Goal: Task Accomplishment & Management: Manage account settings

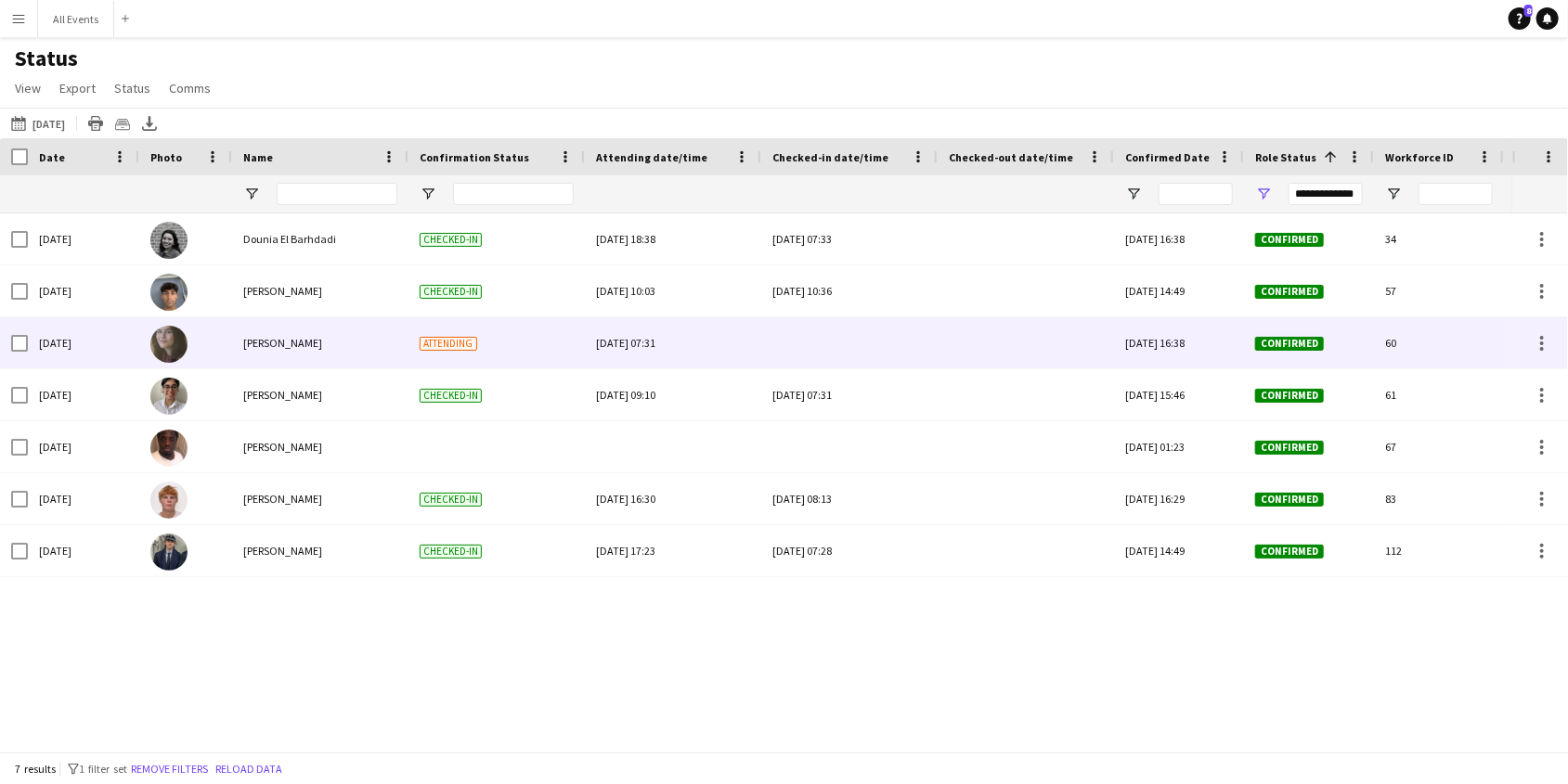
click at [831, 344] on div at bounding box center [850, 343] width 154 height 51
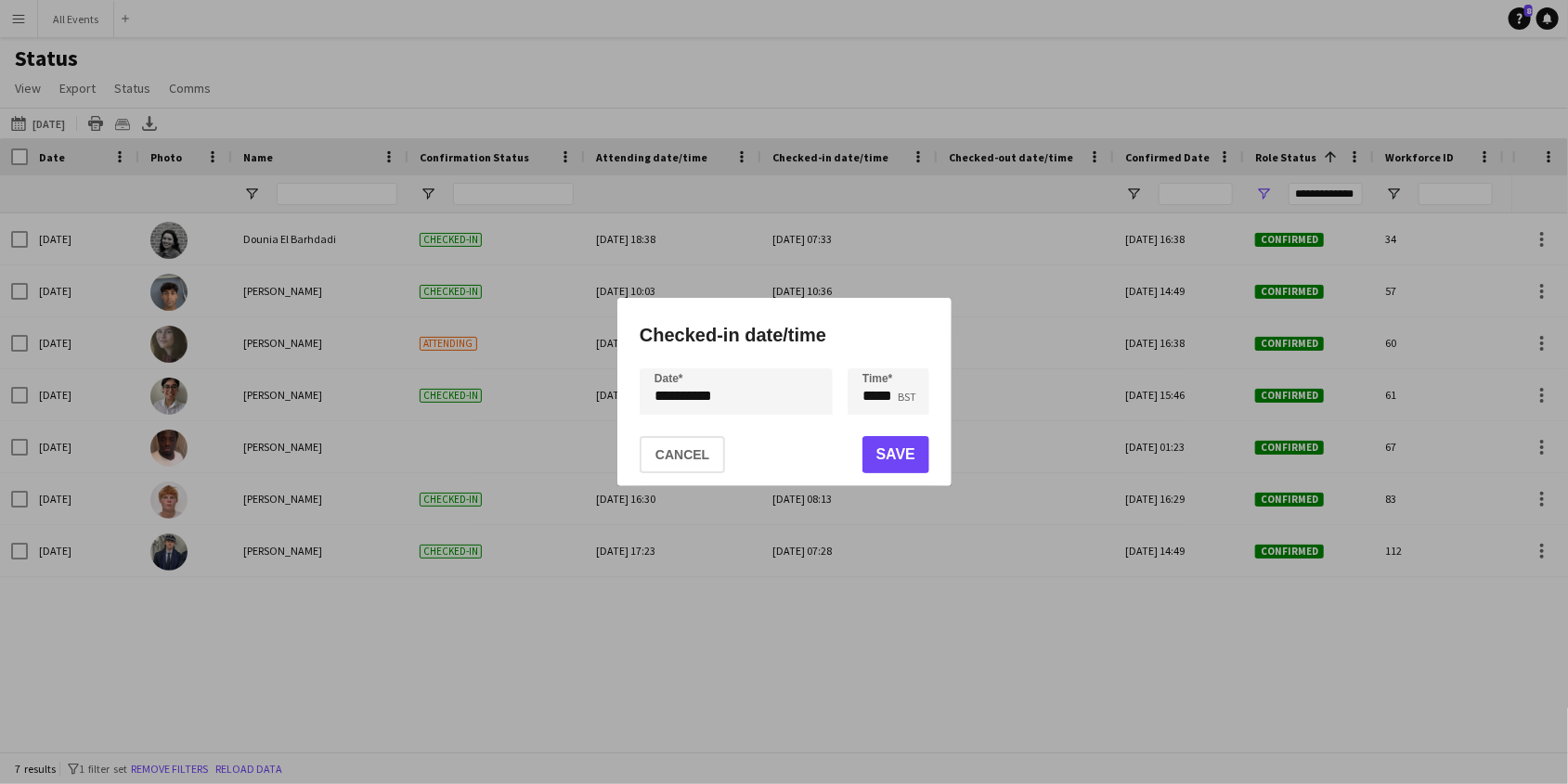
click at [904, 456] on button "Save" at bounding box center [895, 455] width 67 height 37
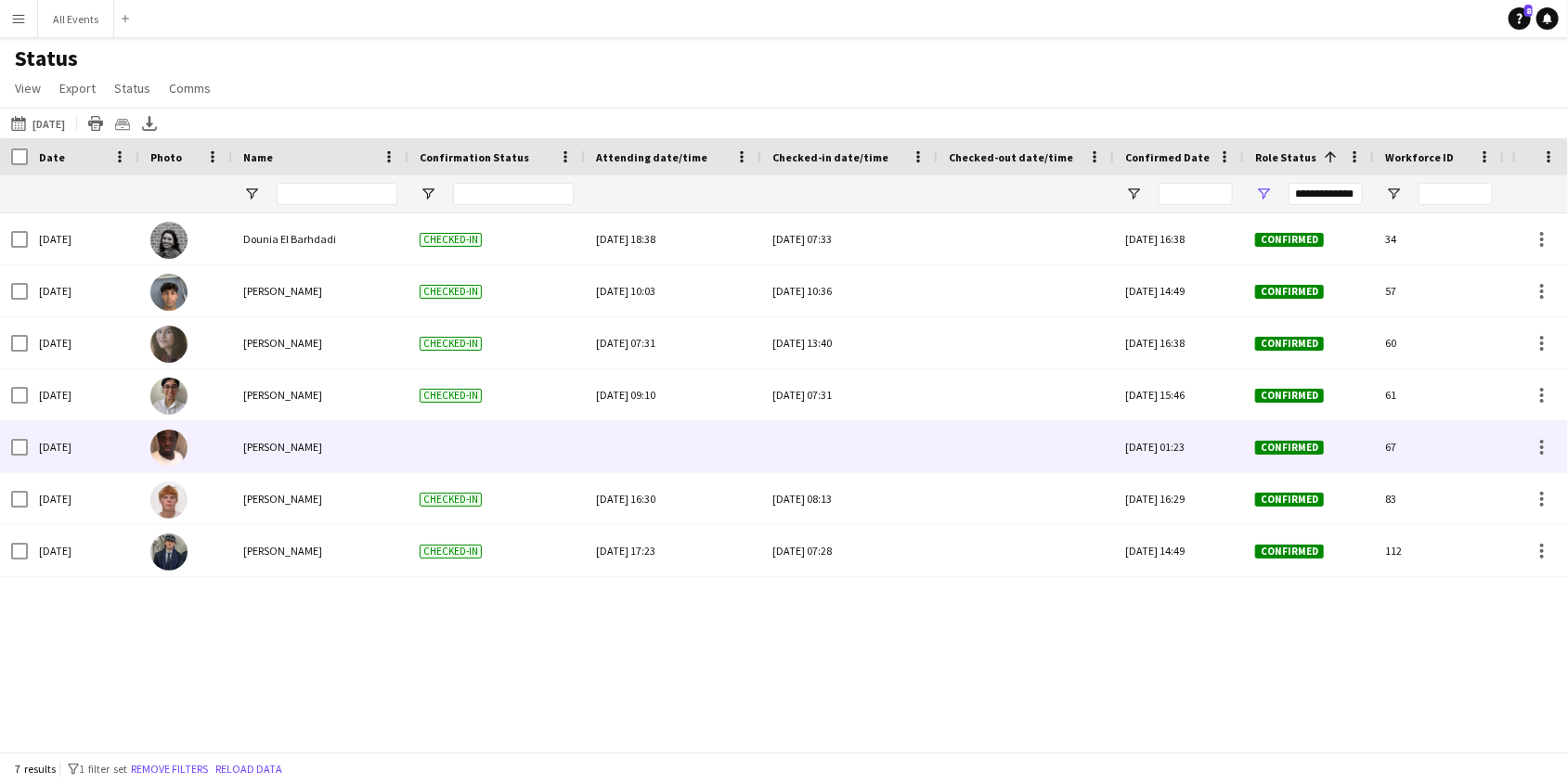
click at [838, 447] on div at bounding box center [850, 447] width 154 height 51
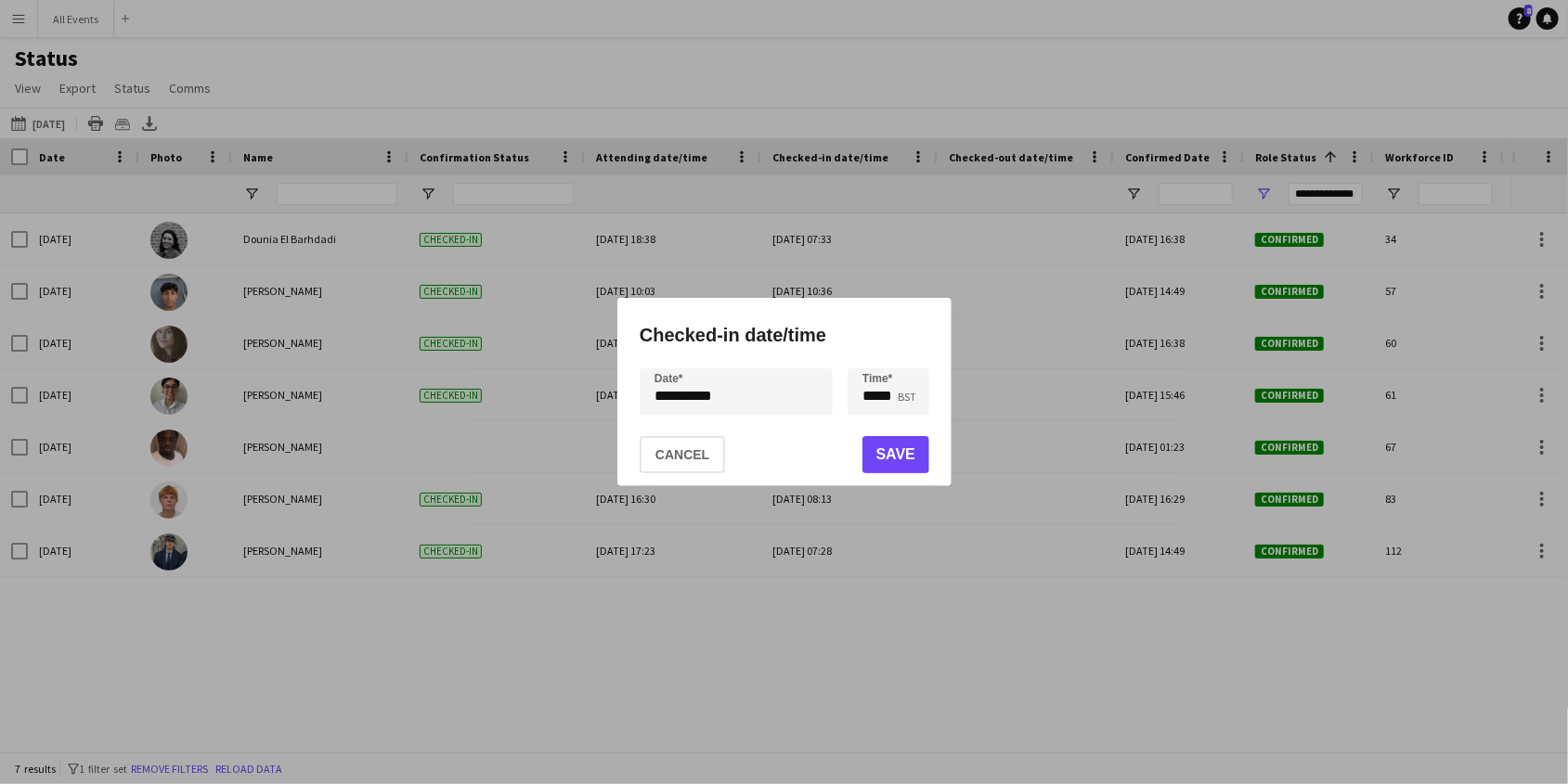
click at [884, 455] on button "Save" at bounding box center [895, 455] width 67 height 37
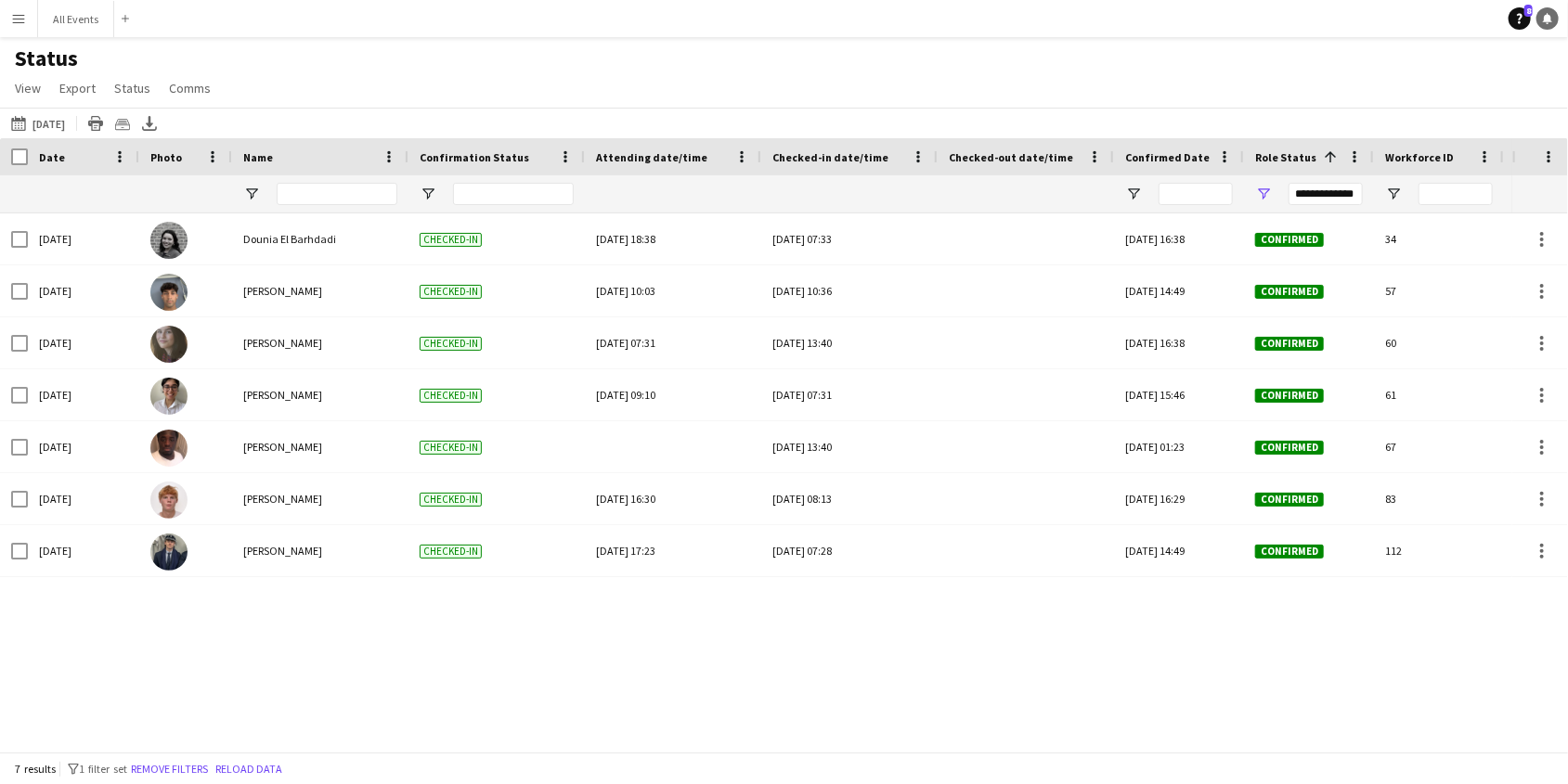
click at [1548, 15] on icon at bounding box center [1546, 17] width 9 height 9
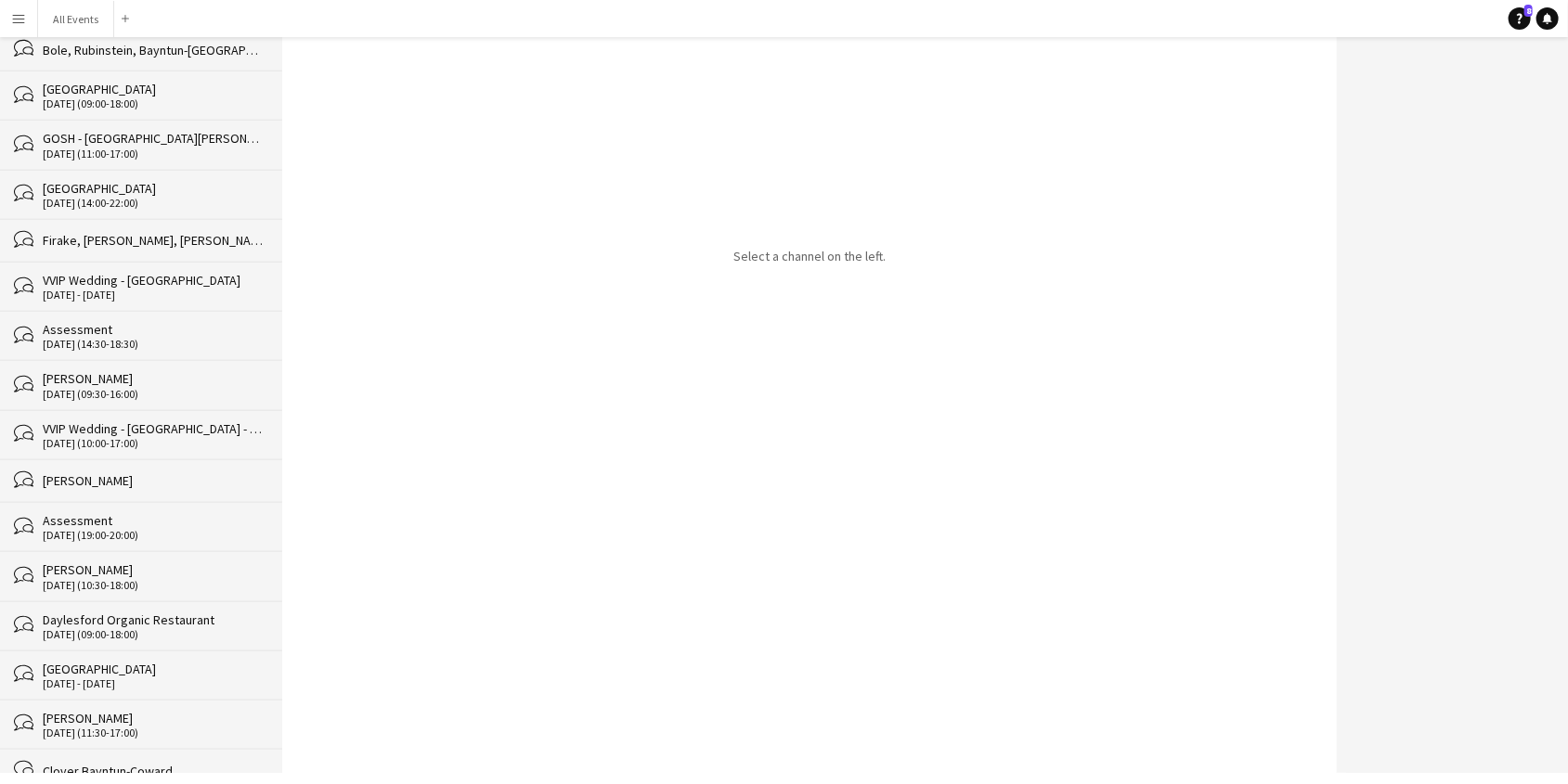
scroll to position [1015, 0]
click at [151, 291] on div "[DATE] - [DATE]" at bounding box center [153, 296] width 221 height 13
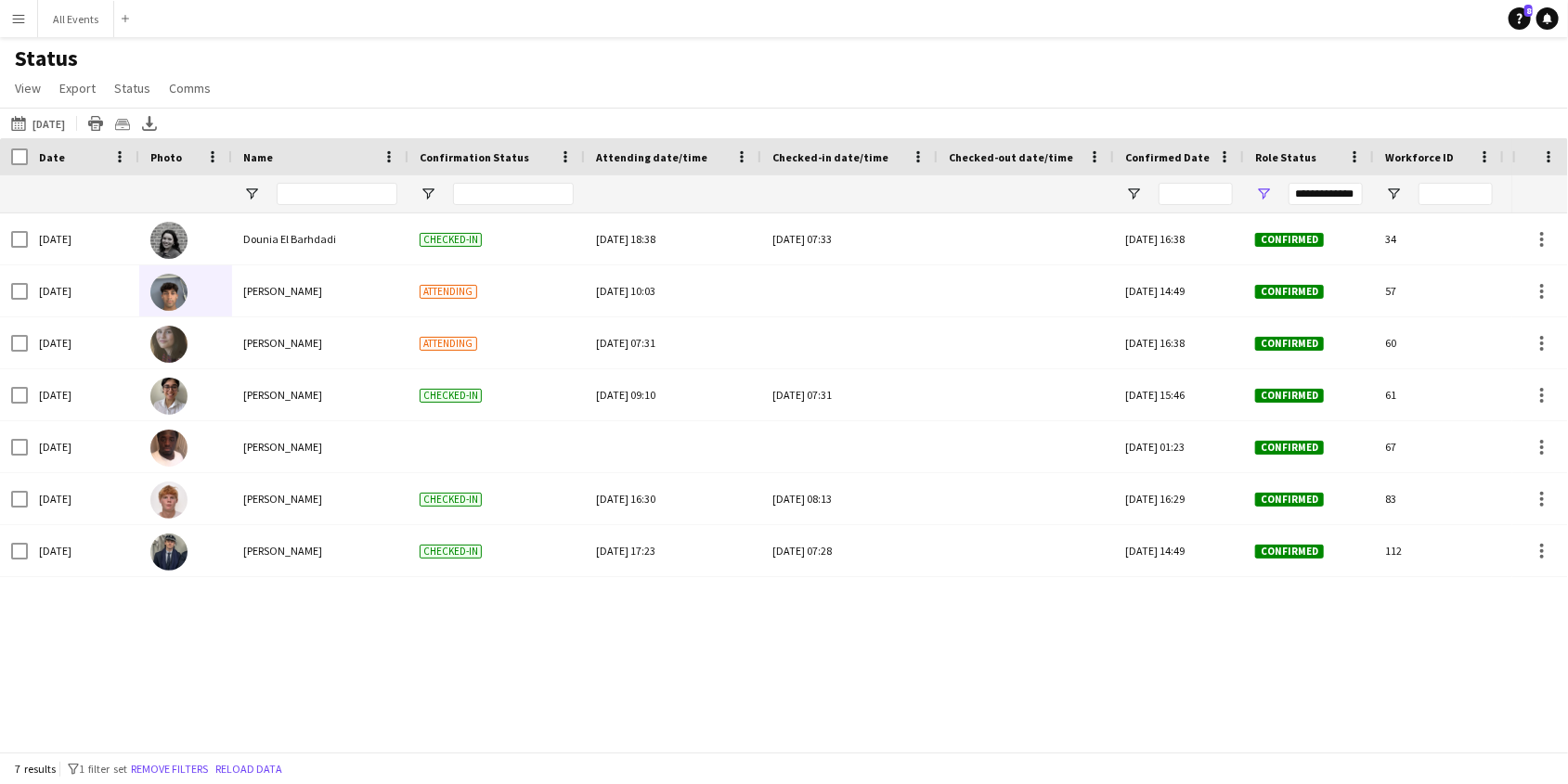
click at [648, 101] on div "Status View Views Default view New view Update view Delete view Edit name Custo…" at bounding box center [784, 76] width 1568 height 63
click at [85, 26] on button "All Events Close" at bounding box center [76, 19] width 76 height 36
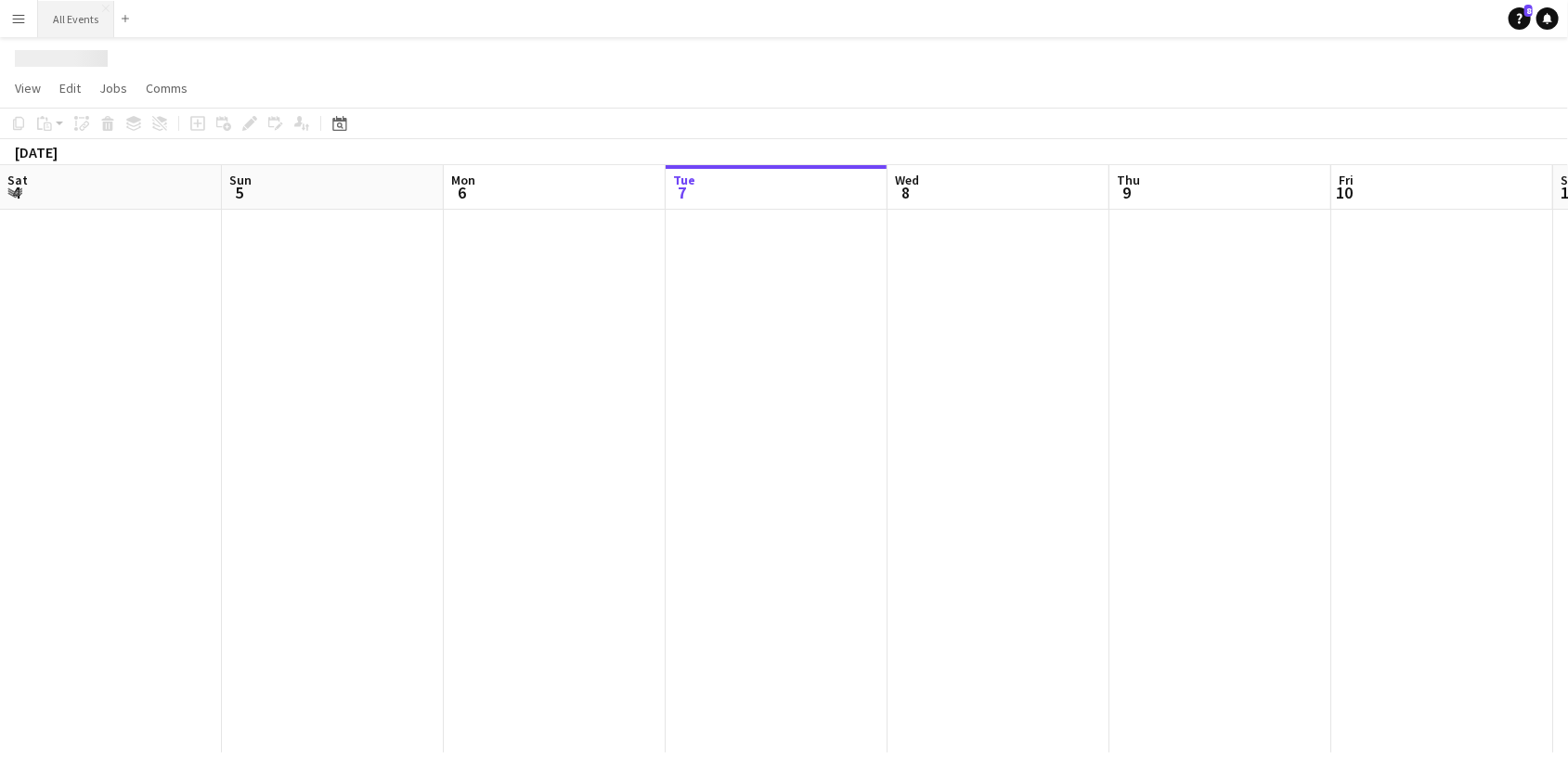
scroll to position [0, 443]
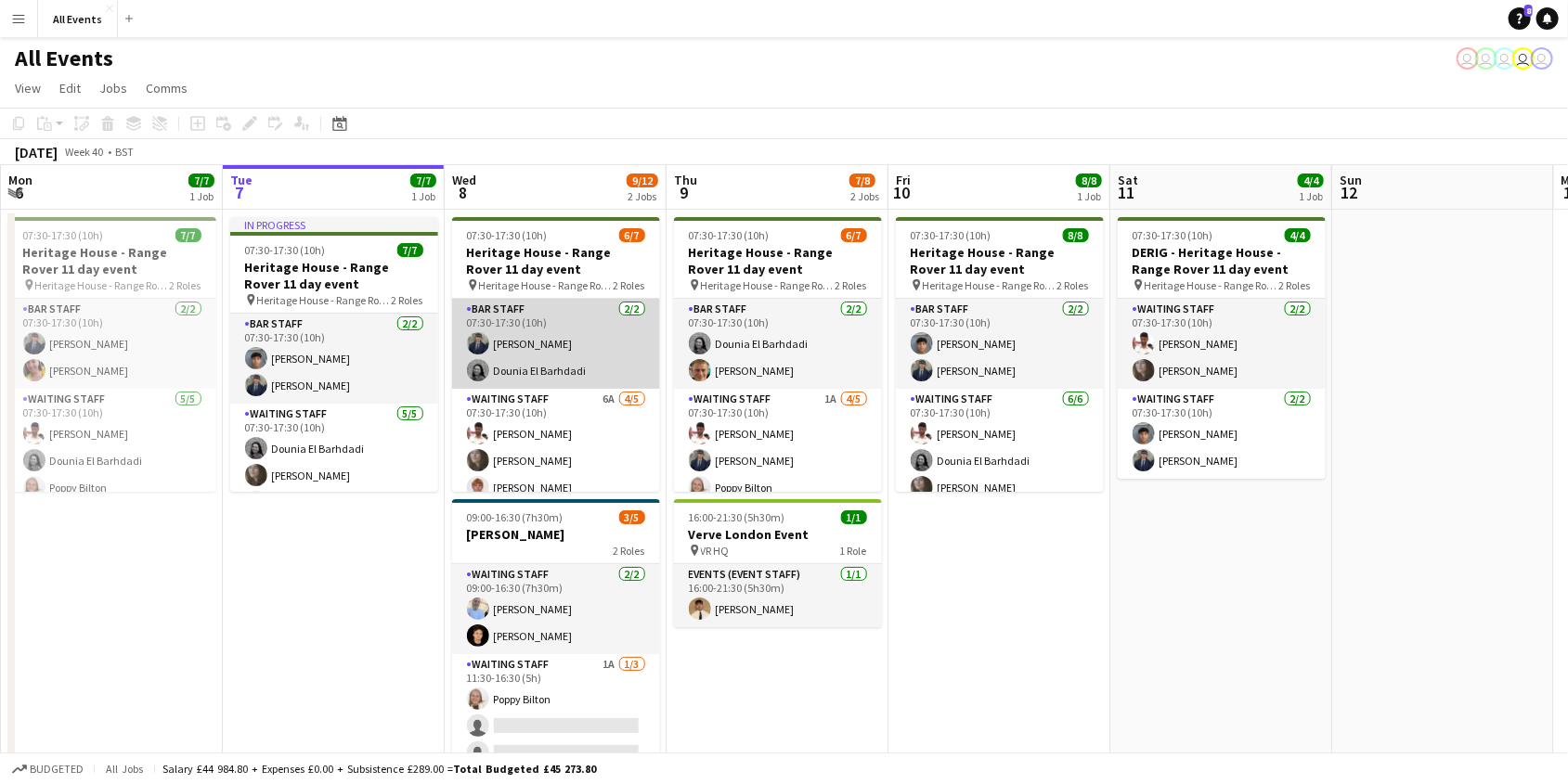
click at [517, 363] on app-card-role "Bar Staff [DATE] 07:30-17:30 (10h) [PERSON_NAME] Dounia El Barhdadi" at bounding box center [556, 343] width 208 height 90
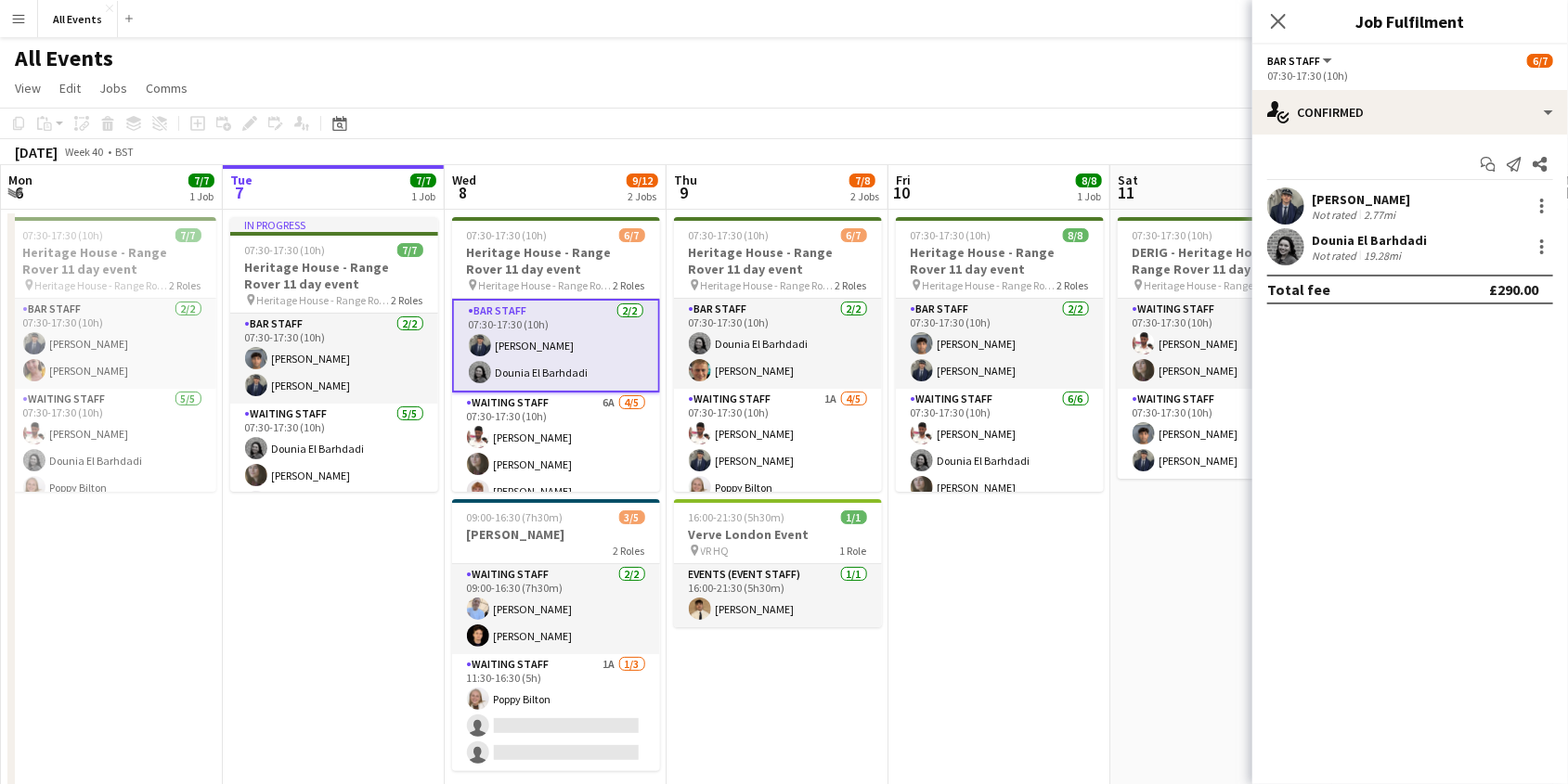
click at [1384, 191] on div "[PERSON_NAME]" at bounding box center [1361, 199] width 99 height 17
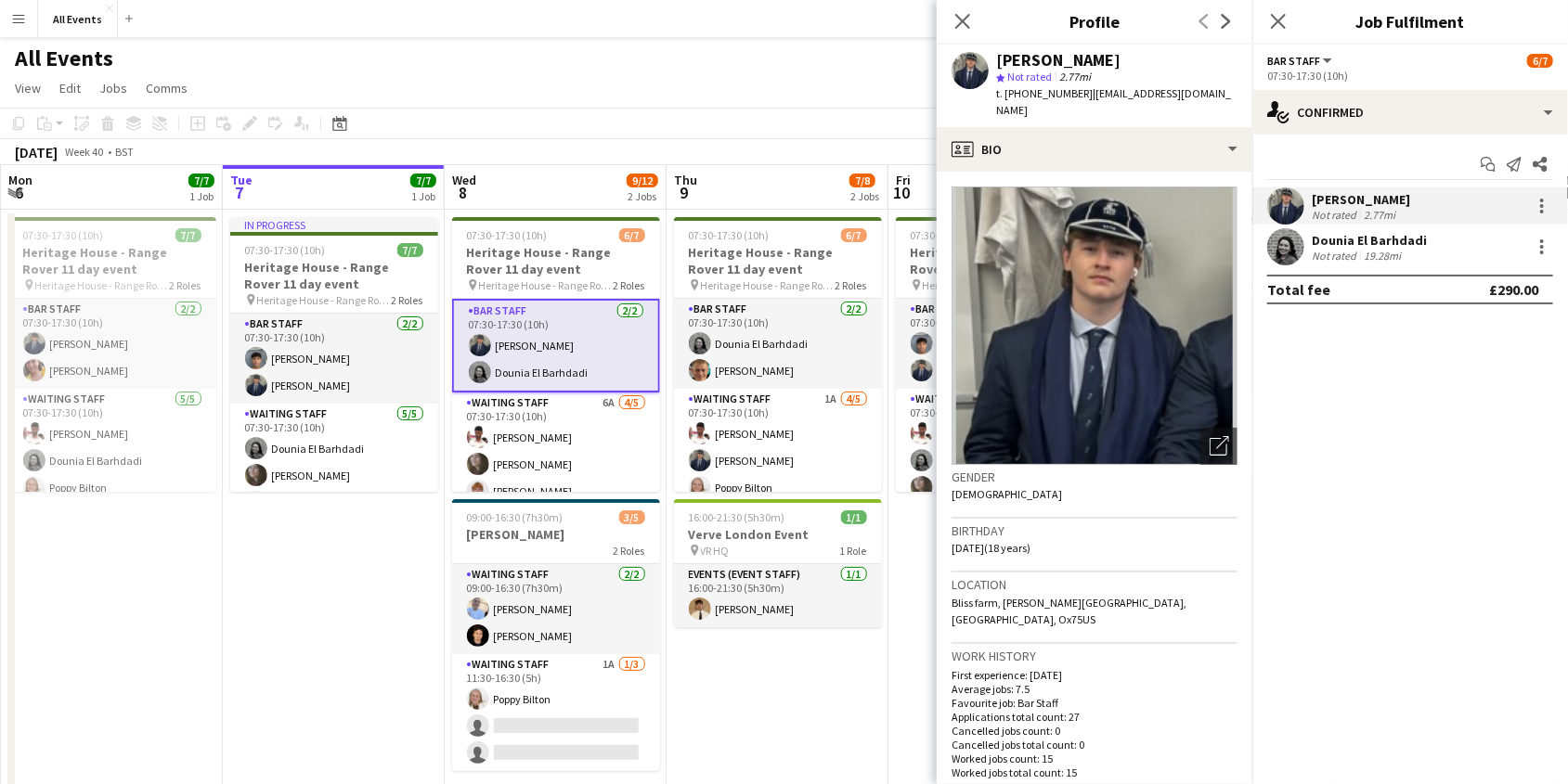
scroll to position [34, 0]
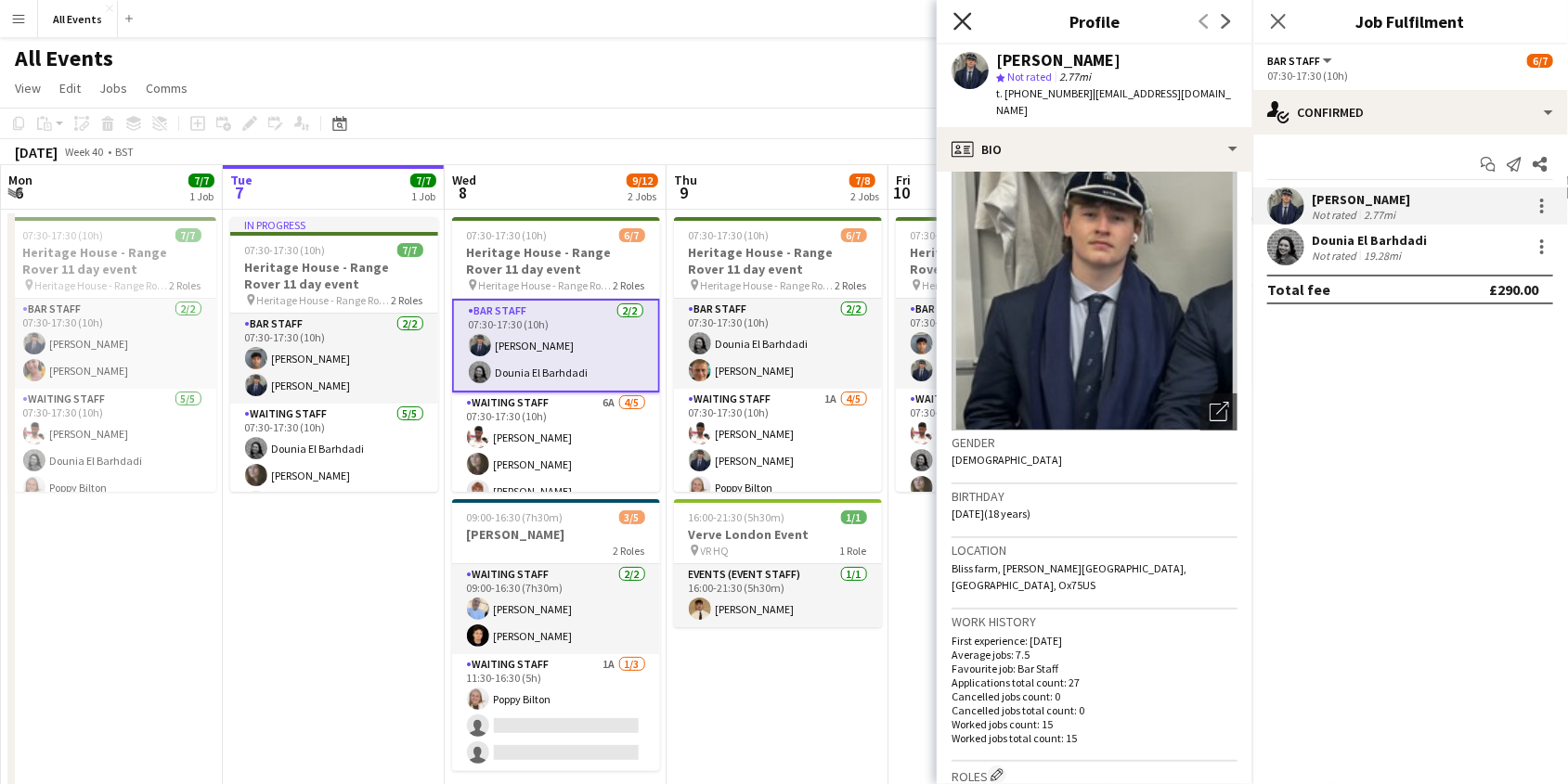
click at [966, 21] on icon "Close pop-in" at bounding box center [962, 21] width 18 height 18
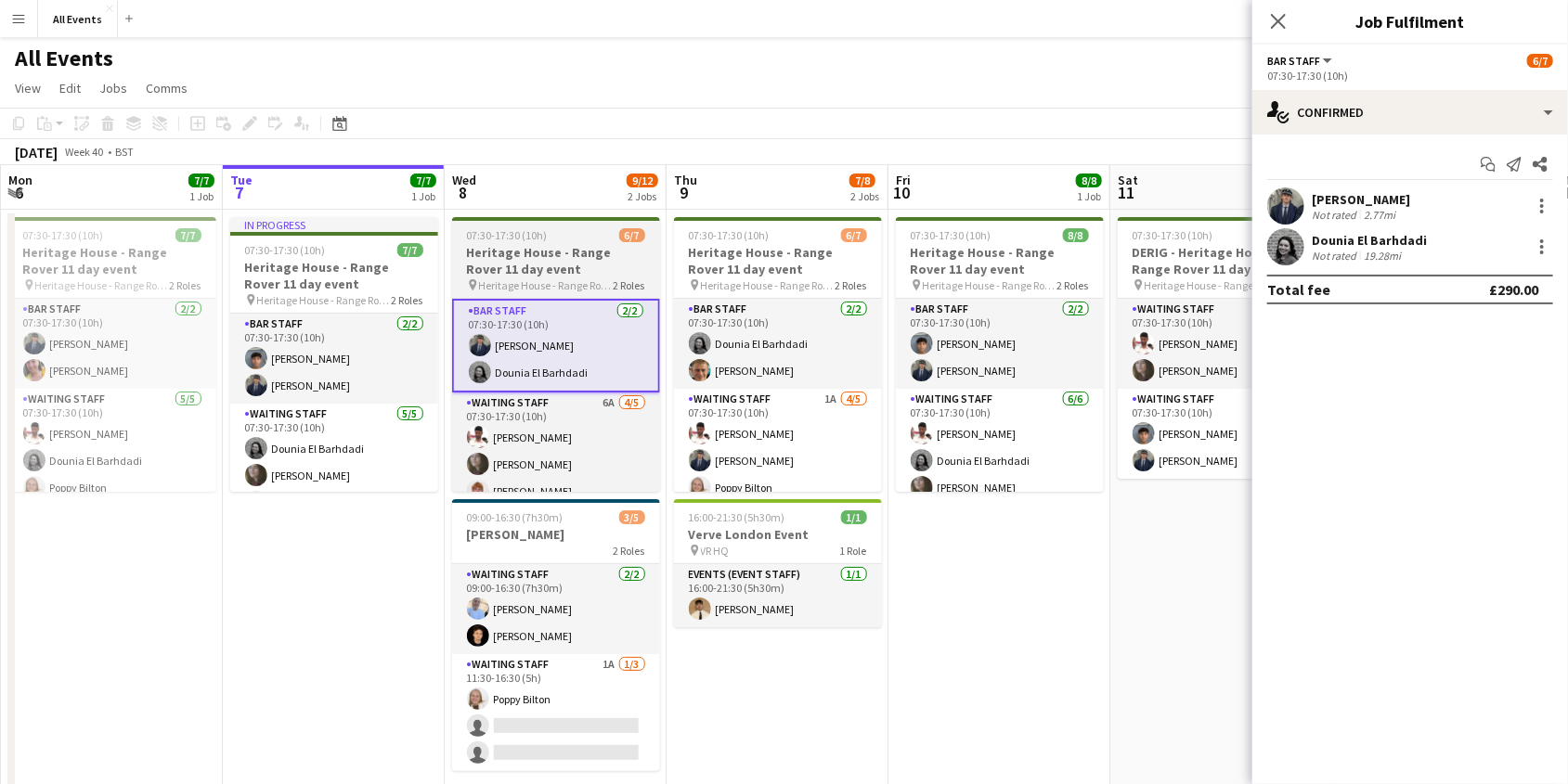
click at [603, 237] on div "07:30-17:30 (10h) 6/7" at bounding box center [556, 235] width 208 height 14
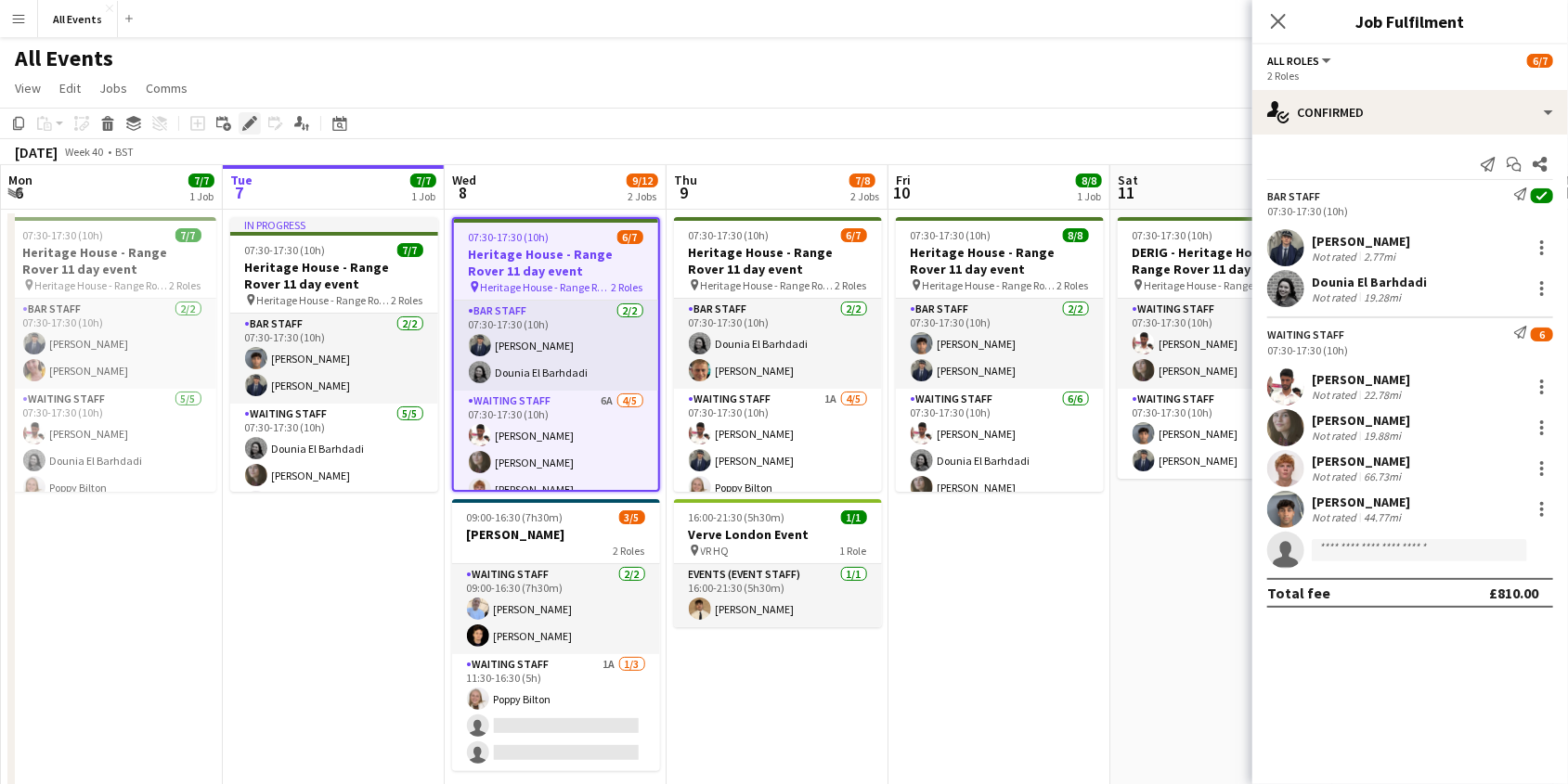
click at [247, 120] on icon at bounding box center [249, 124] width 10 height 10
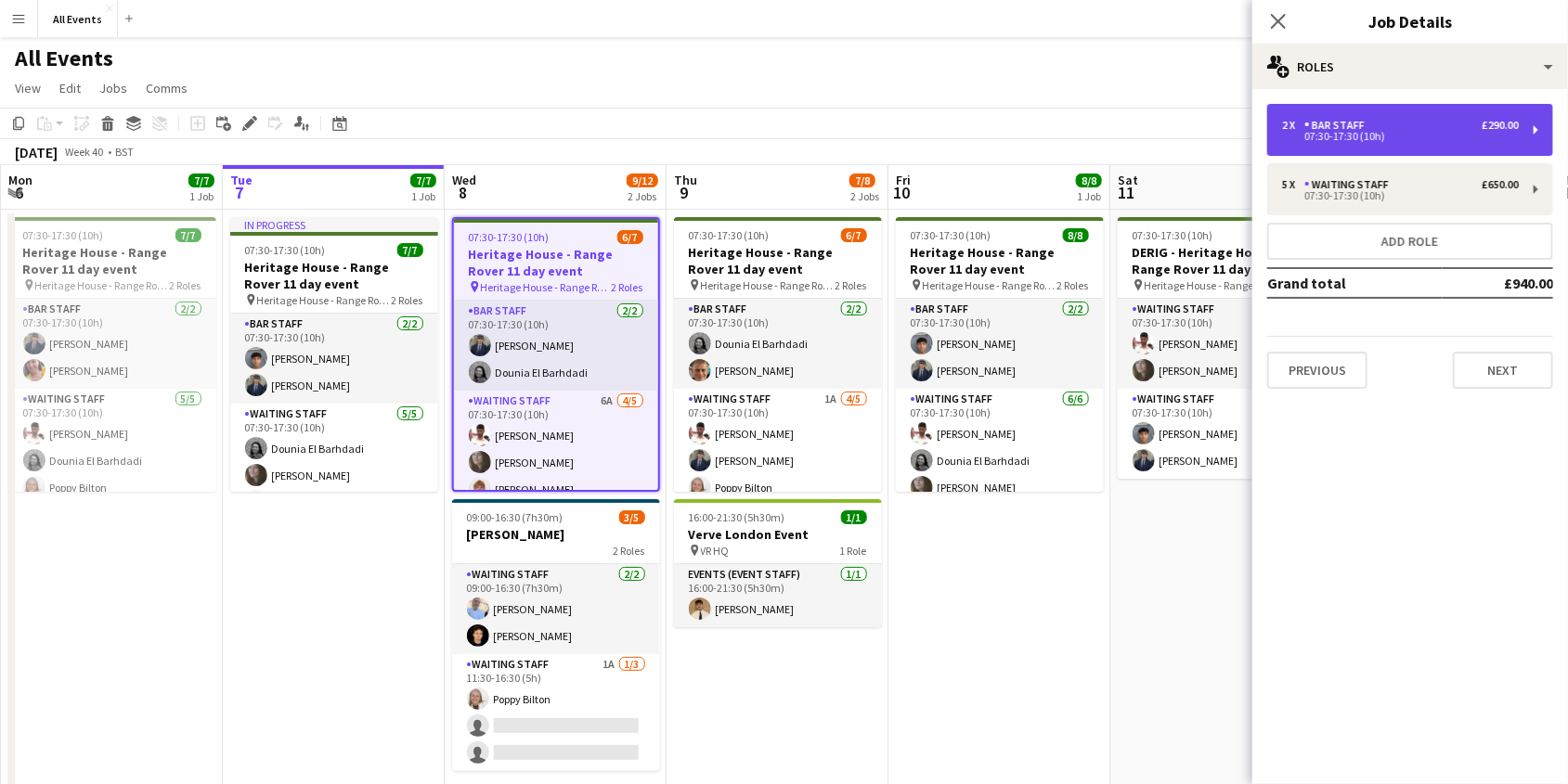
click at [1339, 134] on div "07:30-17:30 (10h)" at bounding box center [1400, 136] width 237 height 9
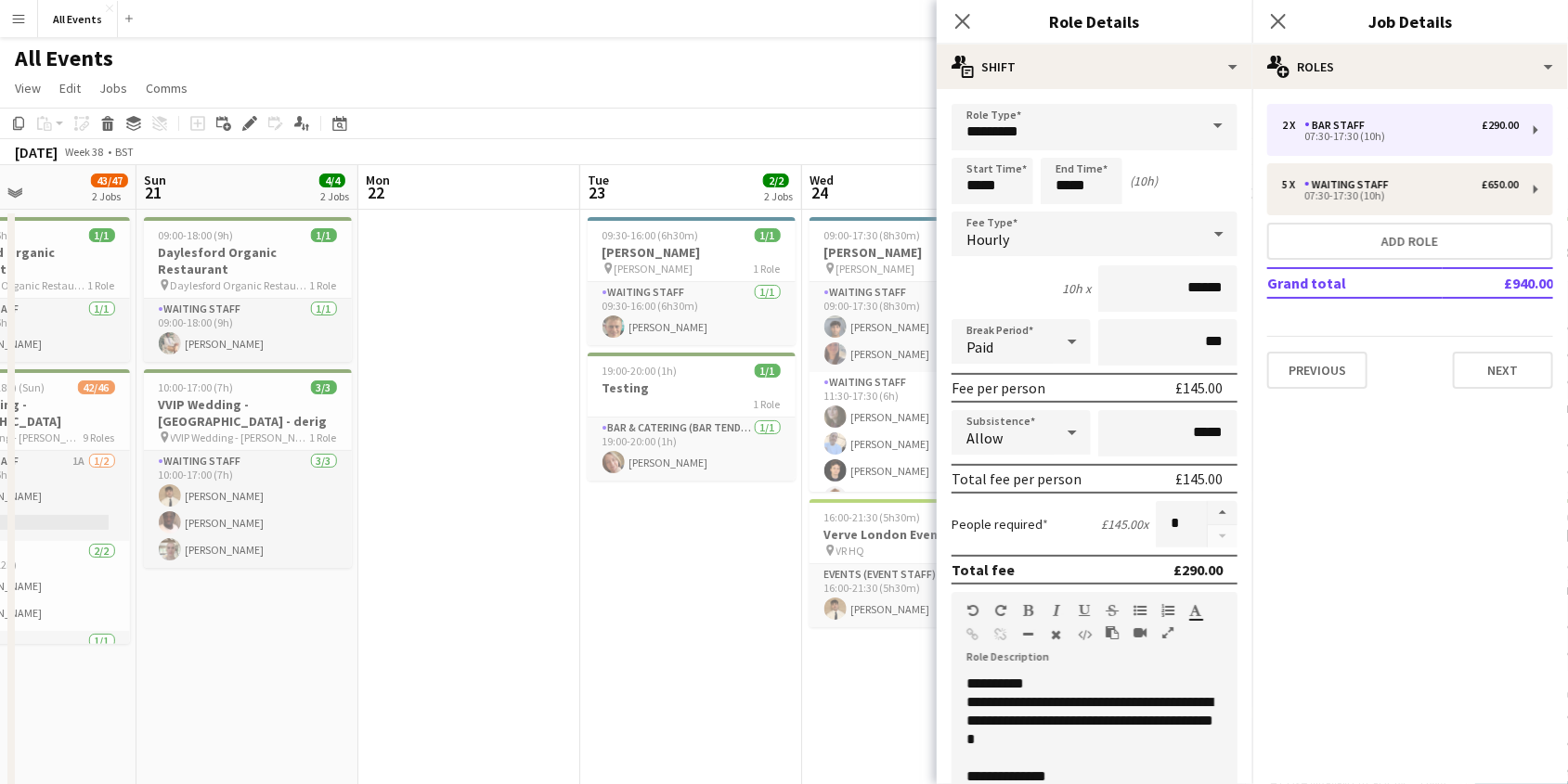
scroll to position [0, 540]
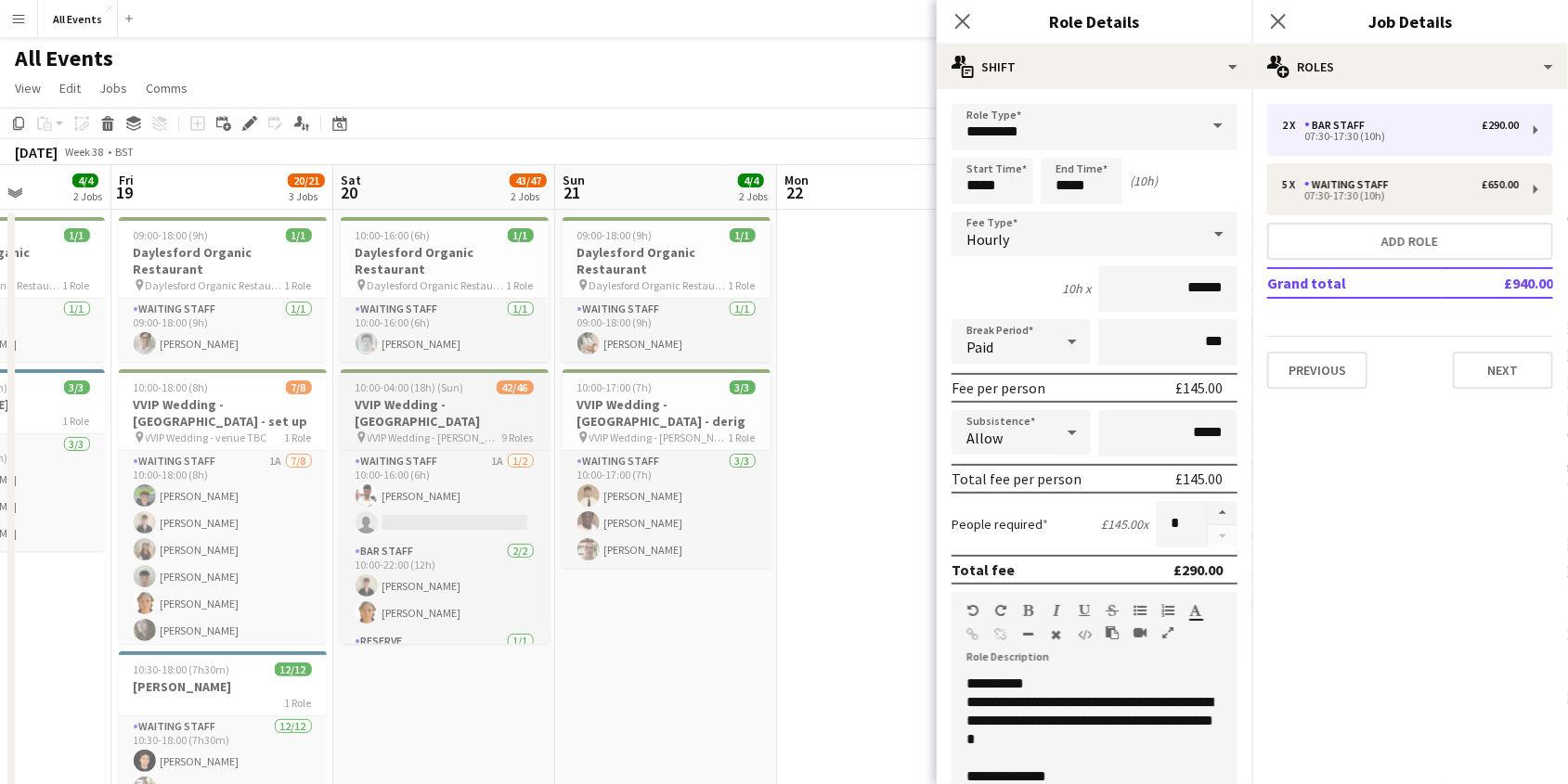
click at [432, 396] on h3 "VVIP Wedding - [GEOGRAPHIC_DATA]" at bounding box center [444, 413] width 208 height 33
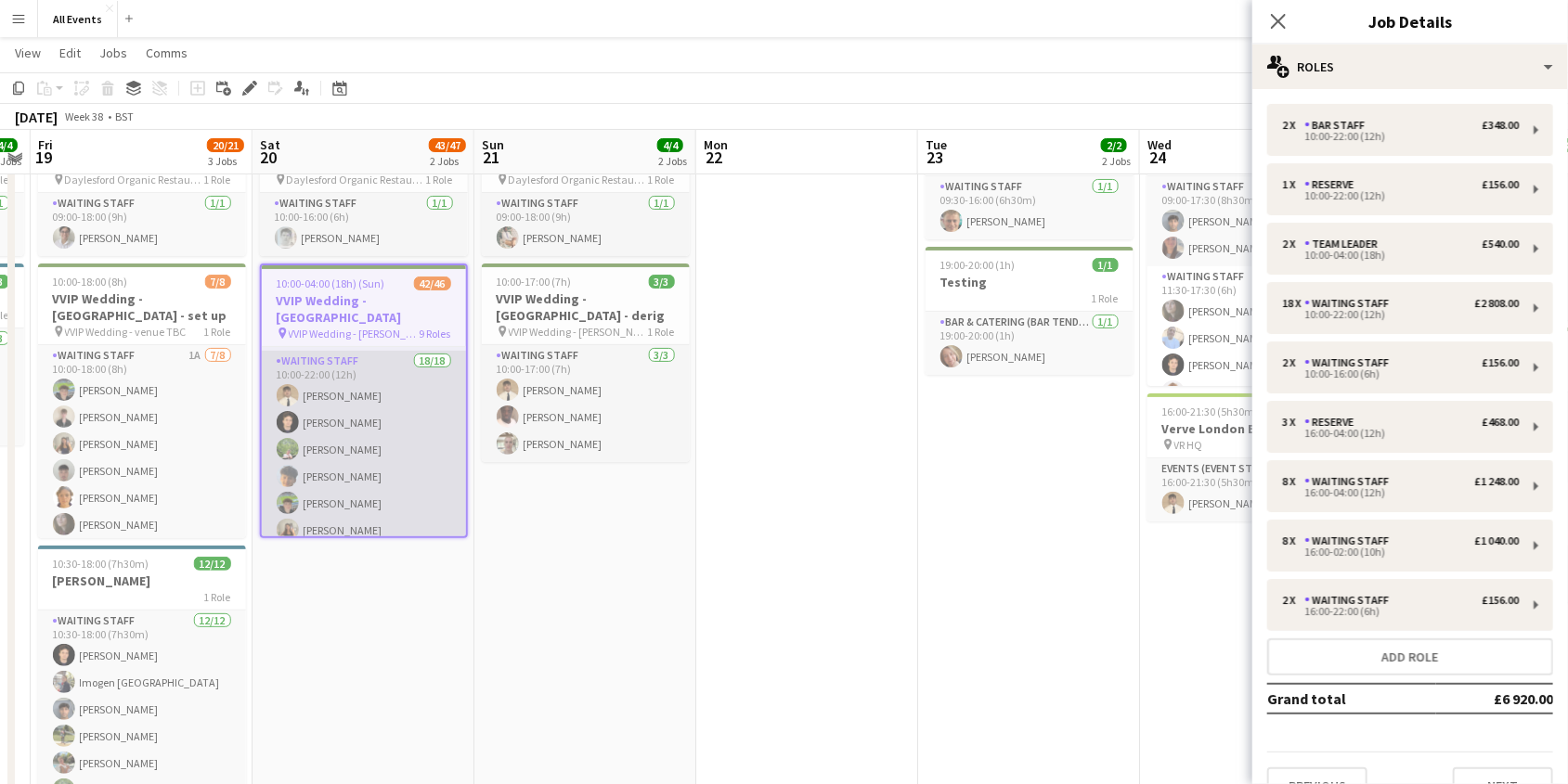
scroll to position [236, 0]
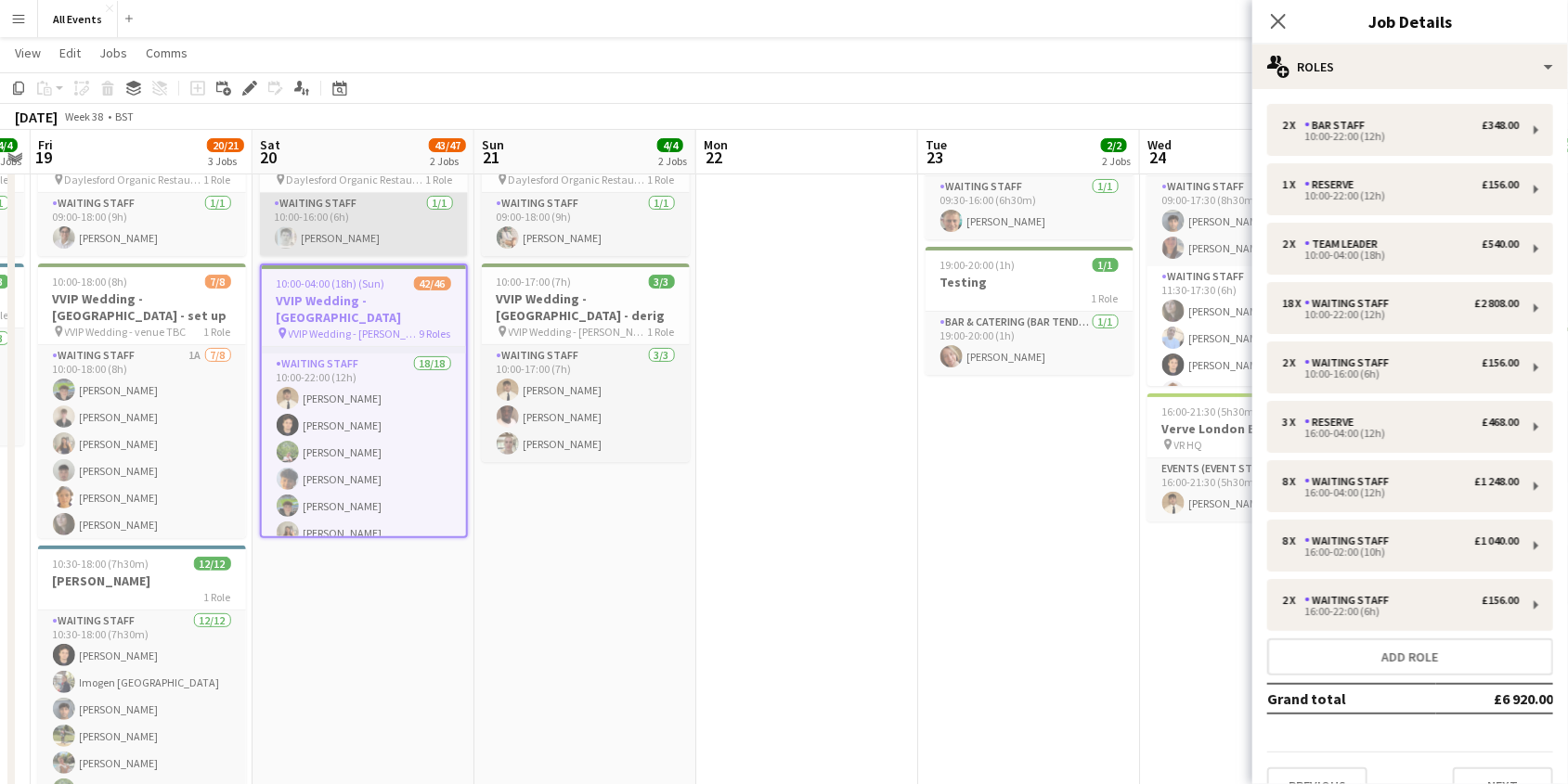
click at [407, 214] on app-card-role "Waiting Staff [DATE] 10:00-16:00 (6h) [PERSON_NAME]" at bounding box center [364, 225] width 208 height 63
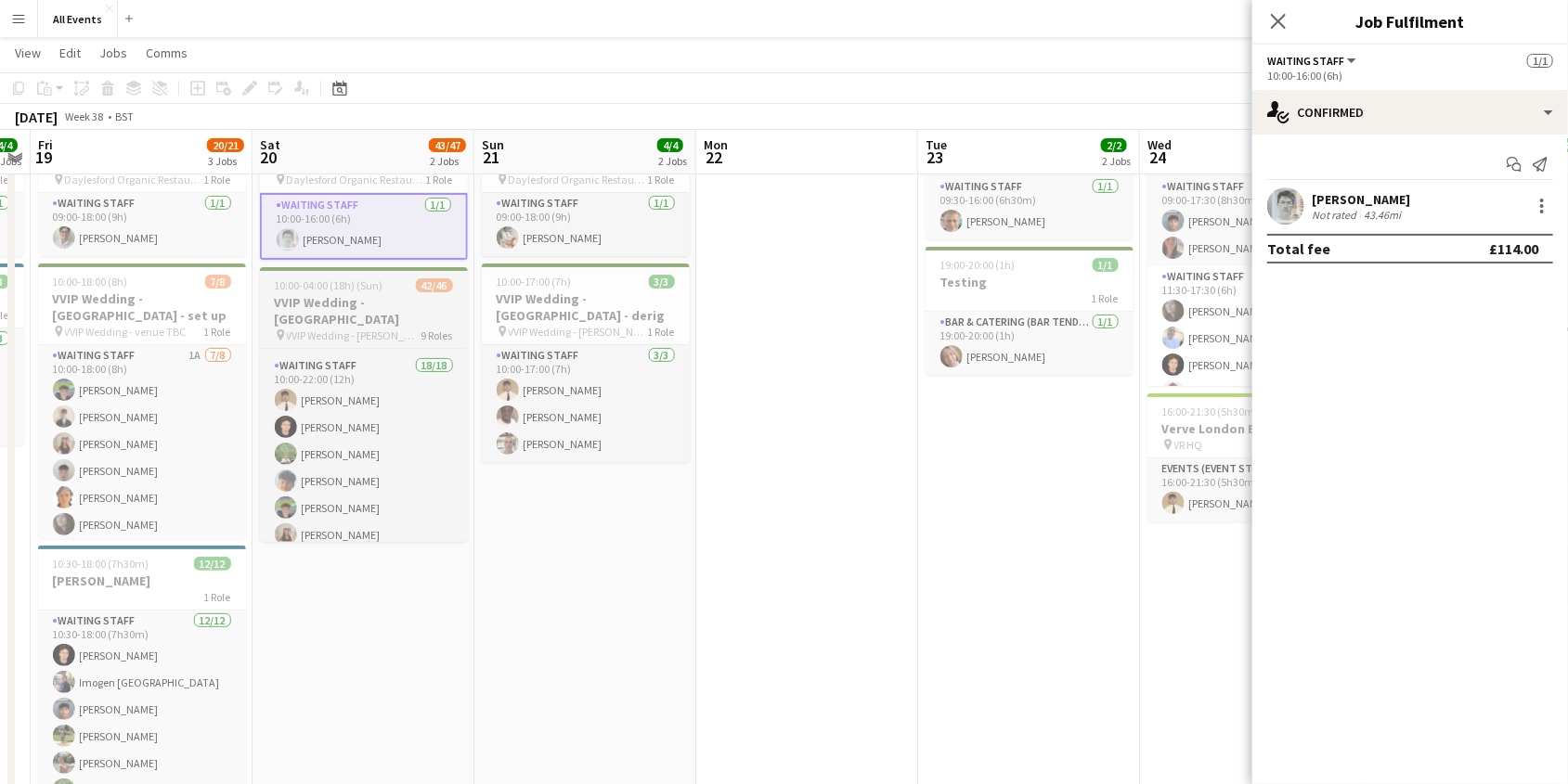
click at [400, 279] on div "10:00-04:00 (18h) (Sun) 42/46" at bounding box center [364, 286] width 208 height 14
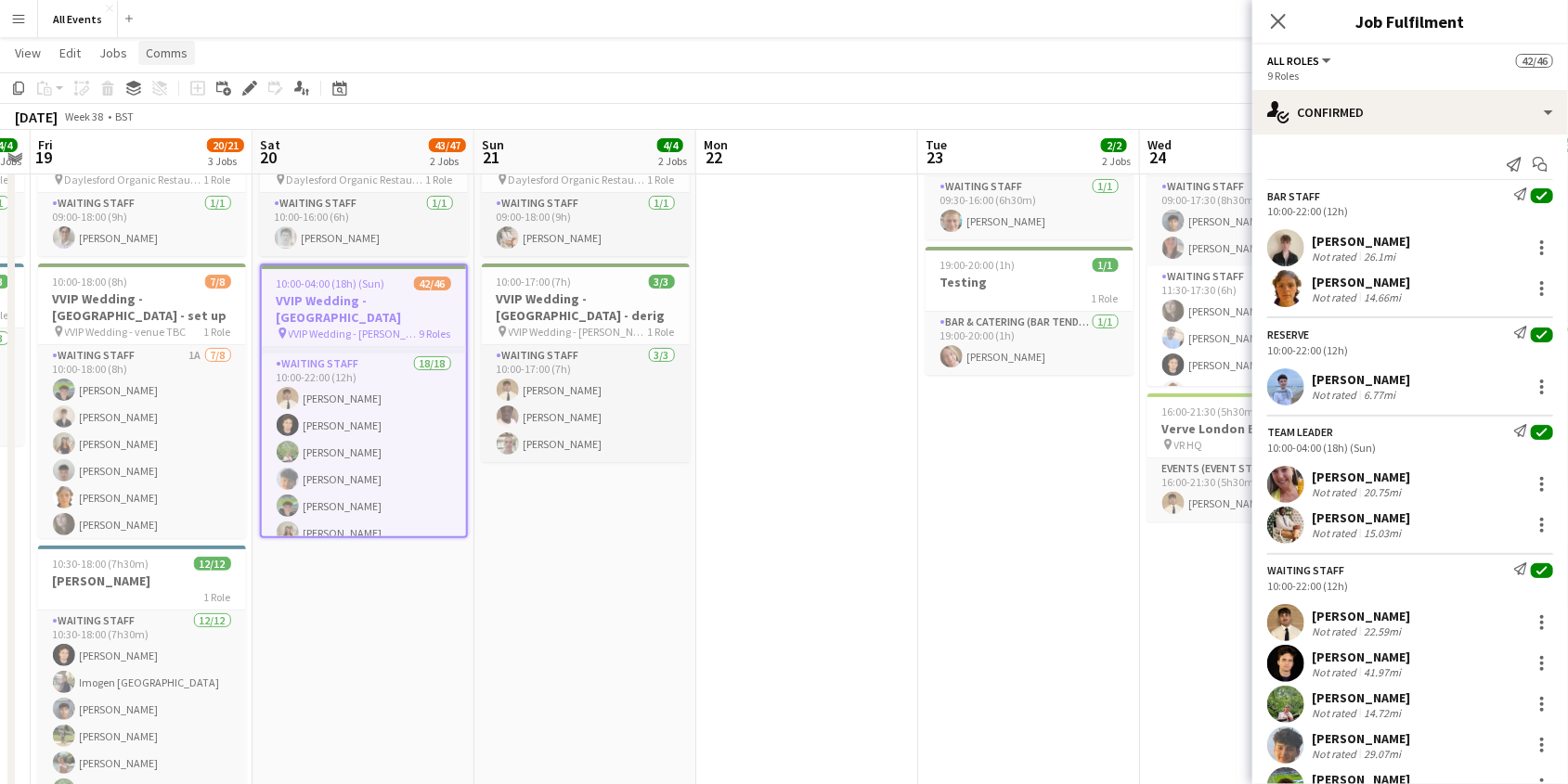
click at [164, 55] on span "Comms" at bounding box center [167, 52] width 41 height 17
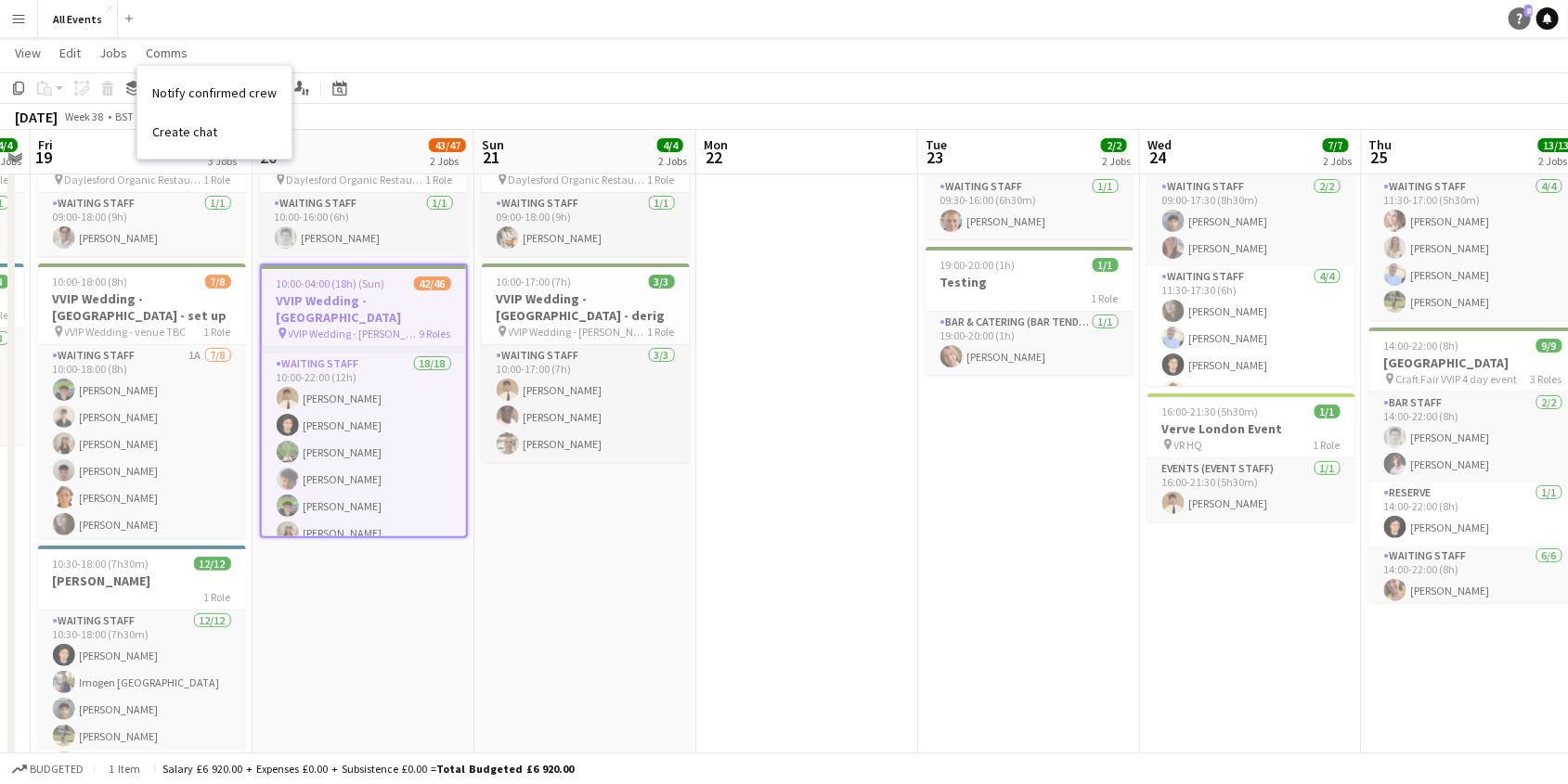
click at [1518, 29] on link "Help 8" at bounding box center [1520, 19] width 23 height 23
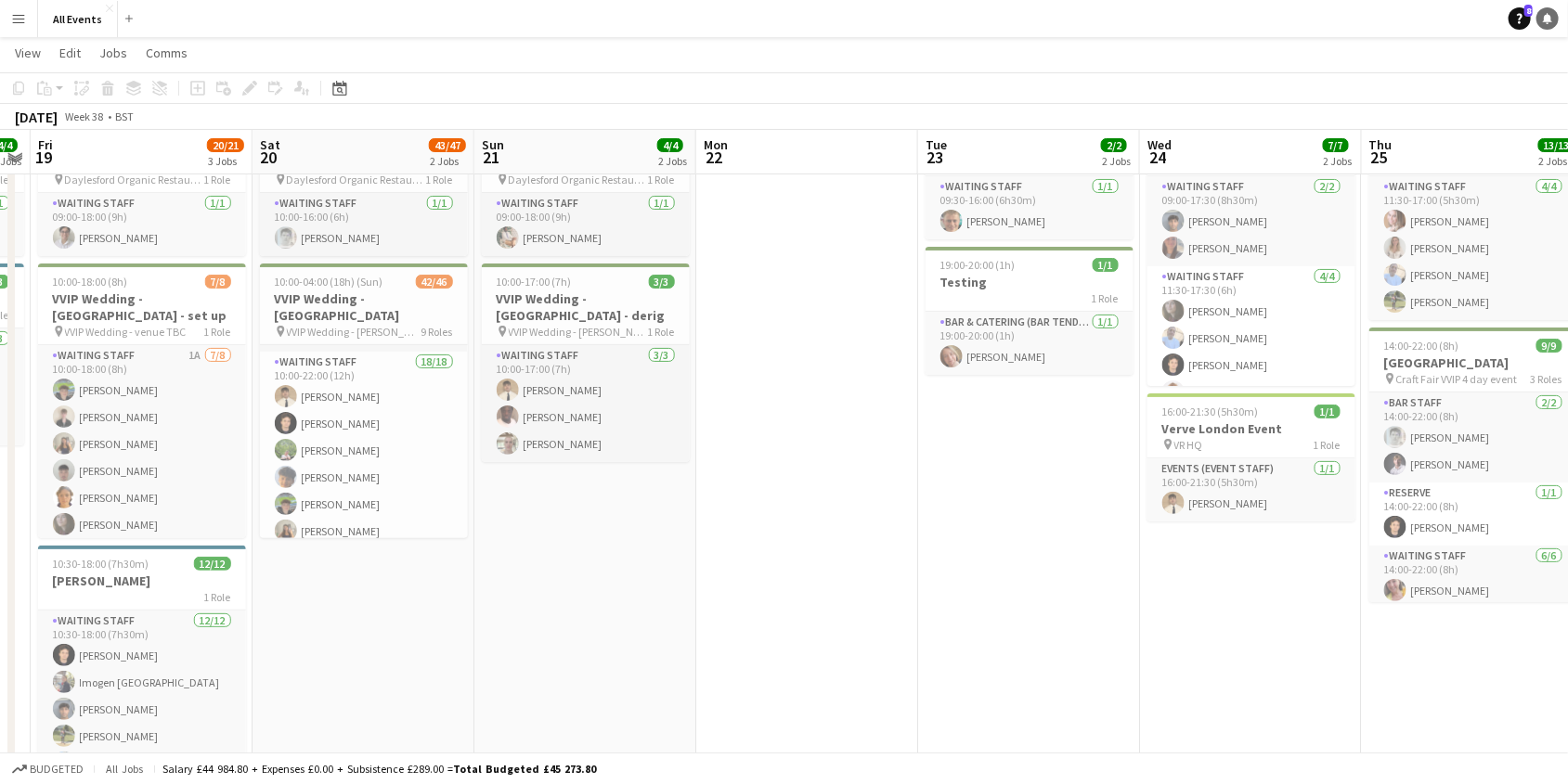
click at [1540, 13] on link "Notifications" at bounding box center [1547, 19] width 23 height 23
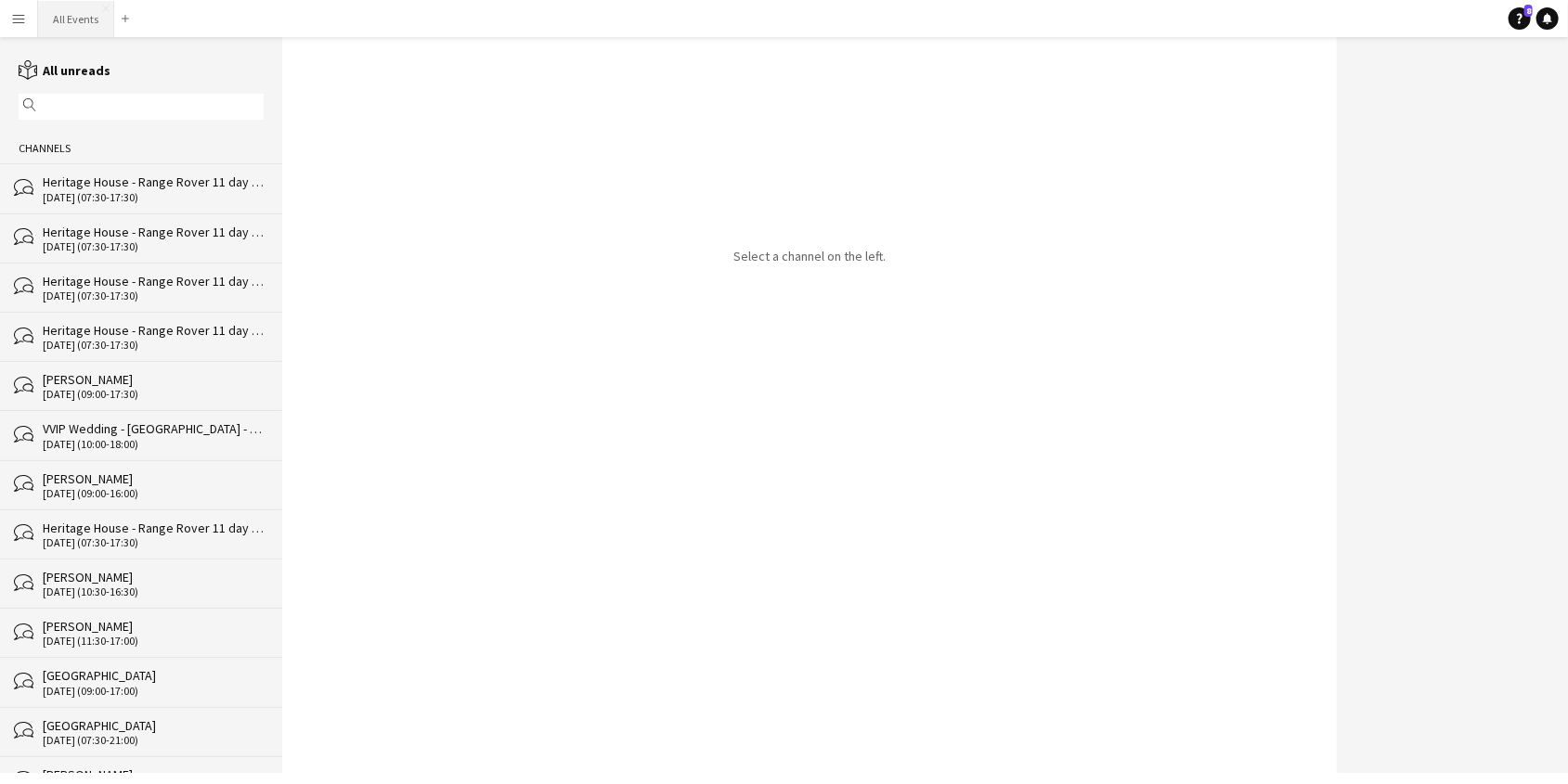
click at [73, 32] on button "All Events Close" at bounding box center [76, 19] width 76 height 36
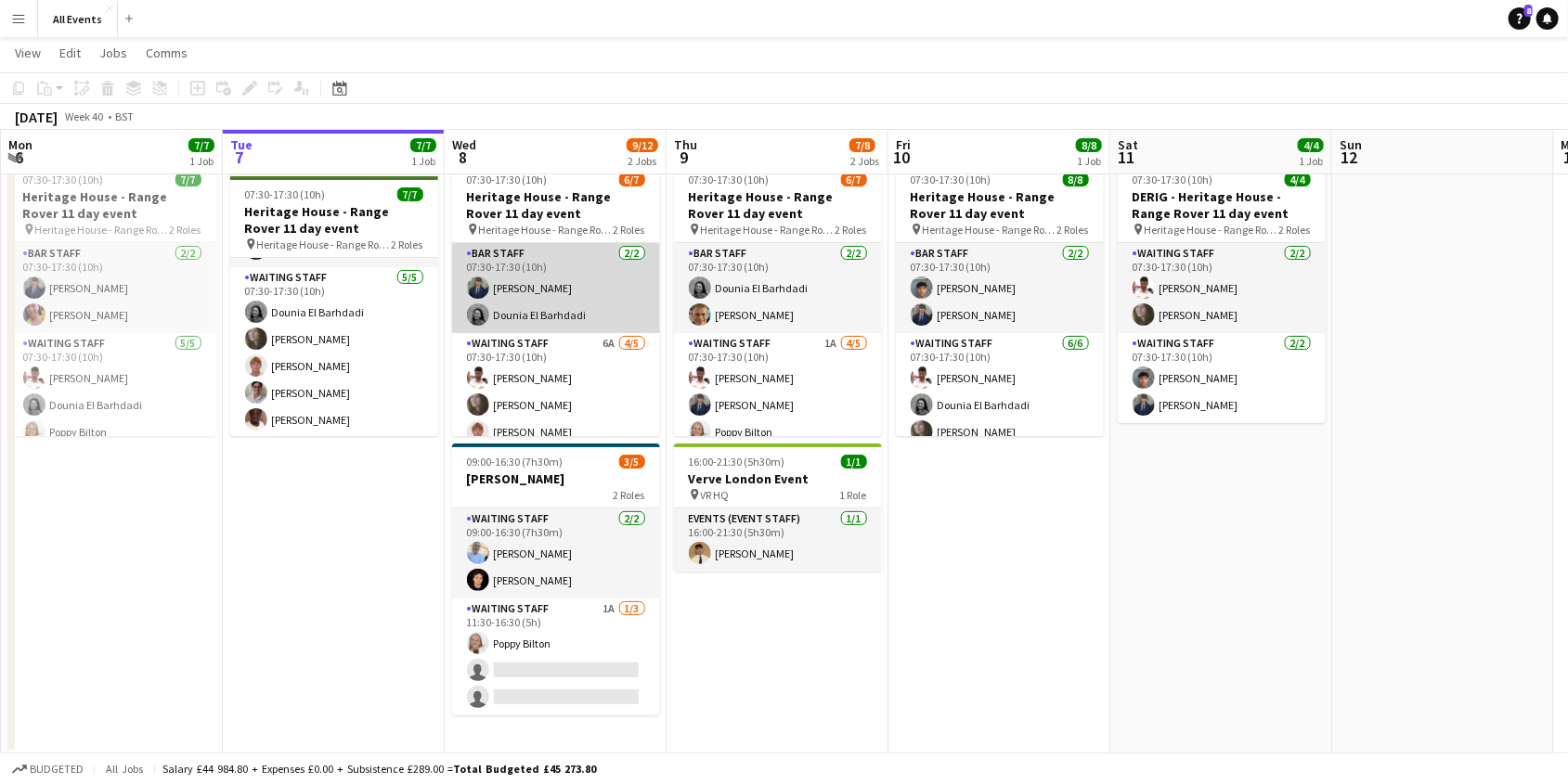
click at [602, 311] on app-card-role "Bar Staff [DATE] 07:30-17:30 (10h) [PERSON_NAME] Dounia El Barhdadi" at bounding box center [556, 288] width 208 height 90
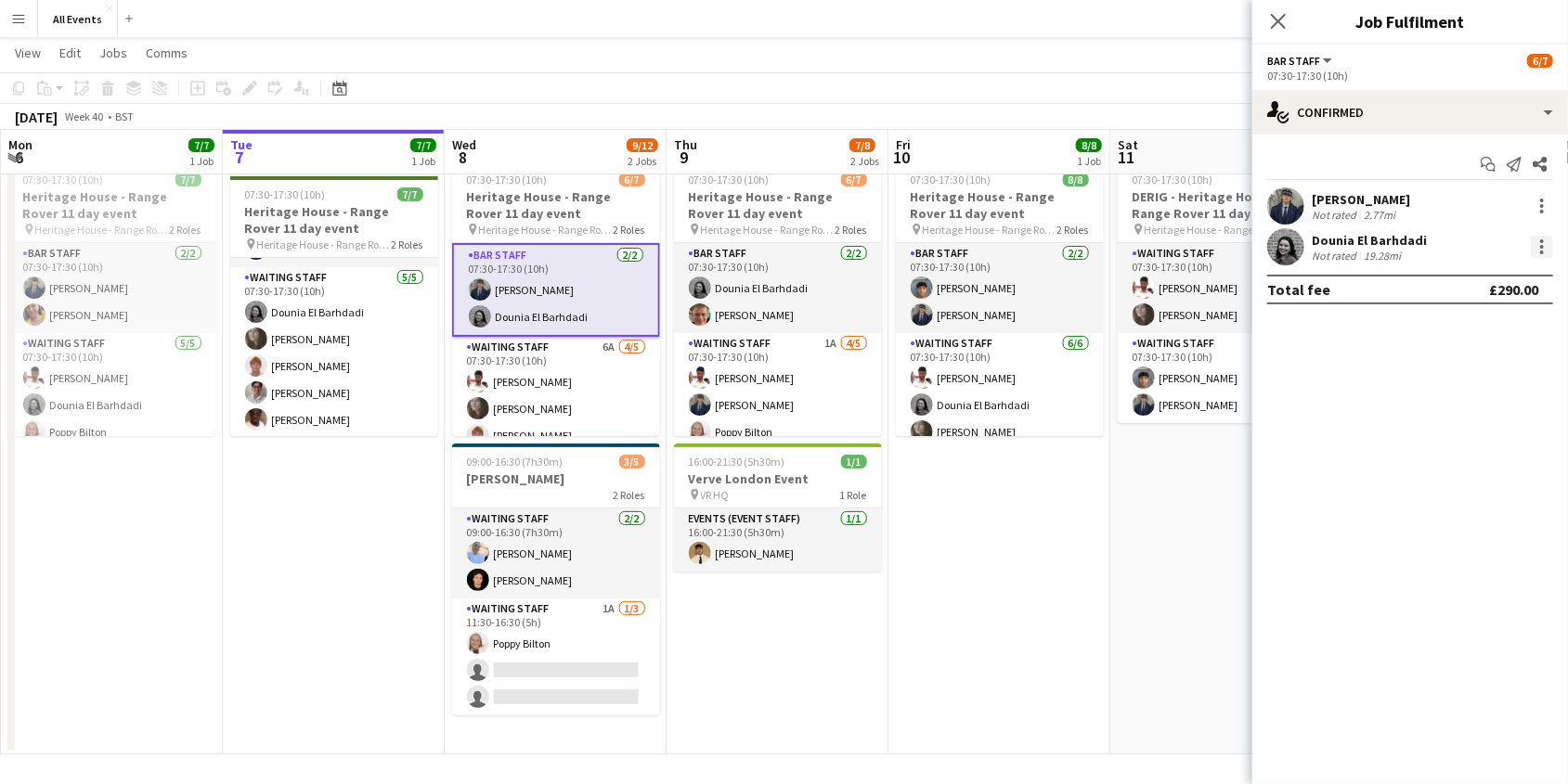
click at [1543, 251] on div at bounding box center [1541, 246] width 23 height 23
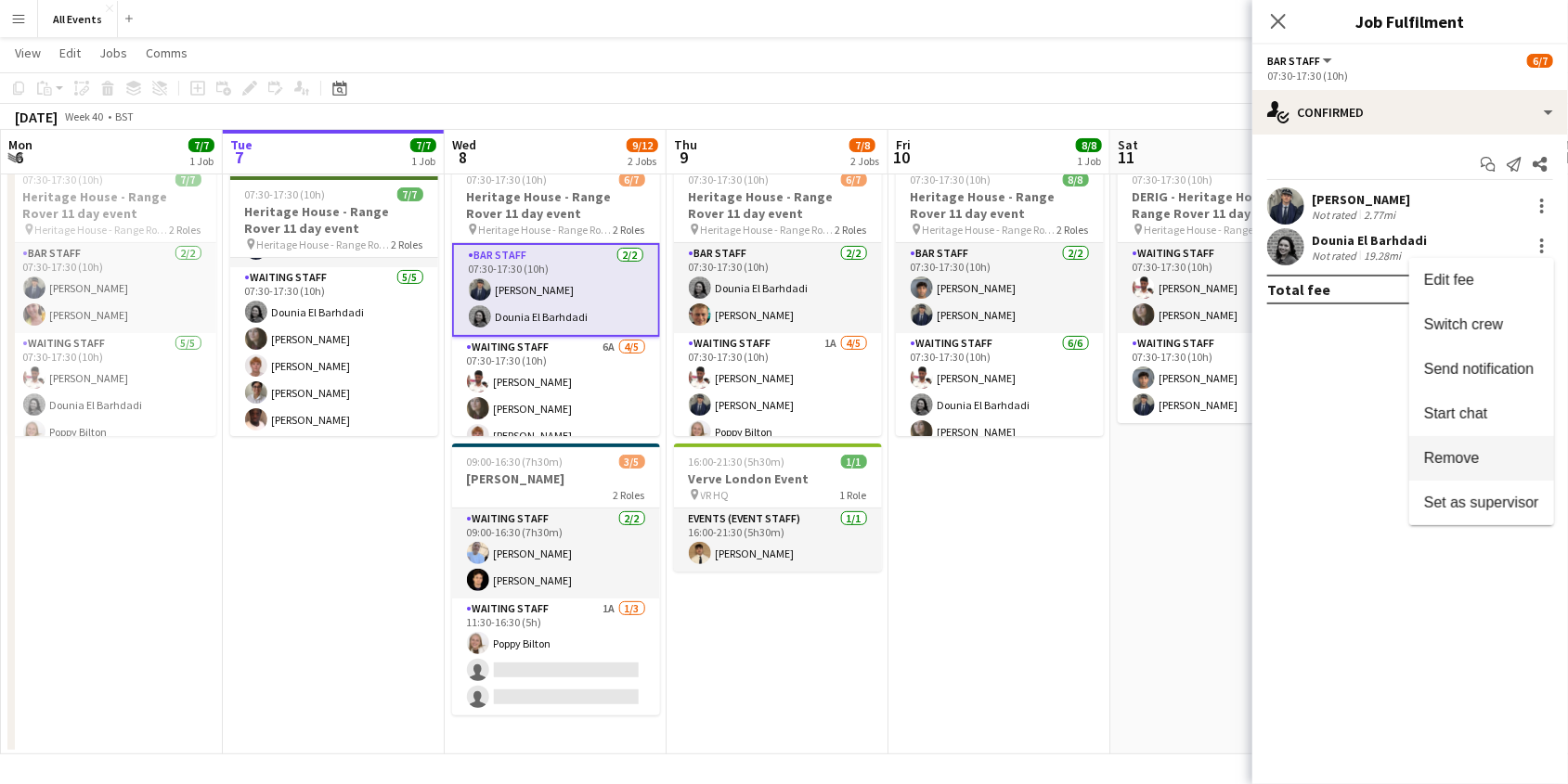
click at [1484, 450] on span "Remove" at bounding box center [1481, 458] width 115 height 17
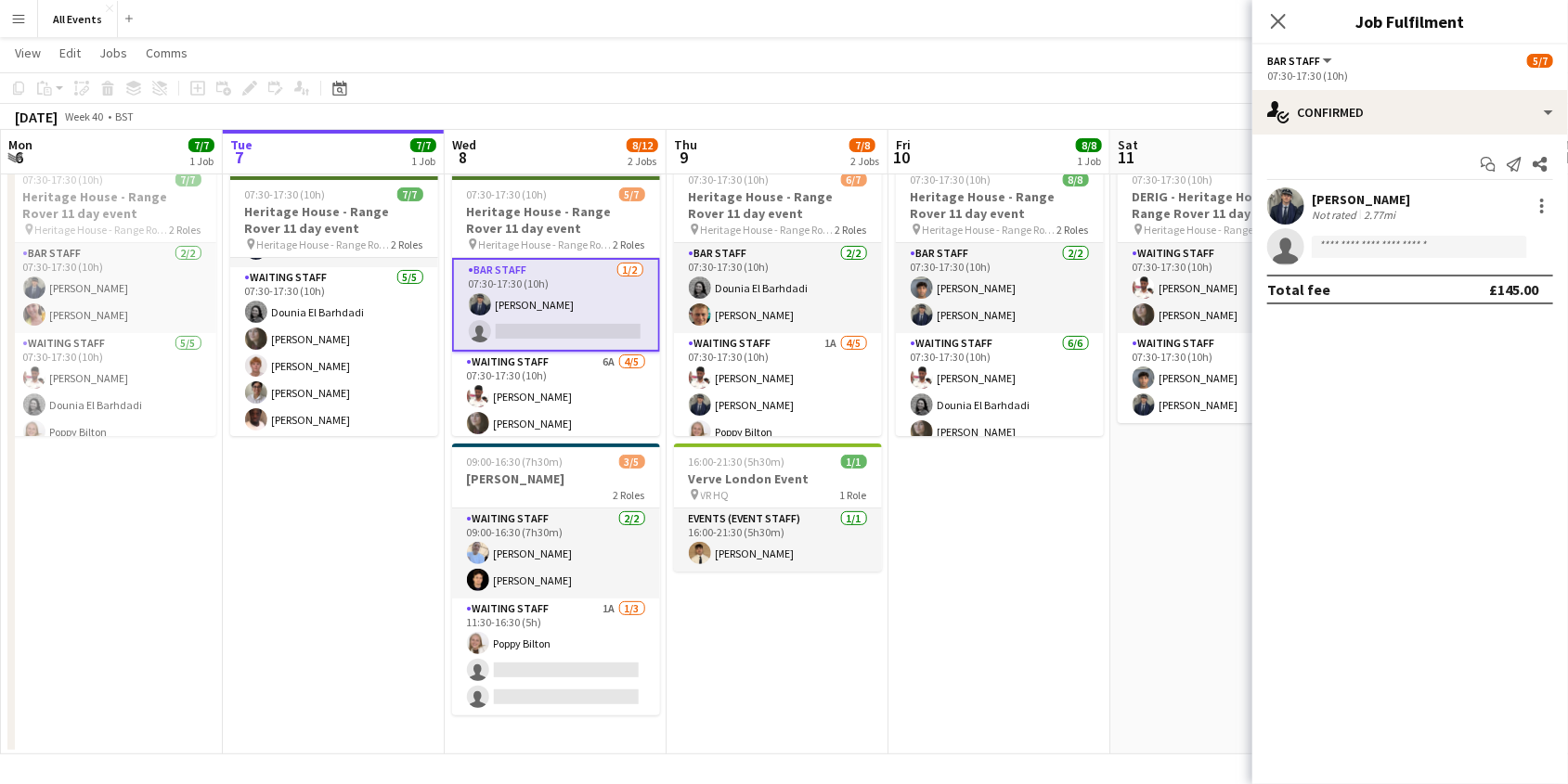
click at [1105, 509] on app-date-cell "07:30-17:30 (10h) 8/8 Heritage House - Range Rover 11 day event pin Heritage Ho…" at bounding box center [998, 453] width 222 height 600
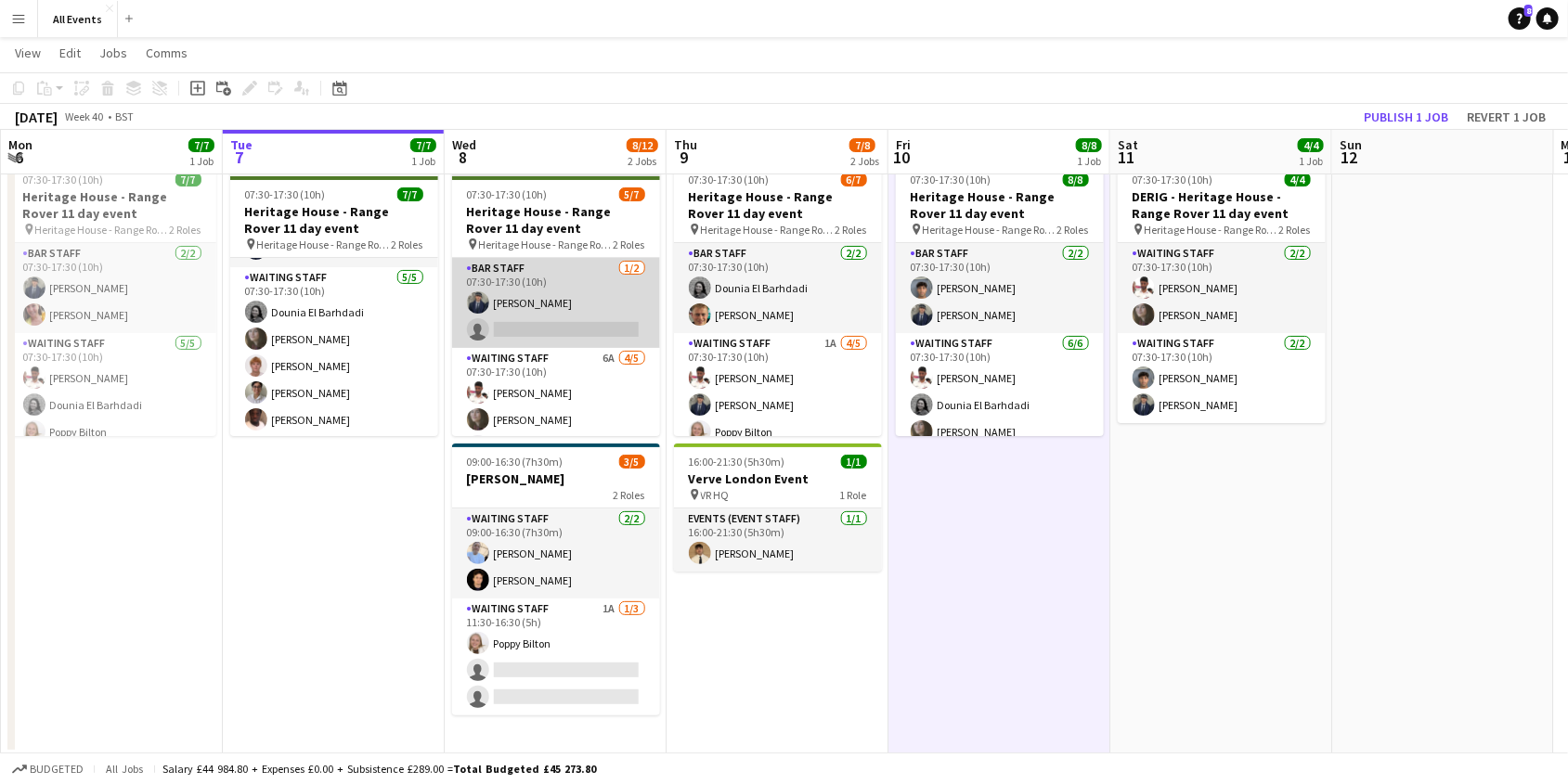
click at [564, 311] on app-card-role "Bar Staff [DATE] 07:30-17:30 (10h) [PERSON_NAME] single-neutral-actions" at bounding box center [556, 302] width 208 height 90
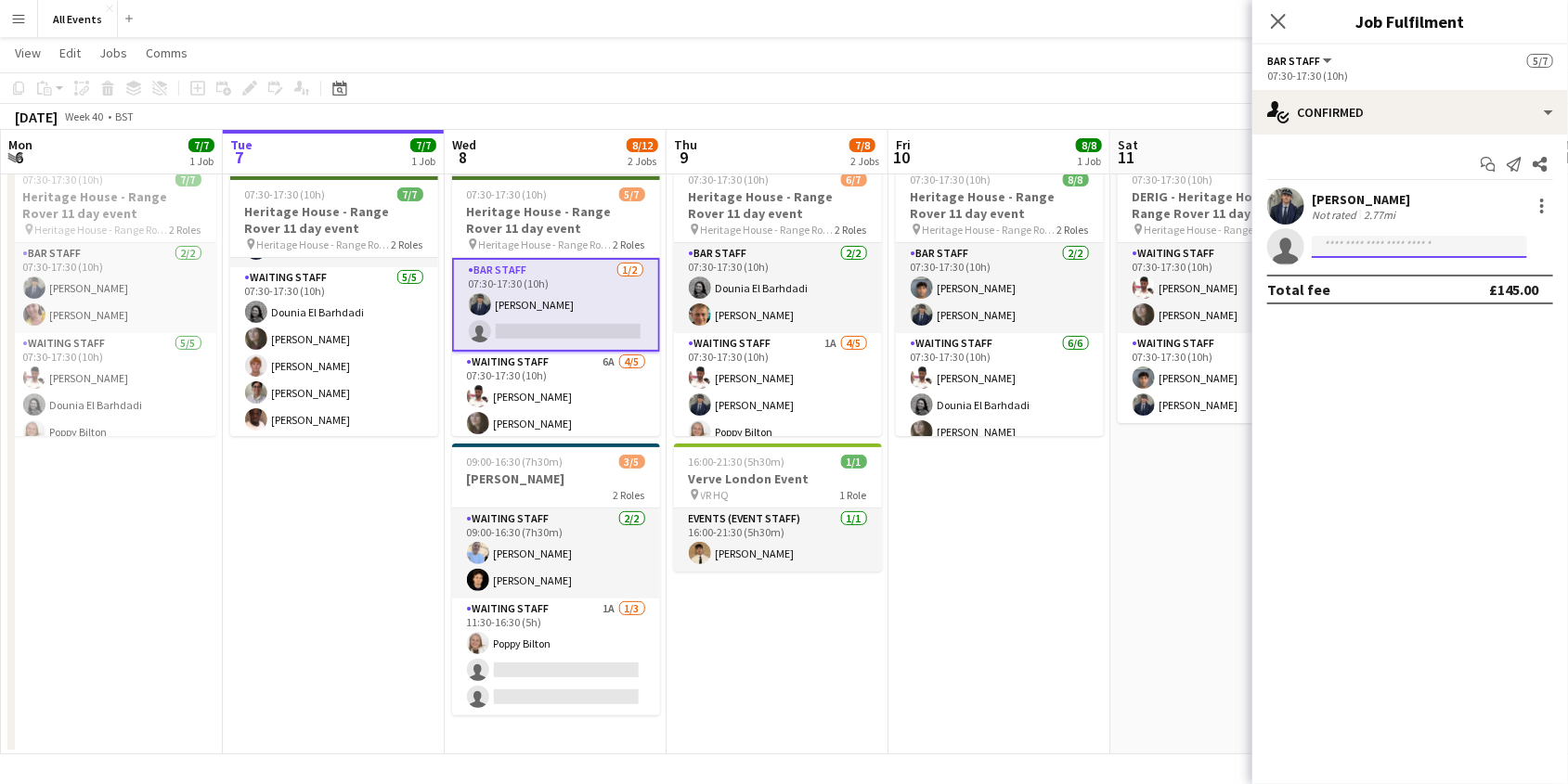
click at [1329, 247] on input at bounding box center [1419, 246] width 216 height 23
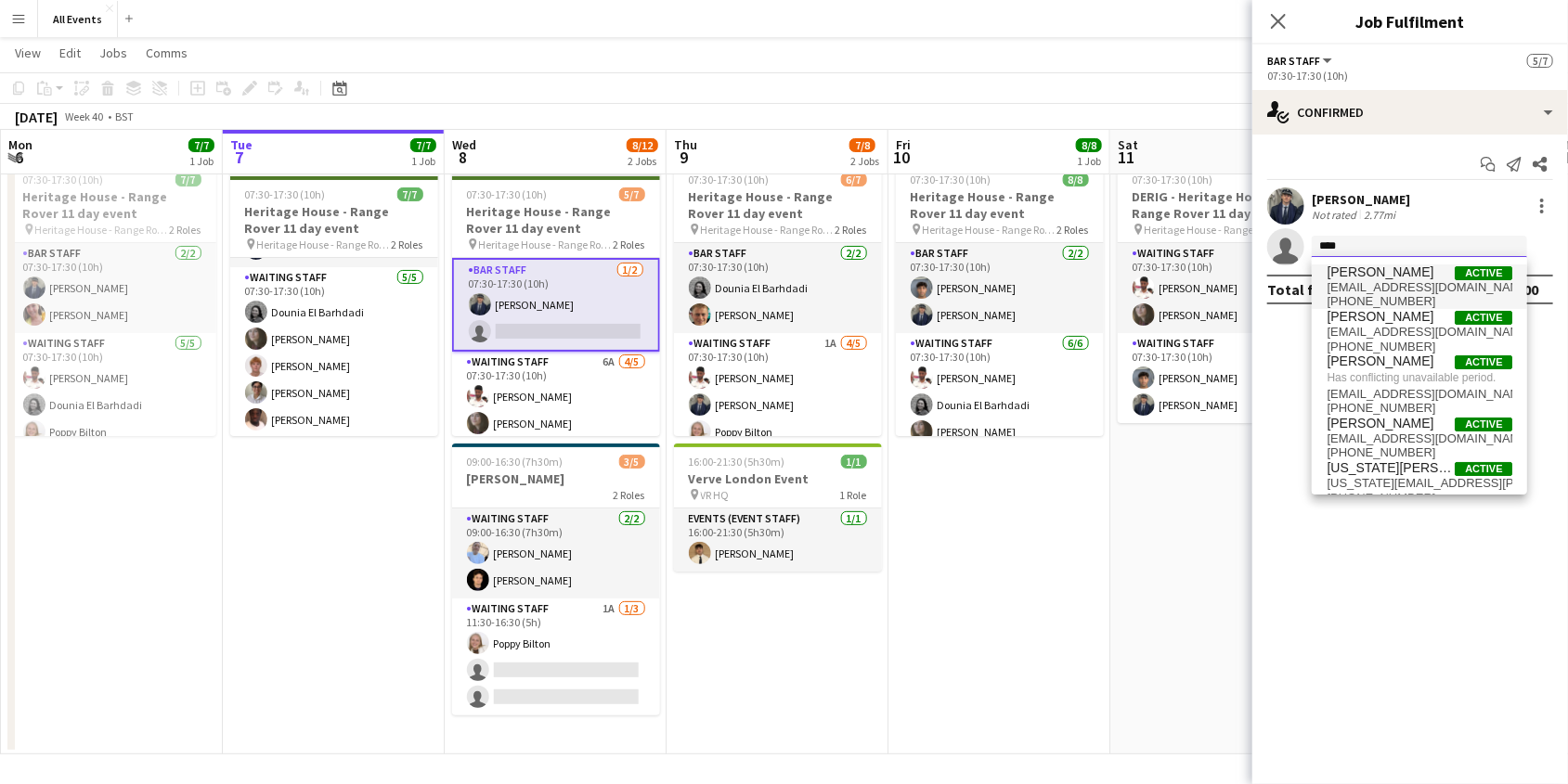
type input "****"
drag, startPoint x: 1343, startPoint y: 278, endPoint x: 1400, endPoint y: 329, distance: 76.5
click at [1400, 329] on span "[EMAIL_ADDRESS][DOMAIN_NAME]" at bounding box center [1419, 332] width 185 height 15
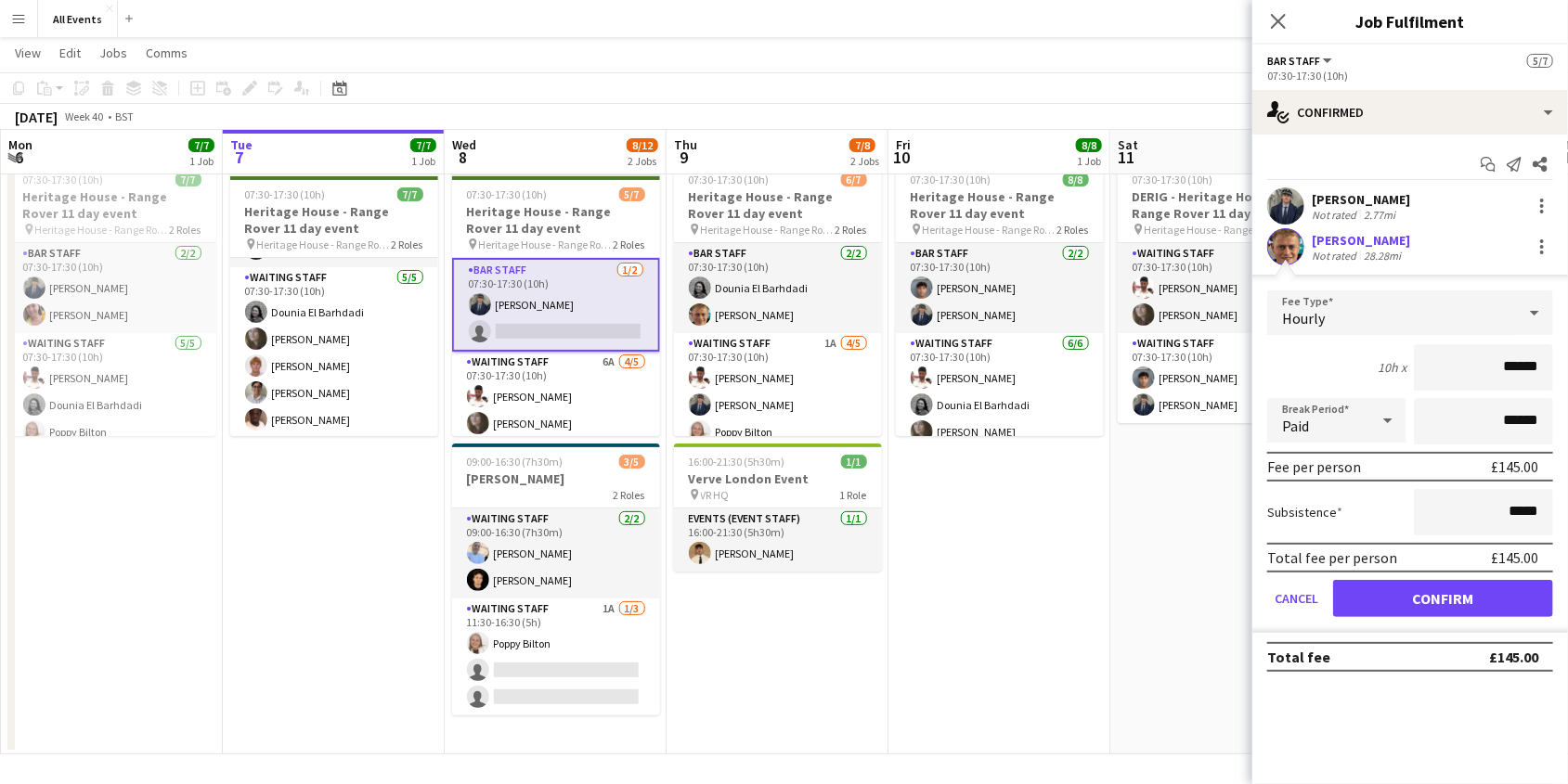
drag, startPoint x: 1431, startPoint y: 601, endPoint x: 1287, endPoint y: 580, distance: 145.5
click at [1431, 601] on button "Confirm" at bounding box center [1443, 599] width 220 height 37
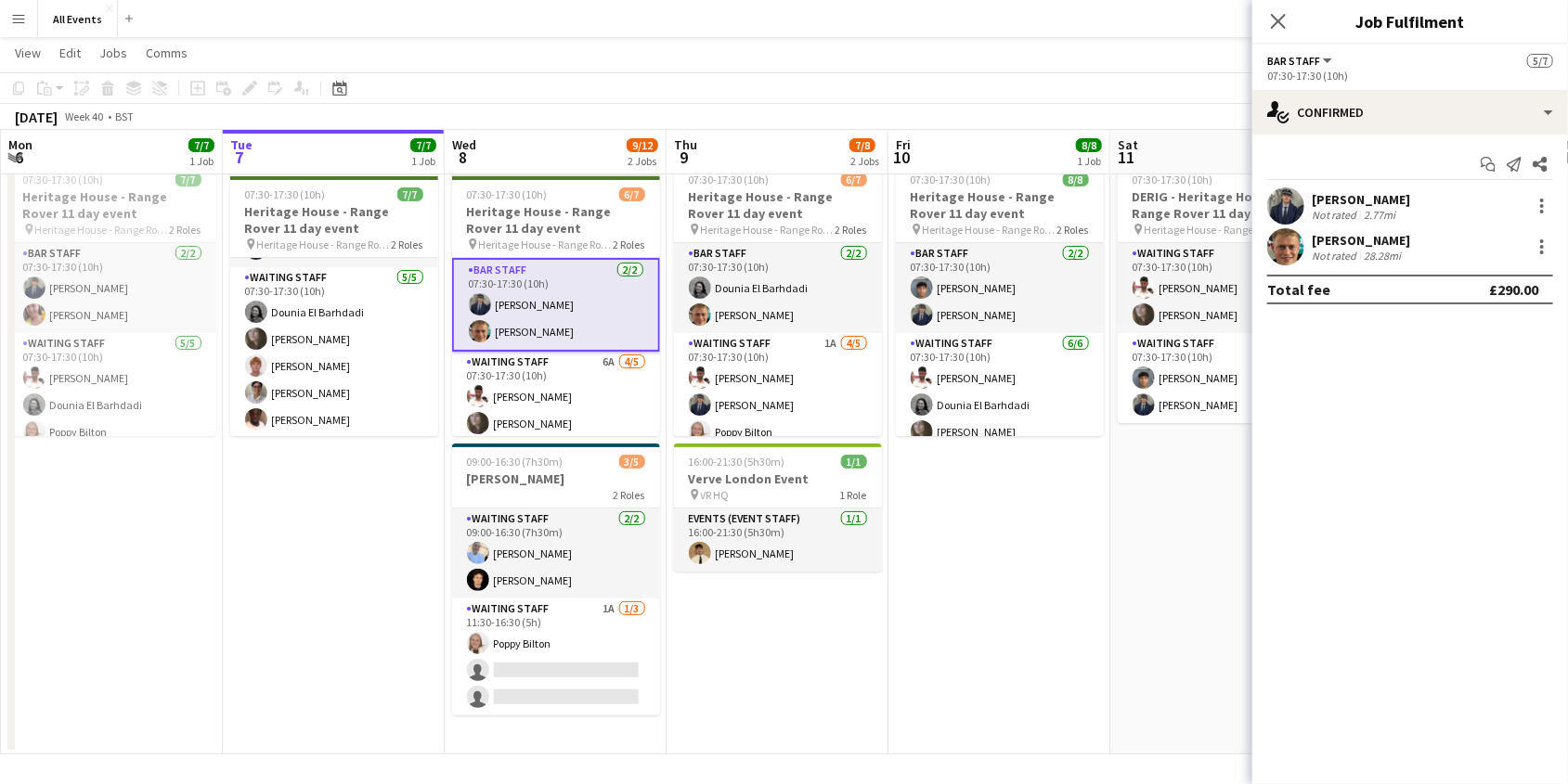
click at [1110, 557] on app-date-cell "07:30-17:30 (10h) 4/4 DERIG - Heritage House - Range Rover 11 day event pin Her…" at bounding box center [1220, 453] width 222 height 600
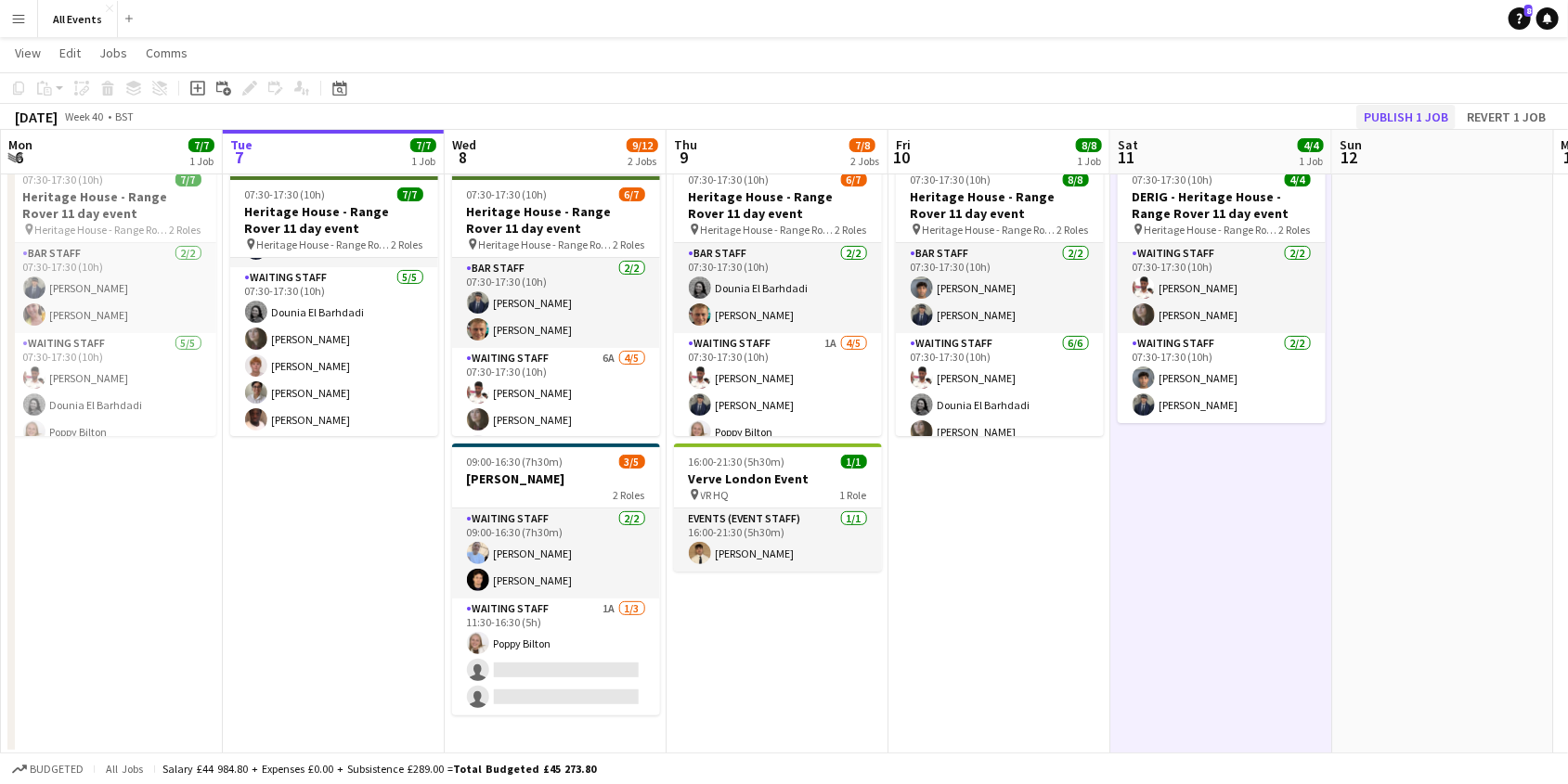
click at [1403, 119] on button "Publish 1 job" at bounding box center [1405, 116] width 100 height 24
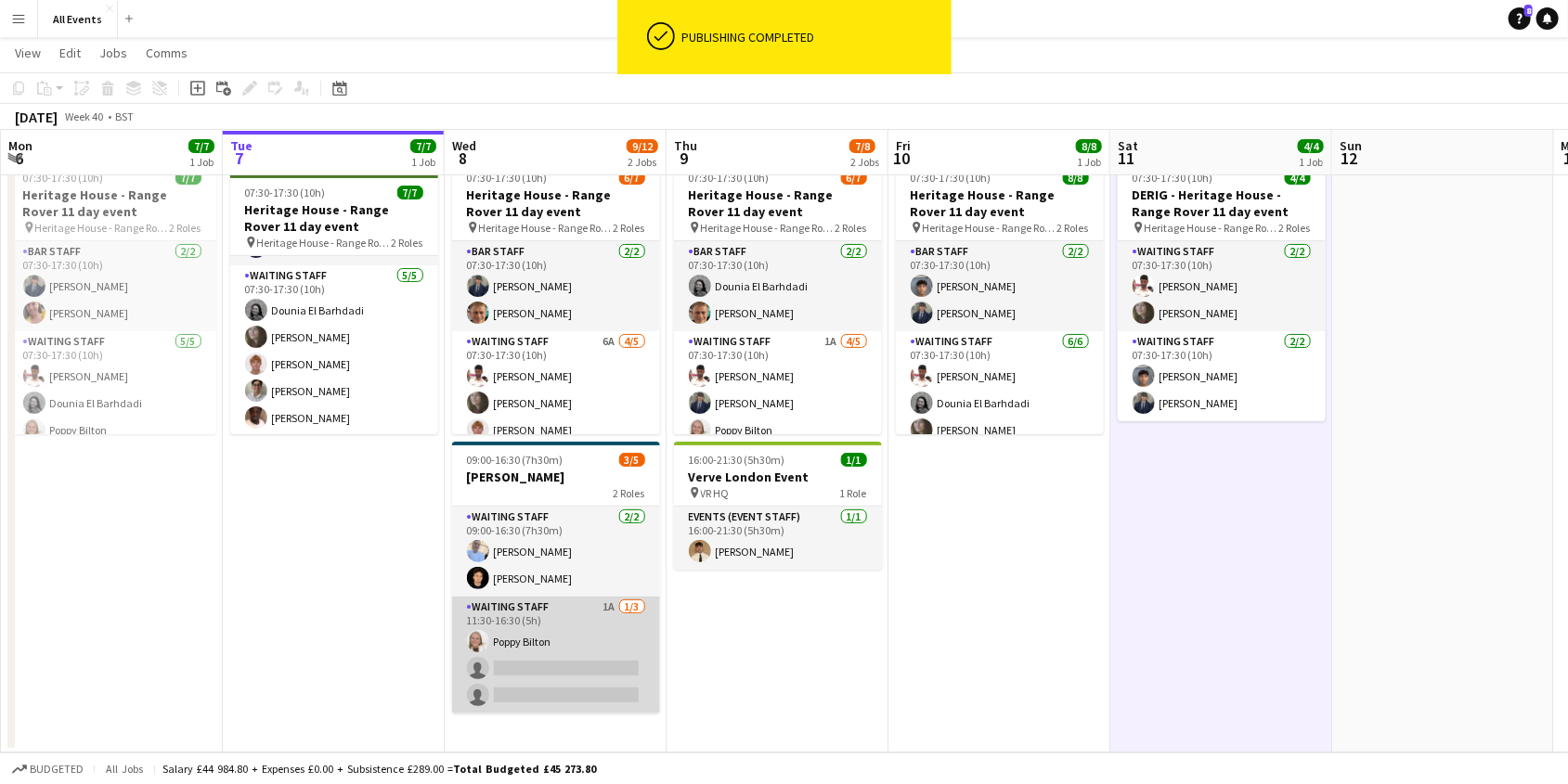
scroll to position [54, 0]
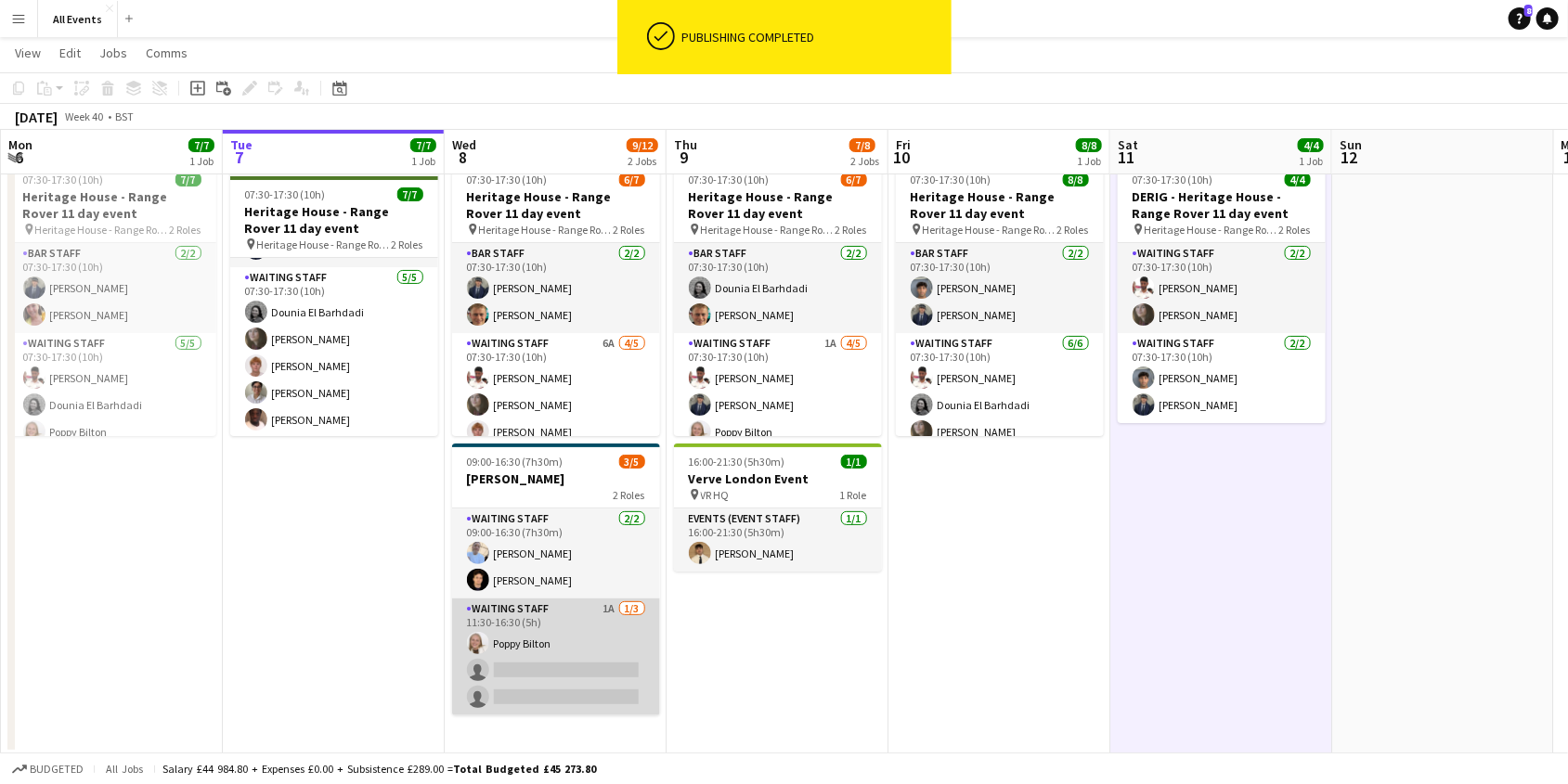
click at [582, 641] on app-card-role "Waiting Staff 1A [DATE] 11:30-16:30 (5h) [PERSON_NAME] single-neutral-actions s…" at bounding box center [556, 657] width 208 height 117
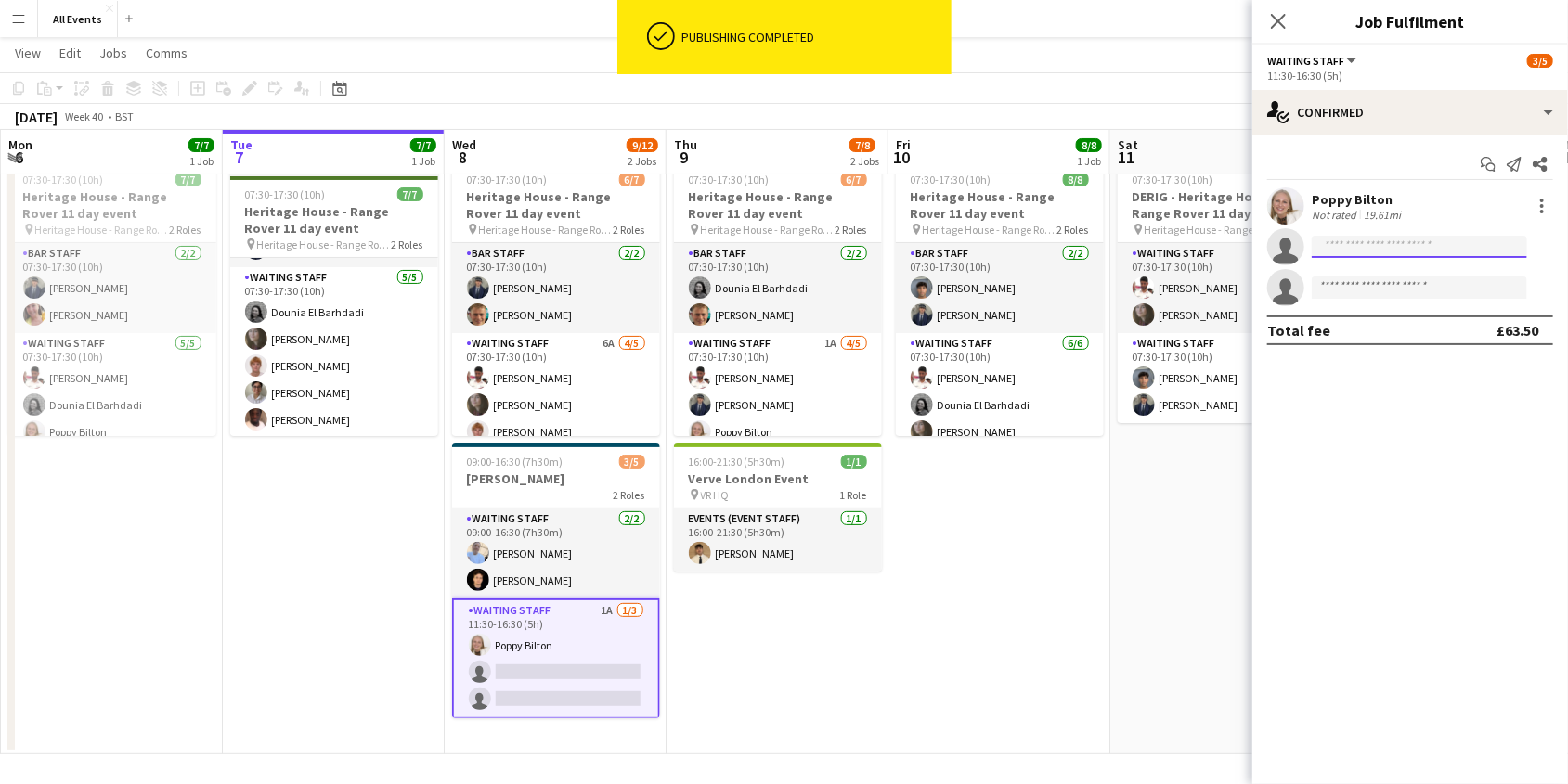
click at [1372, 251] on input at bounding box center [1419, 246] width 216 height 23
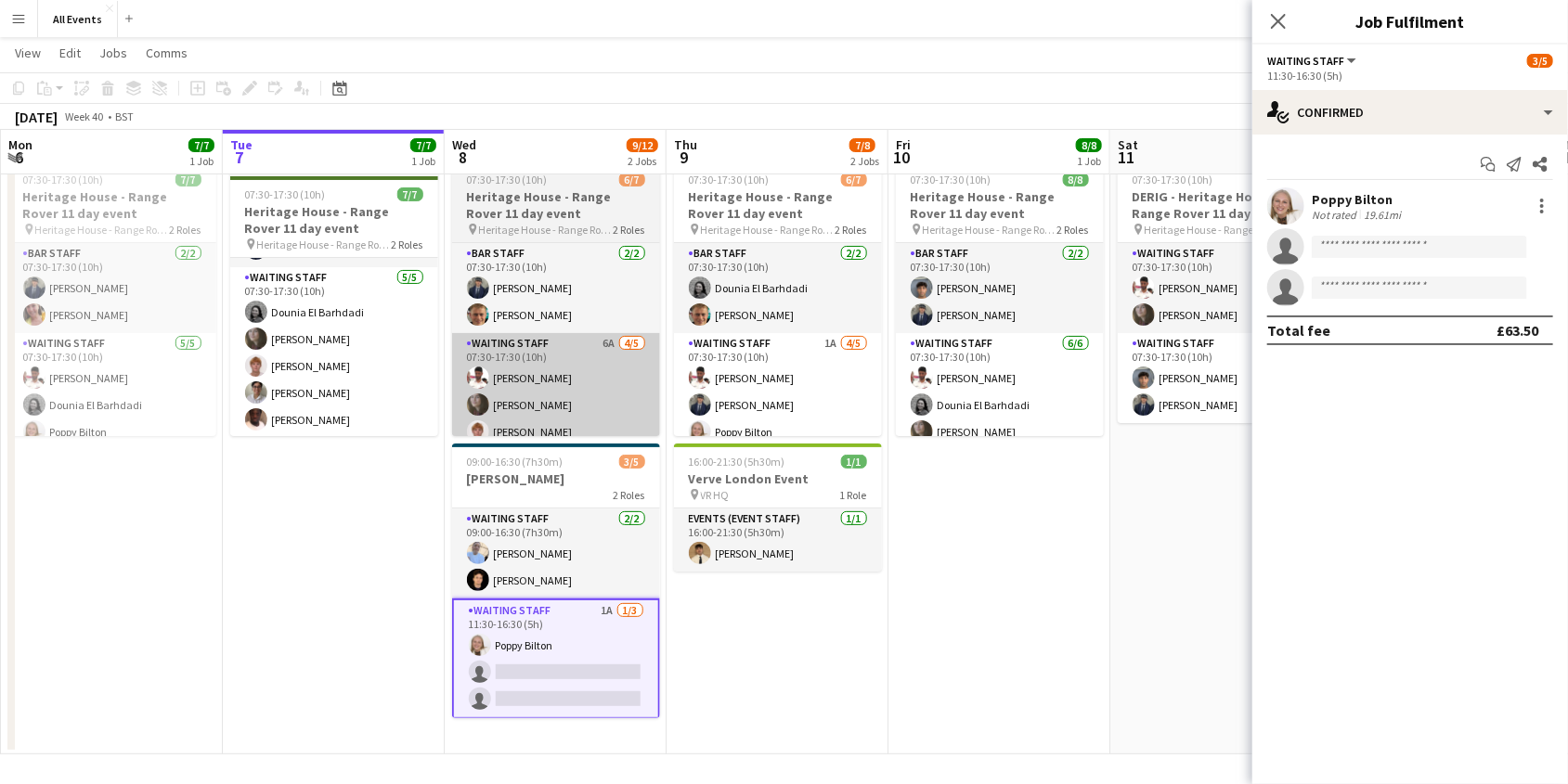
click at [593, 352] on app-card-role "Waiting Staff 6A [DATE] 07:30-17:30 (10h) [PERSON_NAME] [PERSON_NAME] [PERSON_N…" at bounding box center [556, 418] width 208 height 170
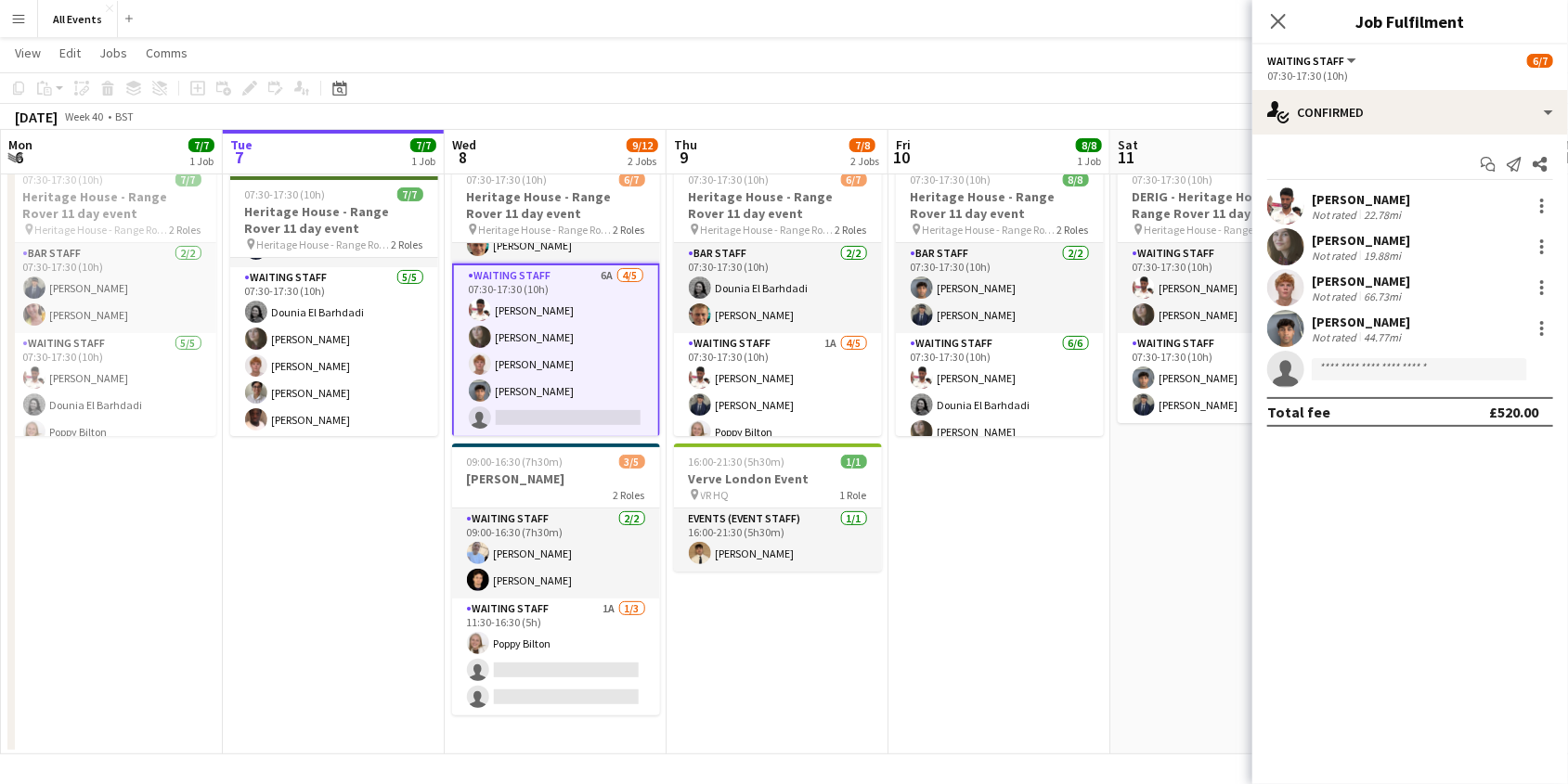
click at [589, 415] on app-card-role "Waiting Staff 6A [DATE] 07:30-17:30 (10h) [PERSON_NAME] [PERSON_NAME] [PERSON_N…" at bounding box center [556, 350] width 208 height 174
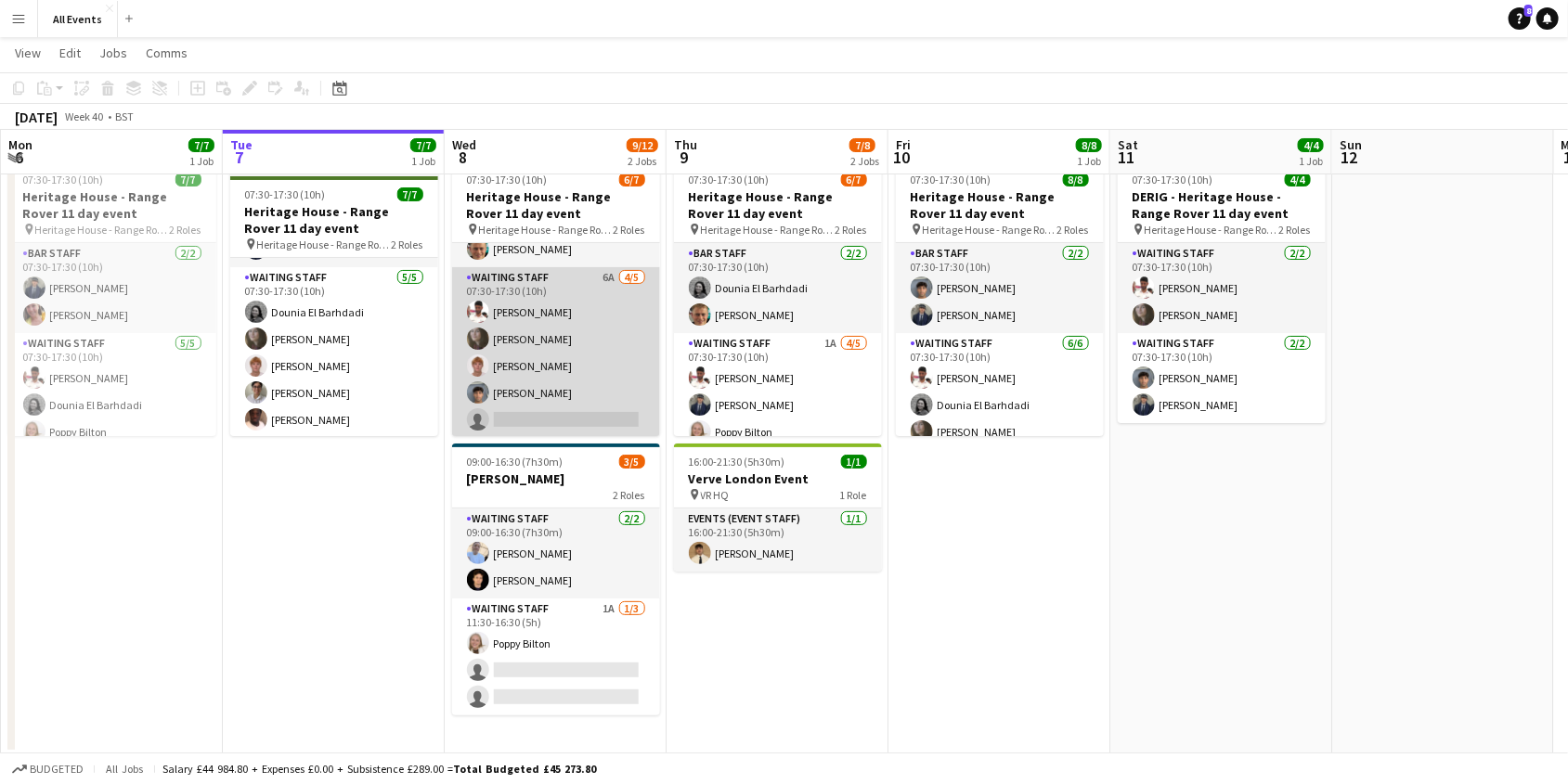
click at [621, 419] on app-card-role "Waiting Staff 6A [DATE] 07:30-17:30 (10h) [PERSON_NAME] [PERSON_NAME] [PERSON_N…" at bounding box center [556, 352] width 208 height 170
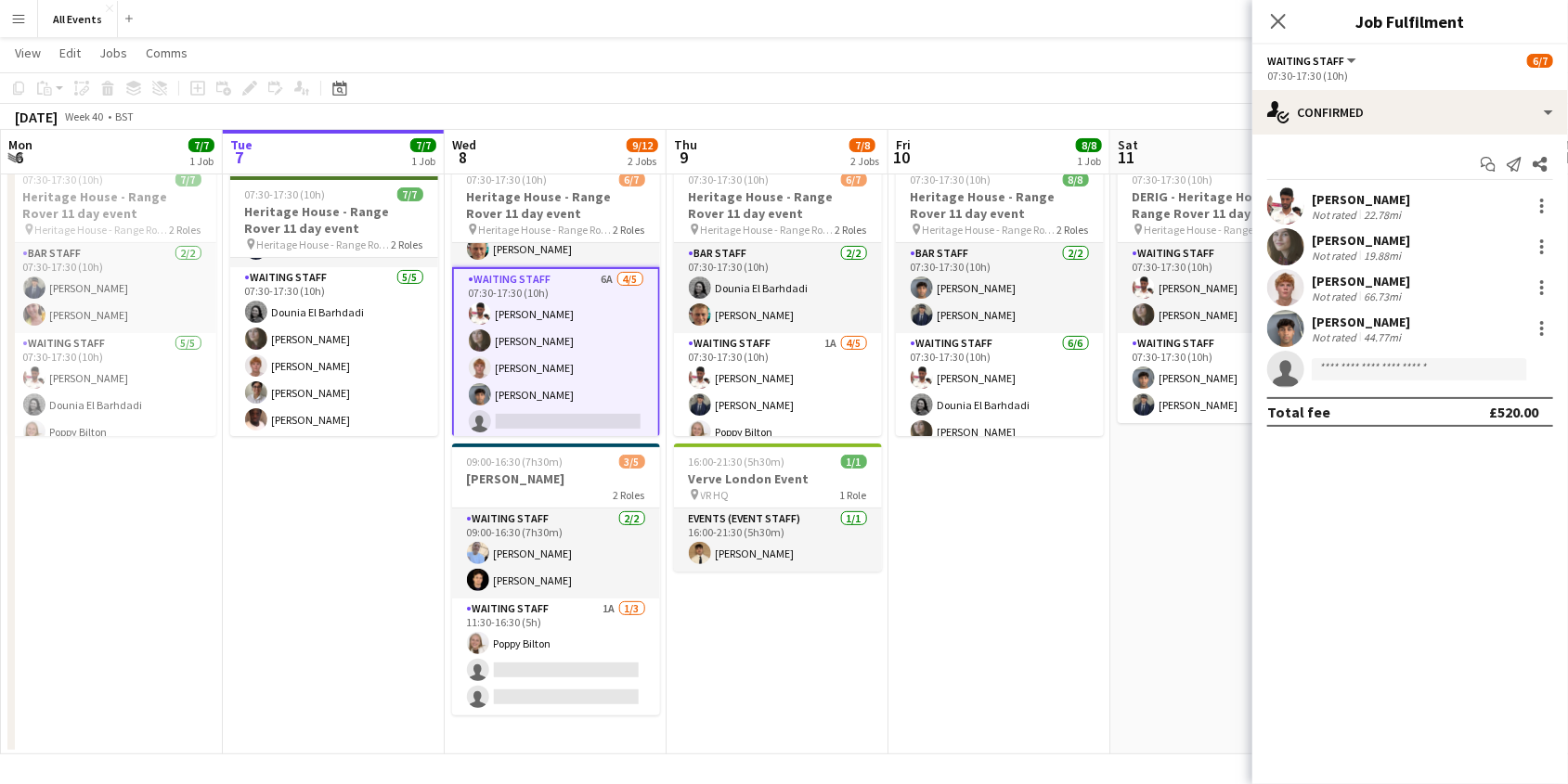
click at [591, 419] on app-card-role "Waiting Staff 6A [DATE] 07:30-17:30 (10h) [PERSON_NAME] [PERSON_NAME] [PERSON_N…" at bounding box center [556, 354] width 208 height 174
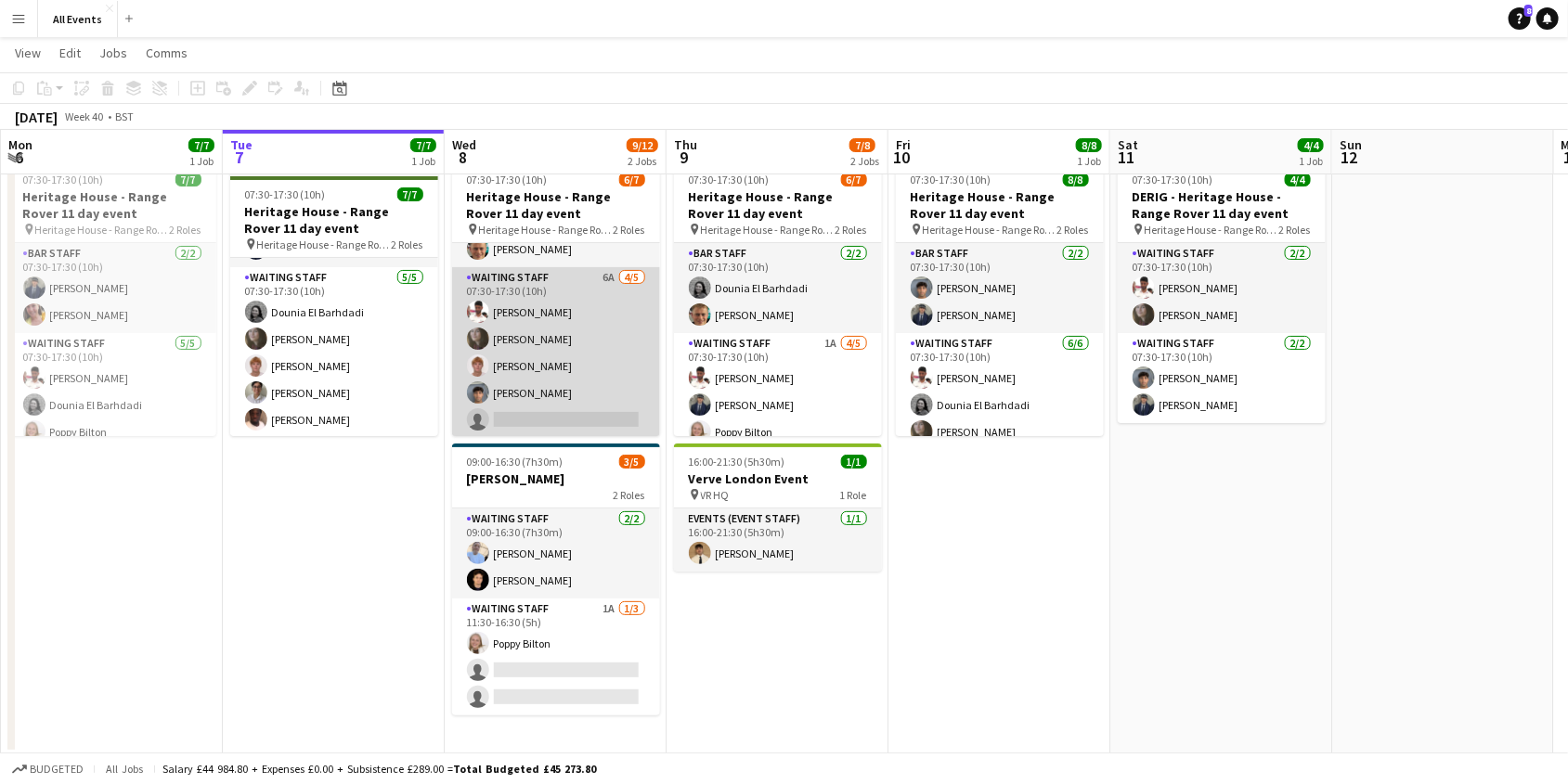
click at [591, 419] on app-card-role "Waiting Staff 6A [DATE] 07:30-17:30 (10h) [PERSON_NAME] [PERSON_NAME] [PERSON_N…" at bounding box center [556, 352] width 208 height 170
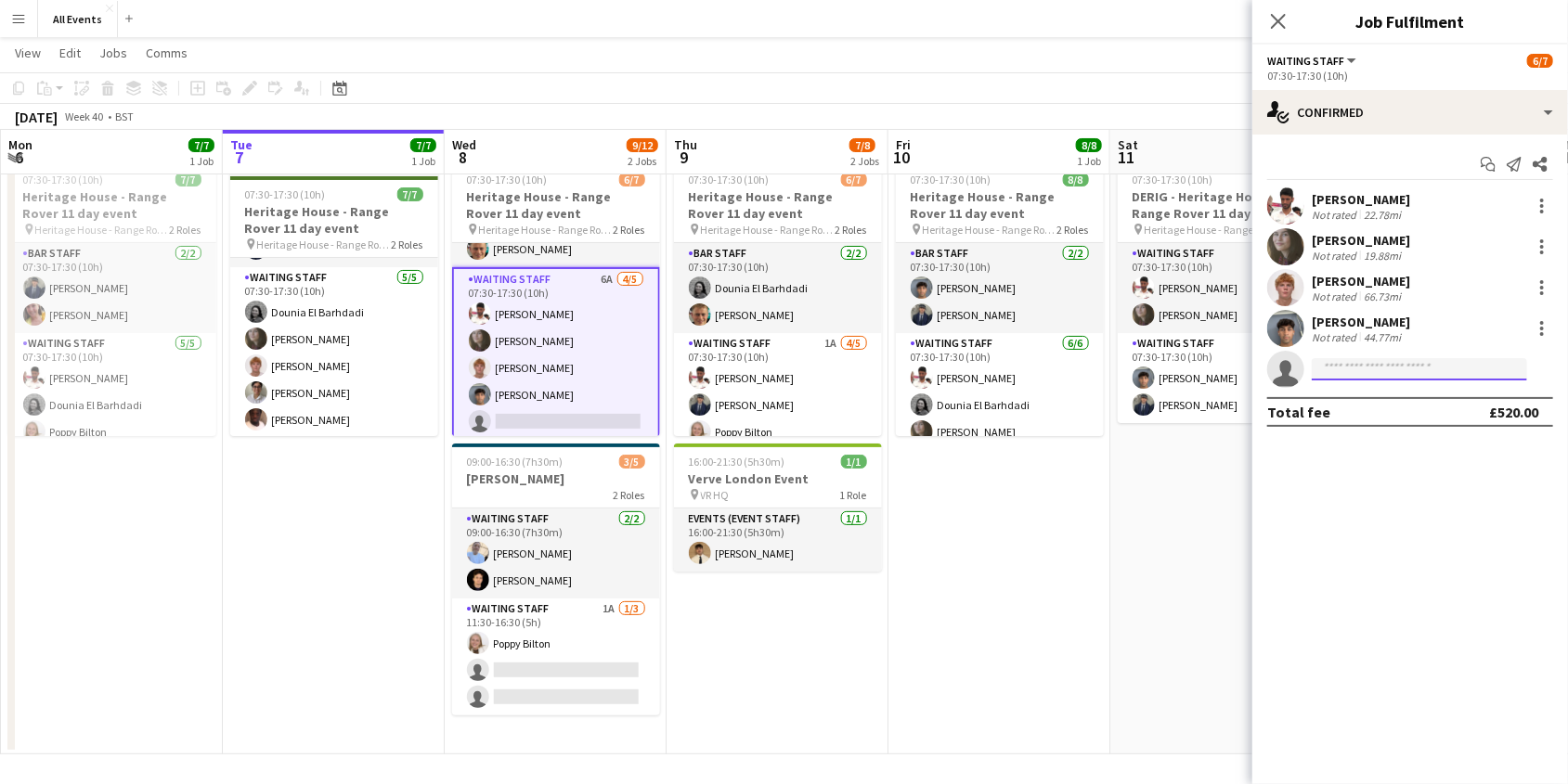
click at [1357, 378] on input at bounding box center [1419, 369] width 216 height 23
type input "****"
drag, startPoint x: 1365, startPoint y: 406, endPoint x: 1406, endPoint y: 413, distance: 41.6
click at [1406, 413] on span "[EMAIL_ADDRESS][DOMAIN_NAME]" at bounding box center [1419, 410] width 185 height 15
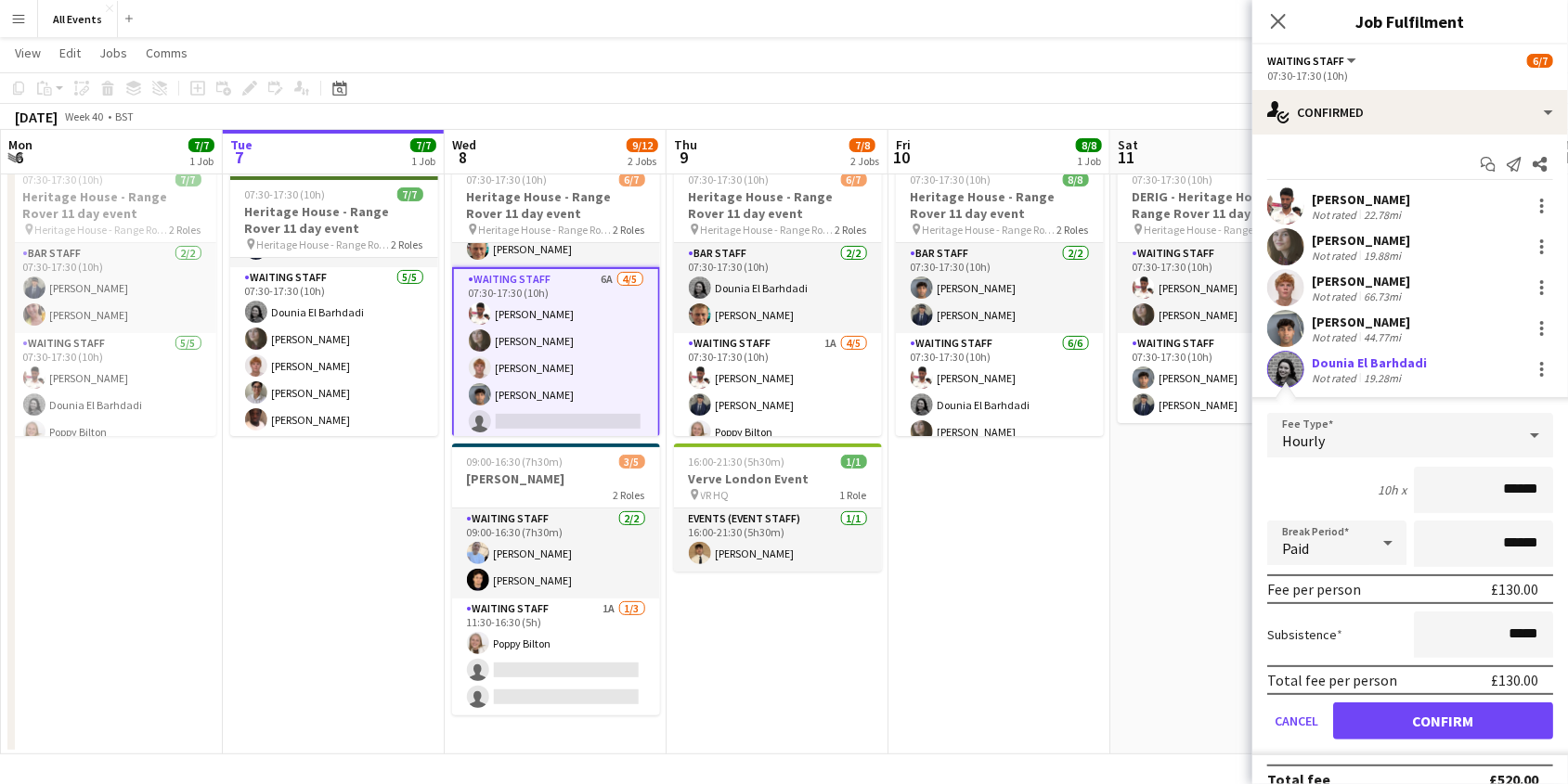
click at [1446, 708] on button "Confirm" at bounding box center [1443, 721] width 220 height 37
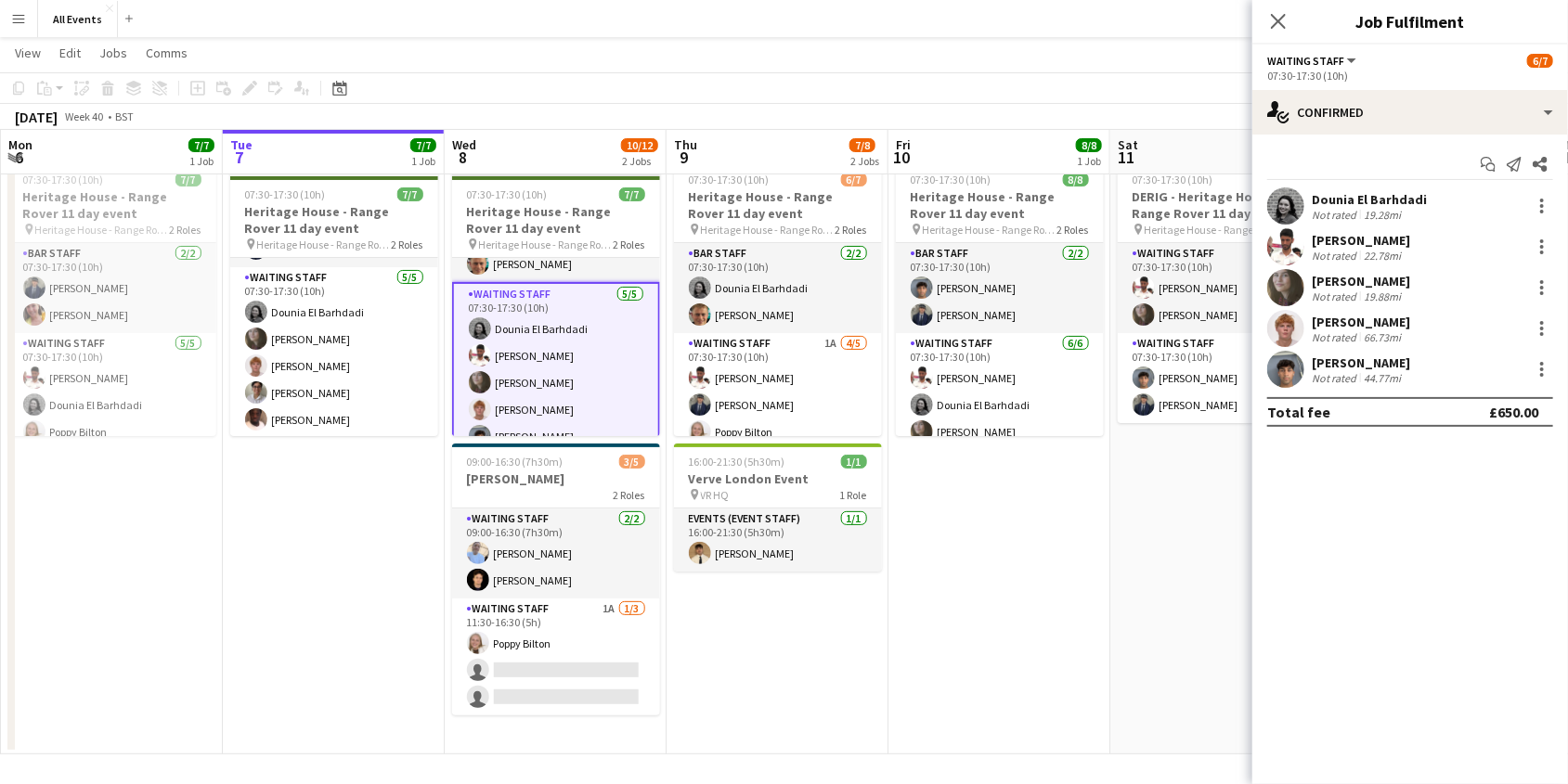
click at [1192, 671] on app-date-cell "07:30-17:30 (10h) 4/4 DERIG - Heritage House - Range Rover 11 day event pin Her…" at bounding box center [1220, 453] width 222 height 600
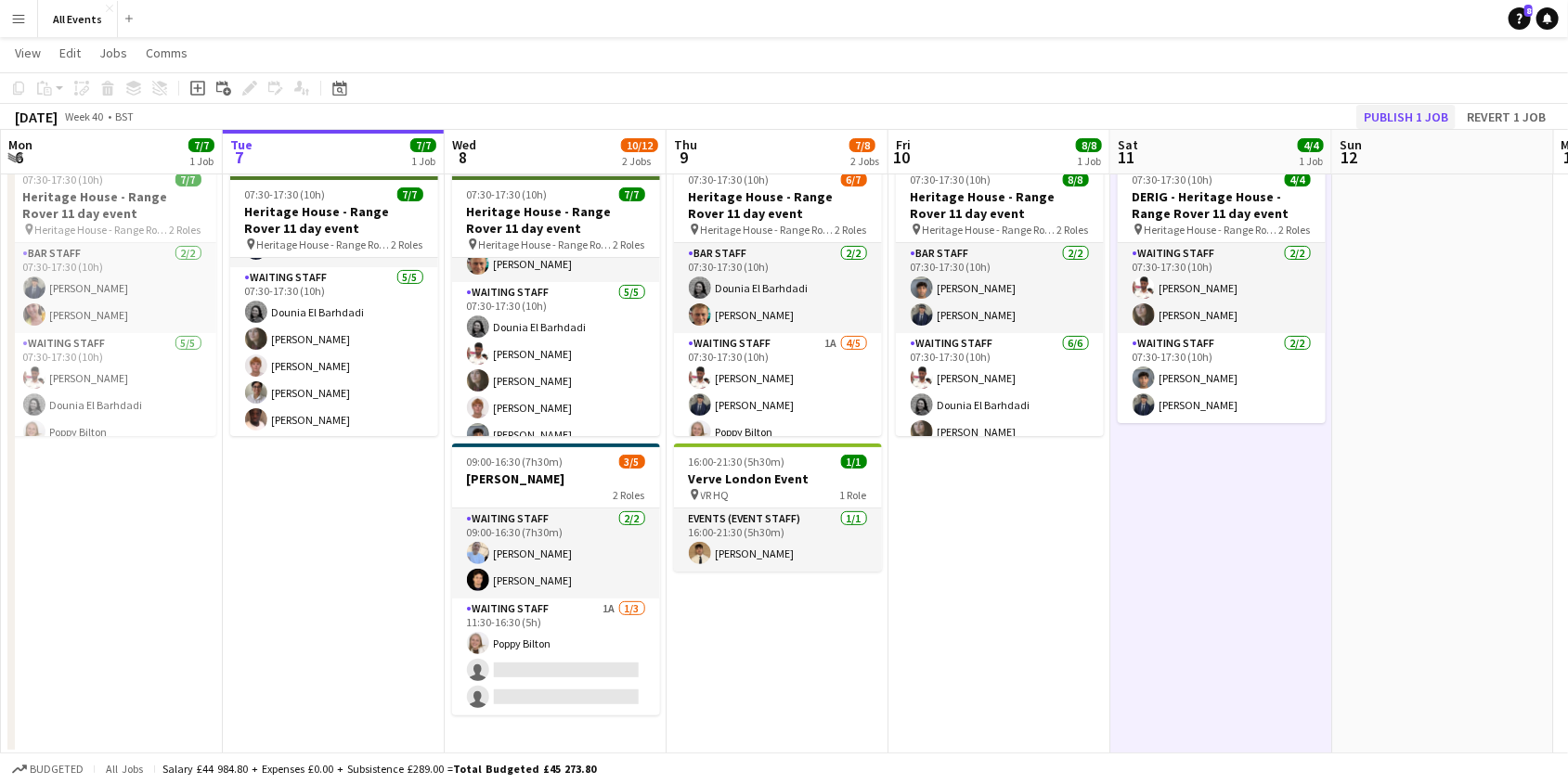
click at [1402, 116] on button "Publish 1 job" at bounding box center [1405, 116] width 100 height 24
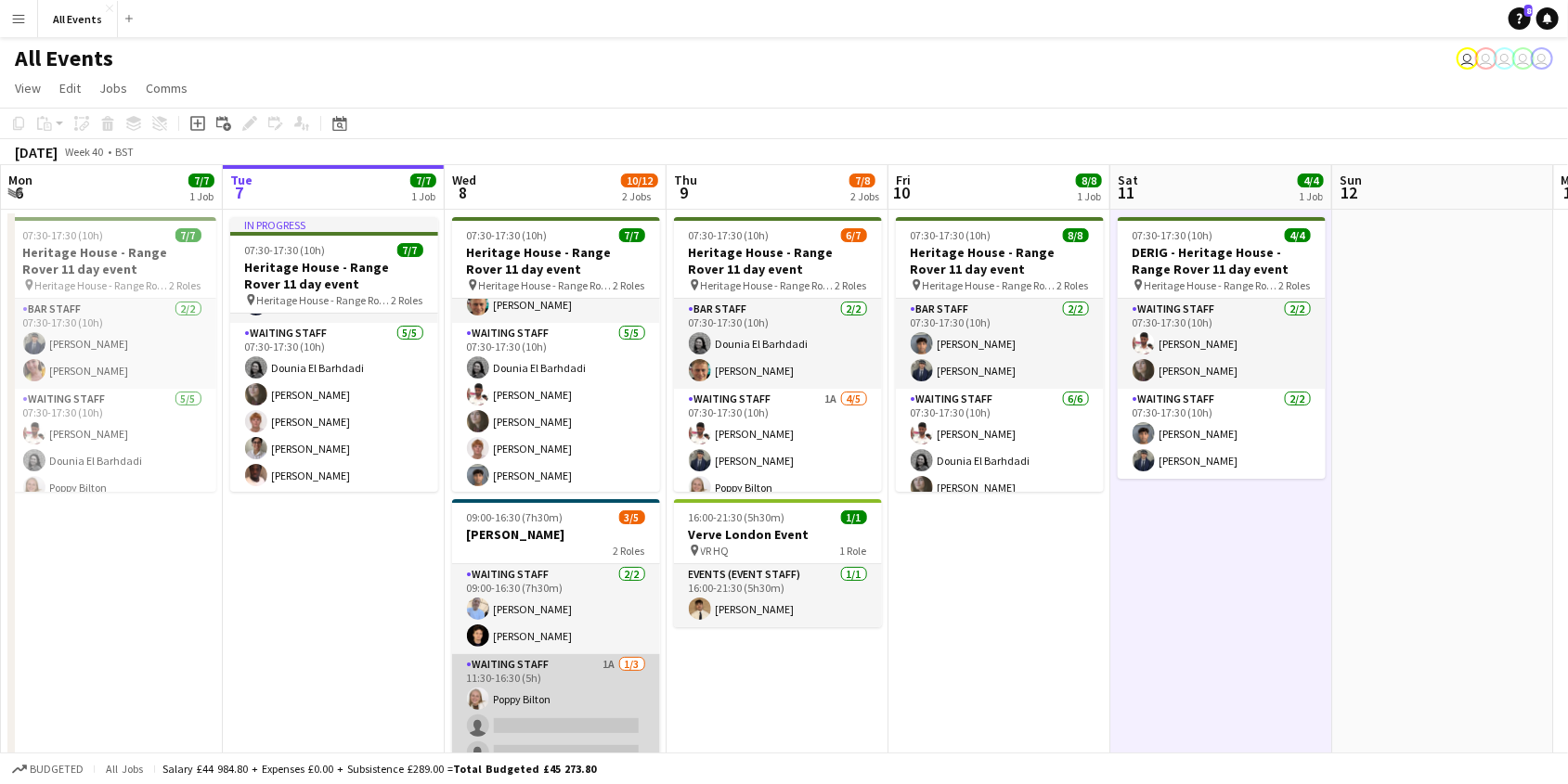
scroll to position [0, 442]
click at [612, 679] on app-card-role "Waiting Staff 1A [DATE] 11:30-16:30 (5h) [PERSON_NAME] single-neutral-actions s…" at bounding box center [557, 712] width 208 height 117
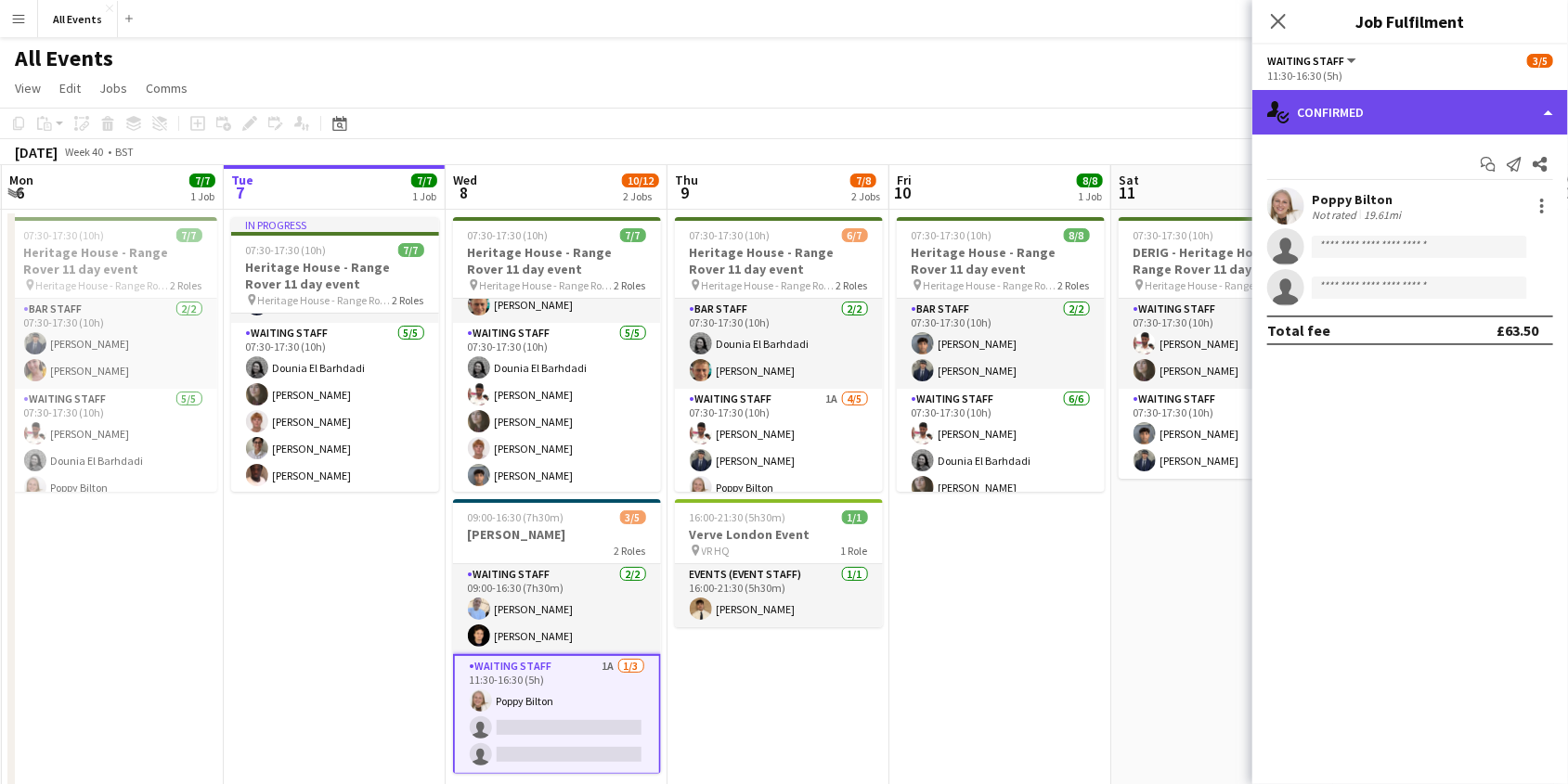
click at [1437, 118] on div "single-neutral-actions-check-2 Confirmed" at bounding box center [1410, 111] width 315 height 44
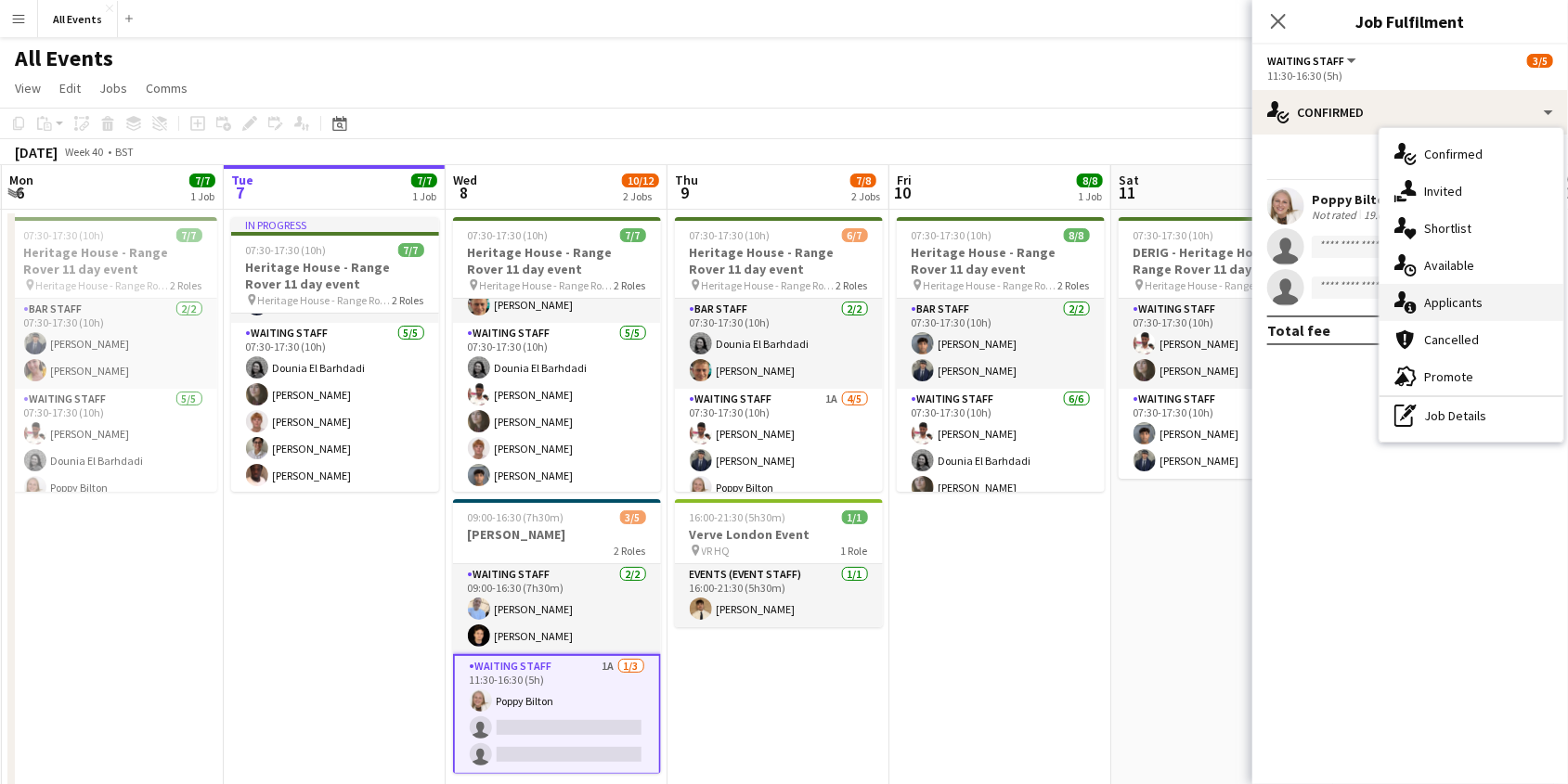
click at [1477, 306] on span "Applicants" at bounding box center [1453, 302] width 58 height 17
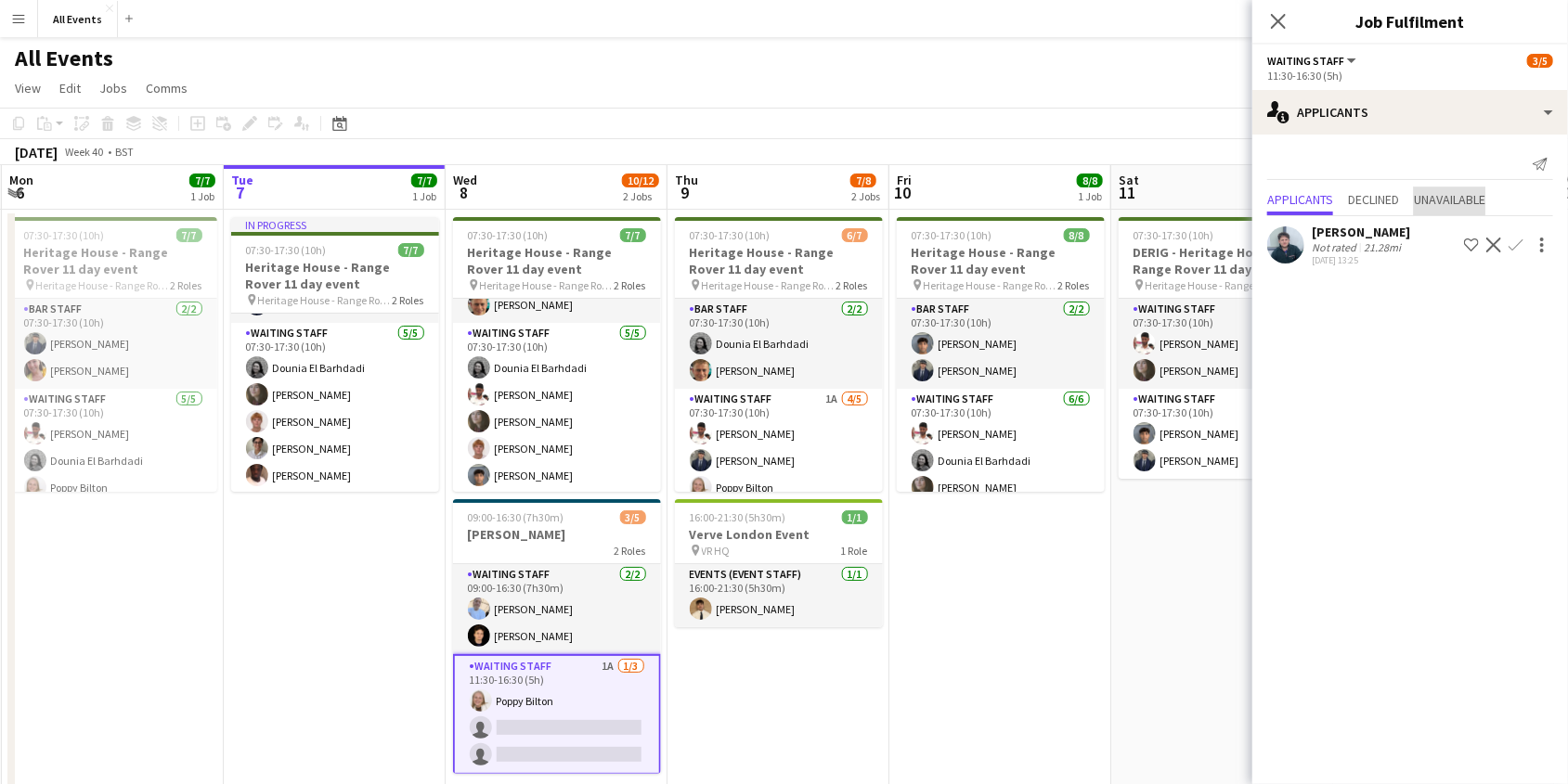
click at [1441, 203] on span "Unavailable" at bounding box center [1449, 199] width 72 height 13
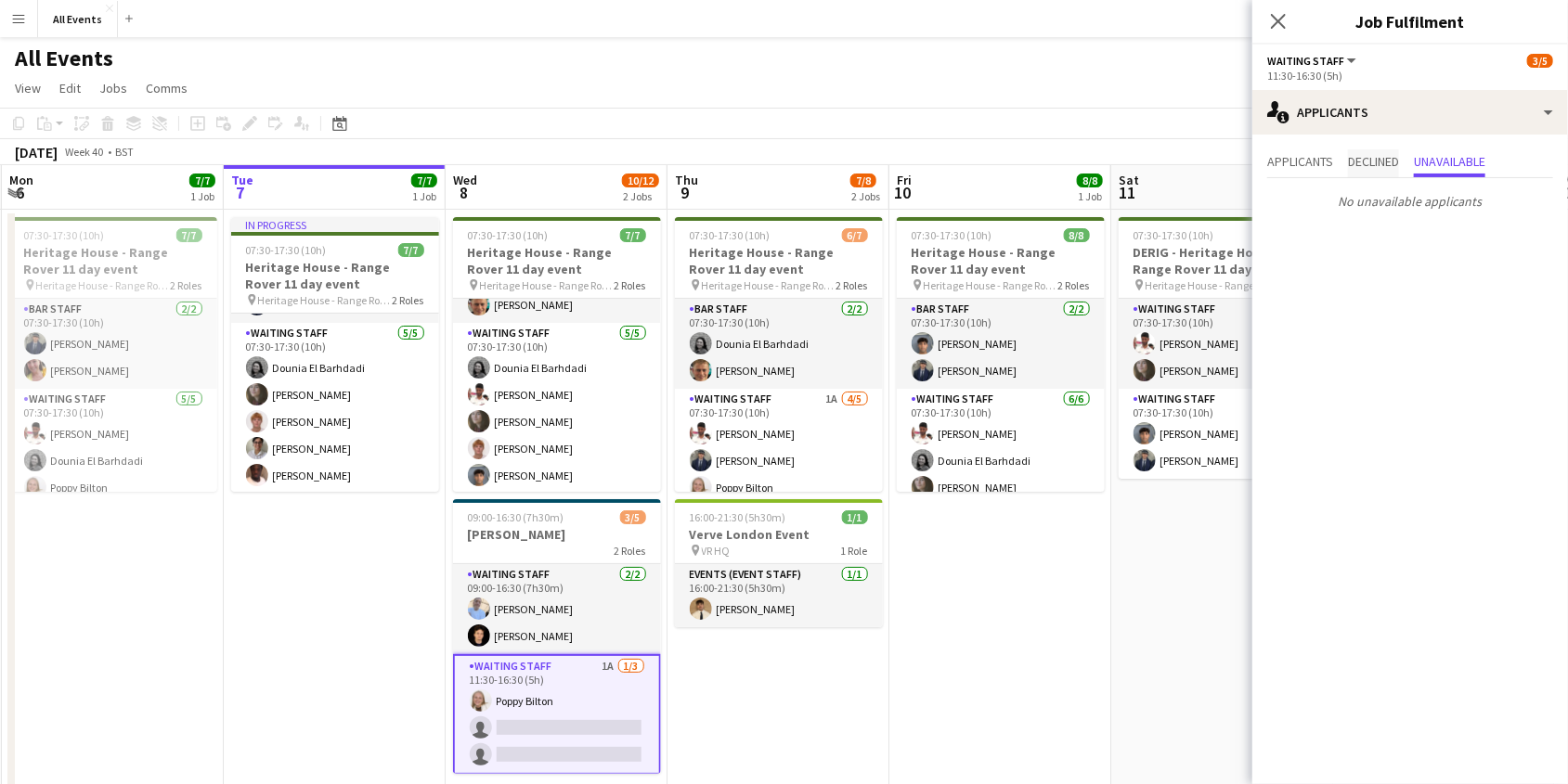
click at [1377, 165] on span "Declined" at bounding box center [1374, 161] width 51 height 13
click at [1297, 163] on span "Applicants" at bounding box center [1300, 161] width 66 height 13
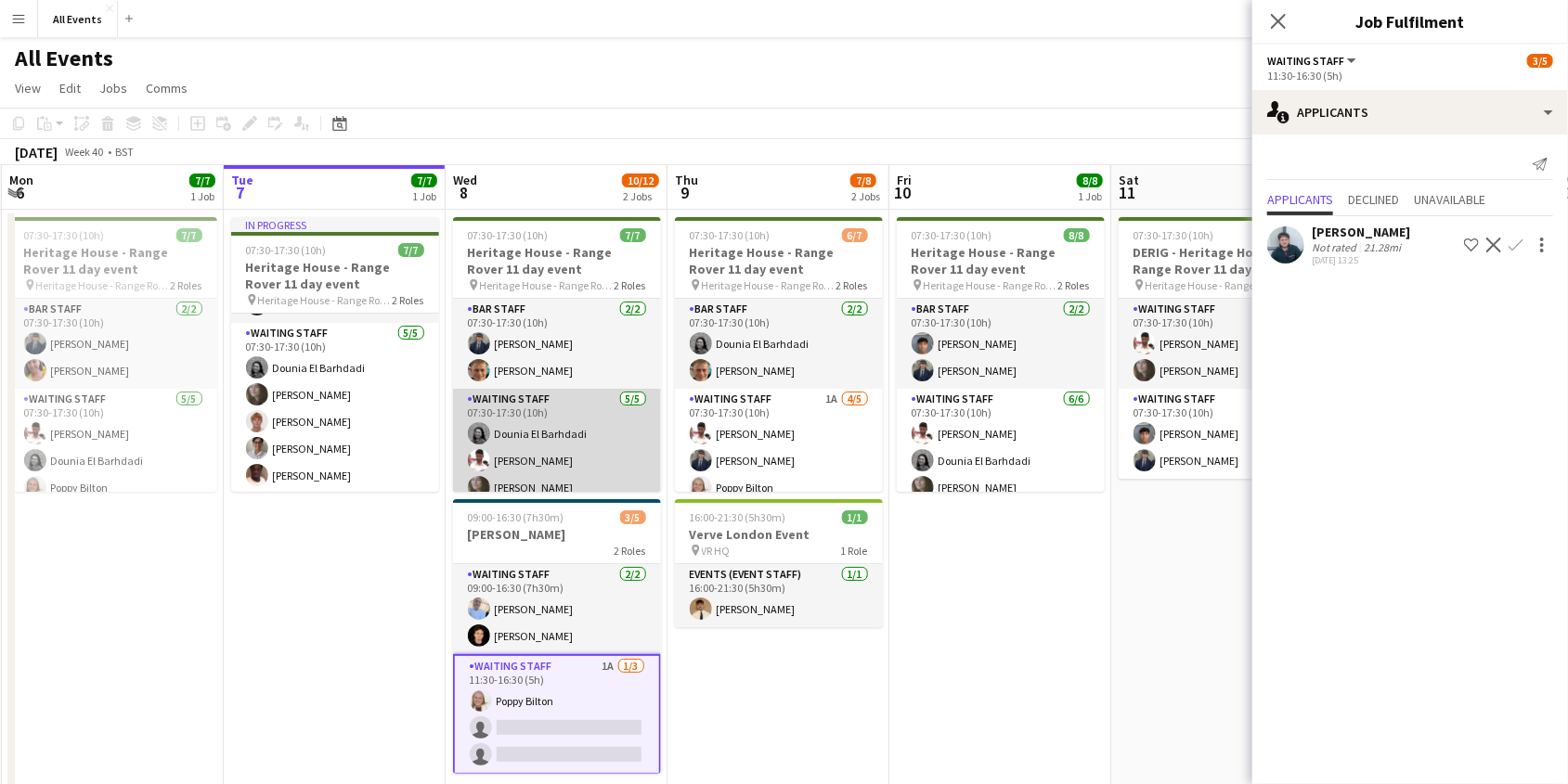
scroll to position [66, 0]
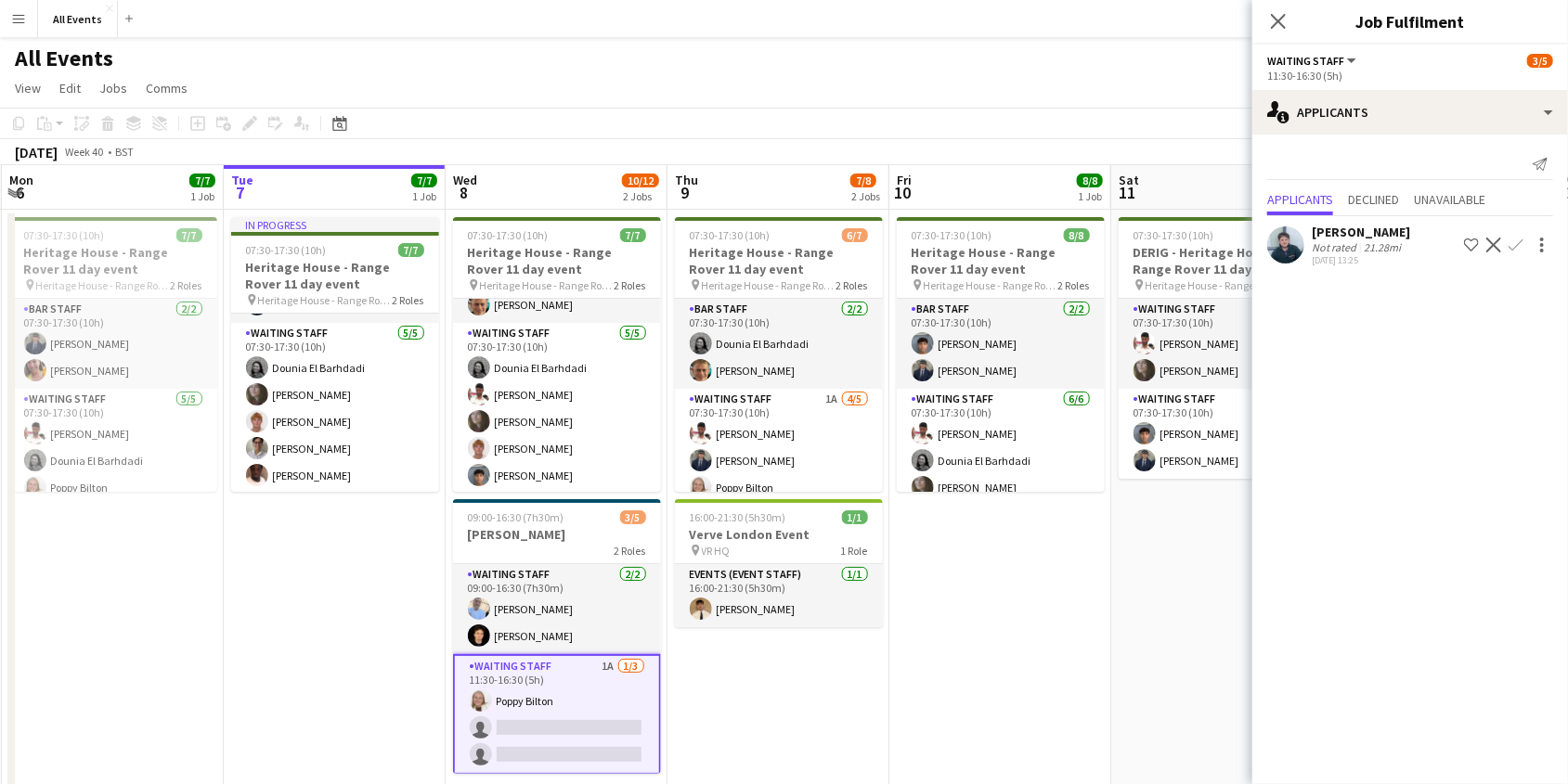
click at [1518, 240] on app-icon "Confirm" at bounding box center [1516, 244] width 15 height 15
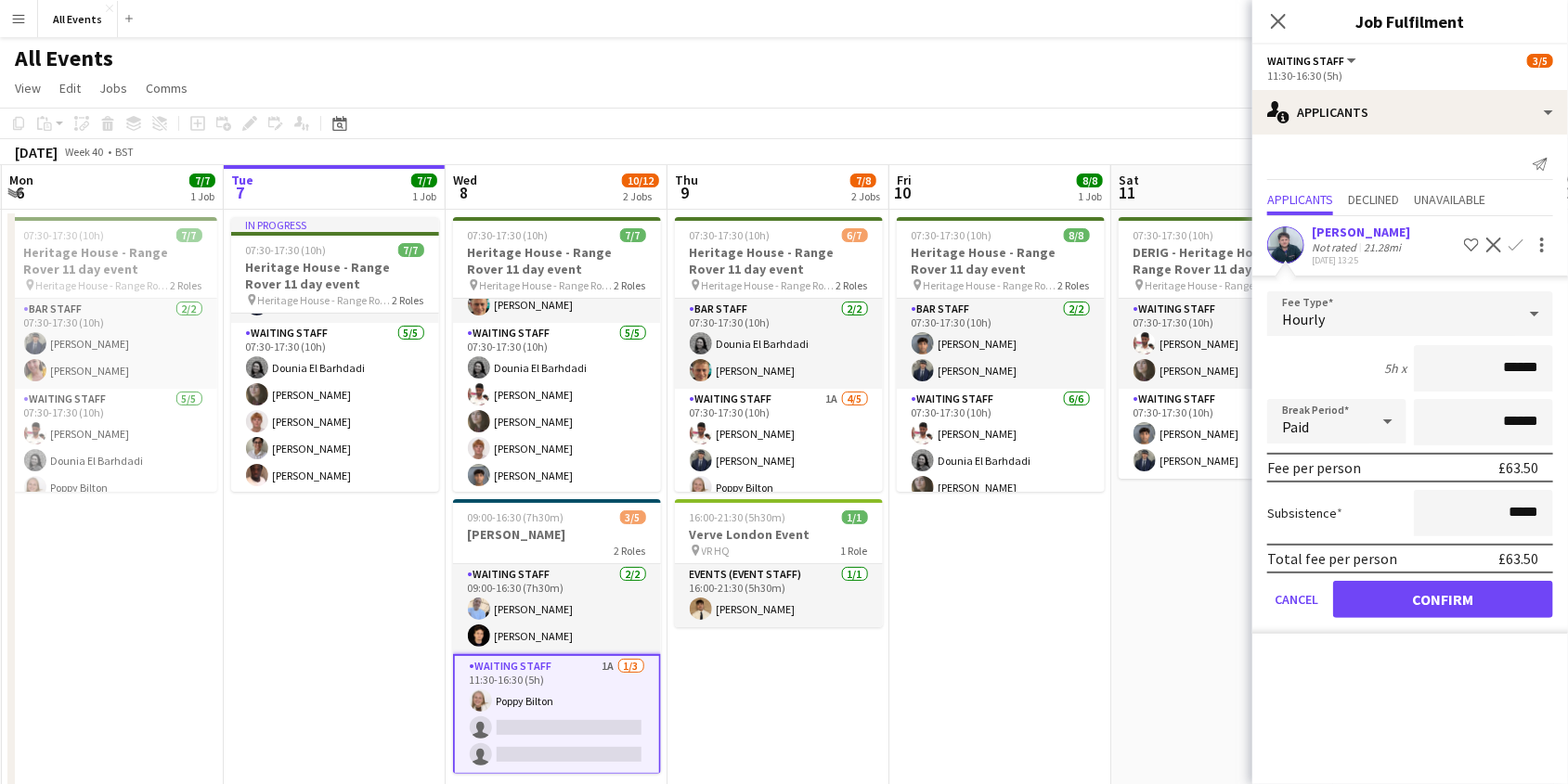
click at [1412, 599] on button "Confirm" at bounding box center [1443, 600] width 220 height 37
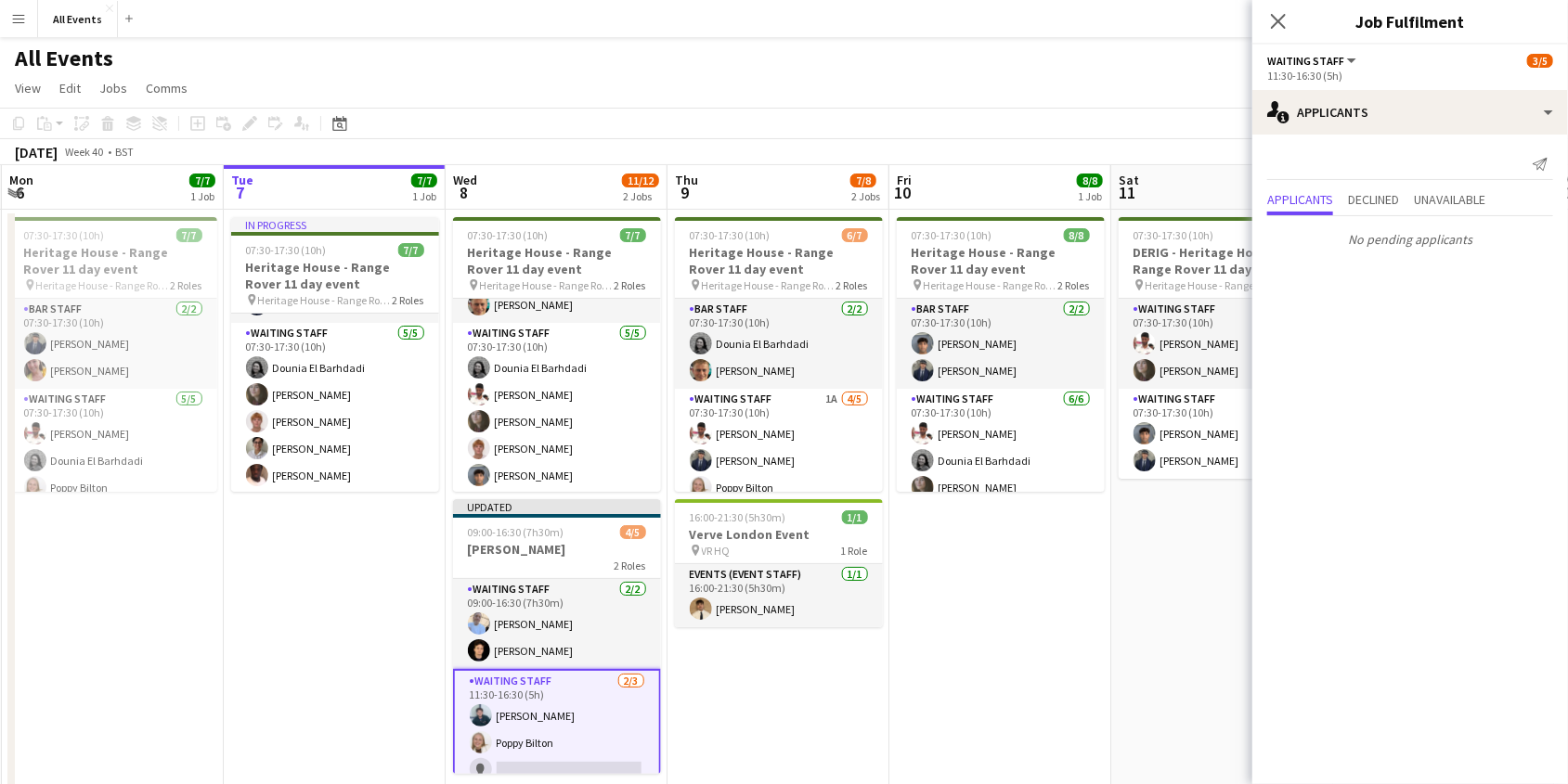
click at [877, 644] on app-date-cell "07:30-17:30 (10h) 6/7 Heritage House - Range Rover 11 day event pin Heritage Ho…" at bounding box center [778, 509] width 222 height 600
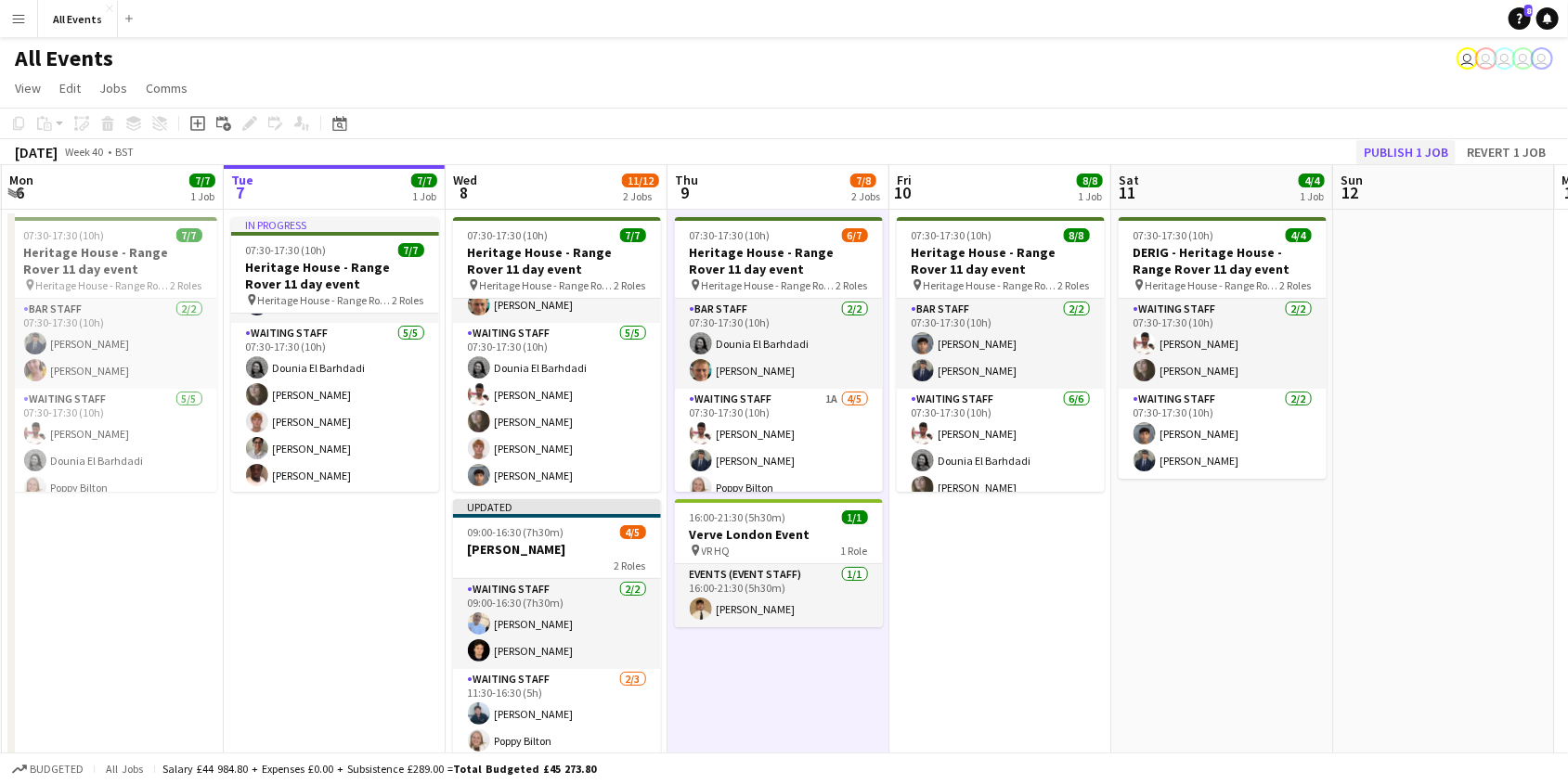
click at [1415, 153] on button "Publish 1 job" at bounding box center [1405, 152] width 100 height 24
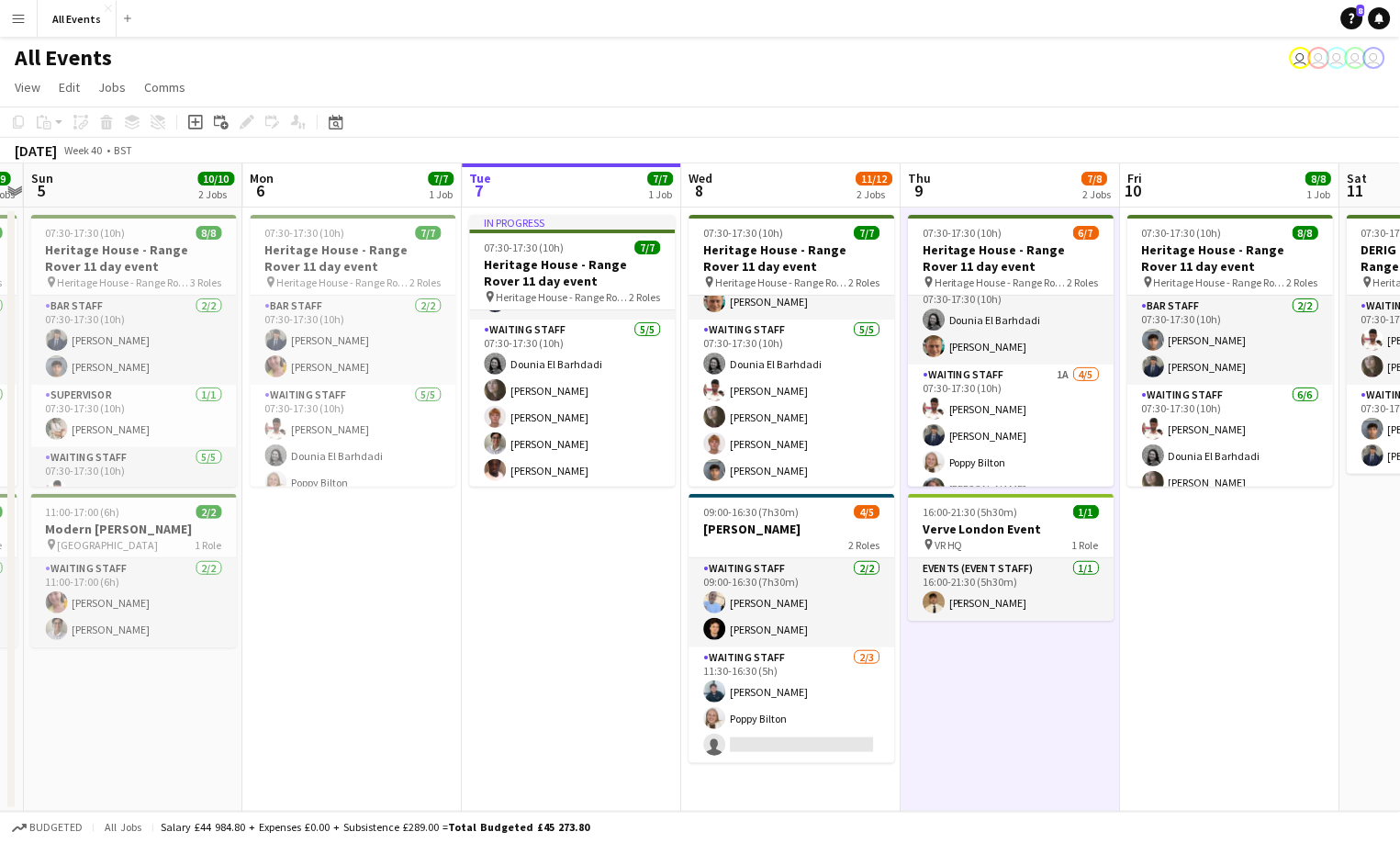
scroll to position [0, 642]
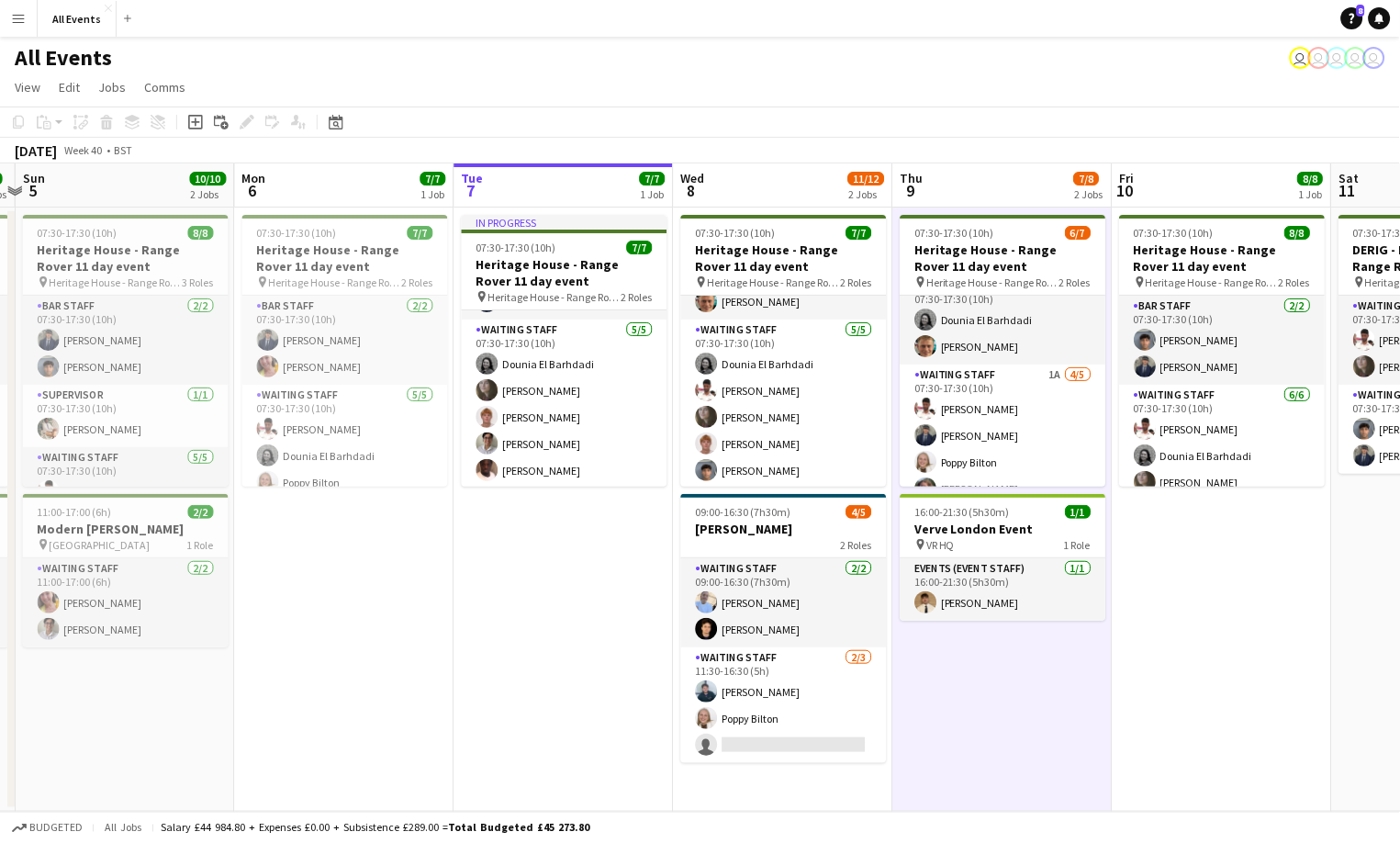
click at [899, 115] on app-toolbar "Copy Paste Paste Command V Paste with crew Command Shift V Paste linked Job [GE…" at bounding box center [700, 122] width 1400 height 31
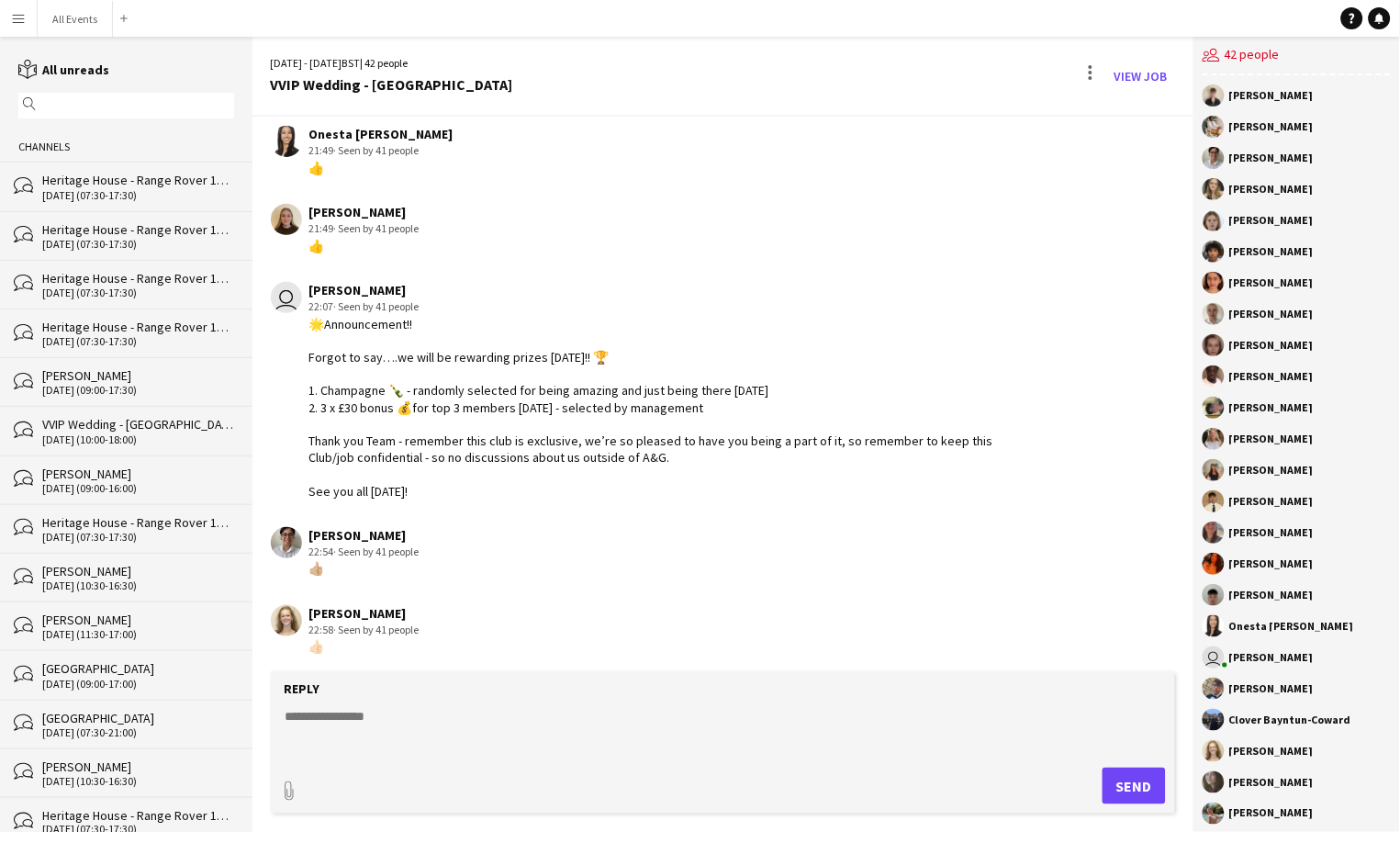
scroll to position [907, 0]
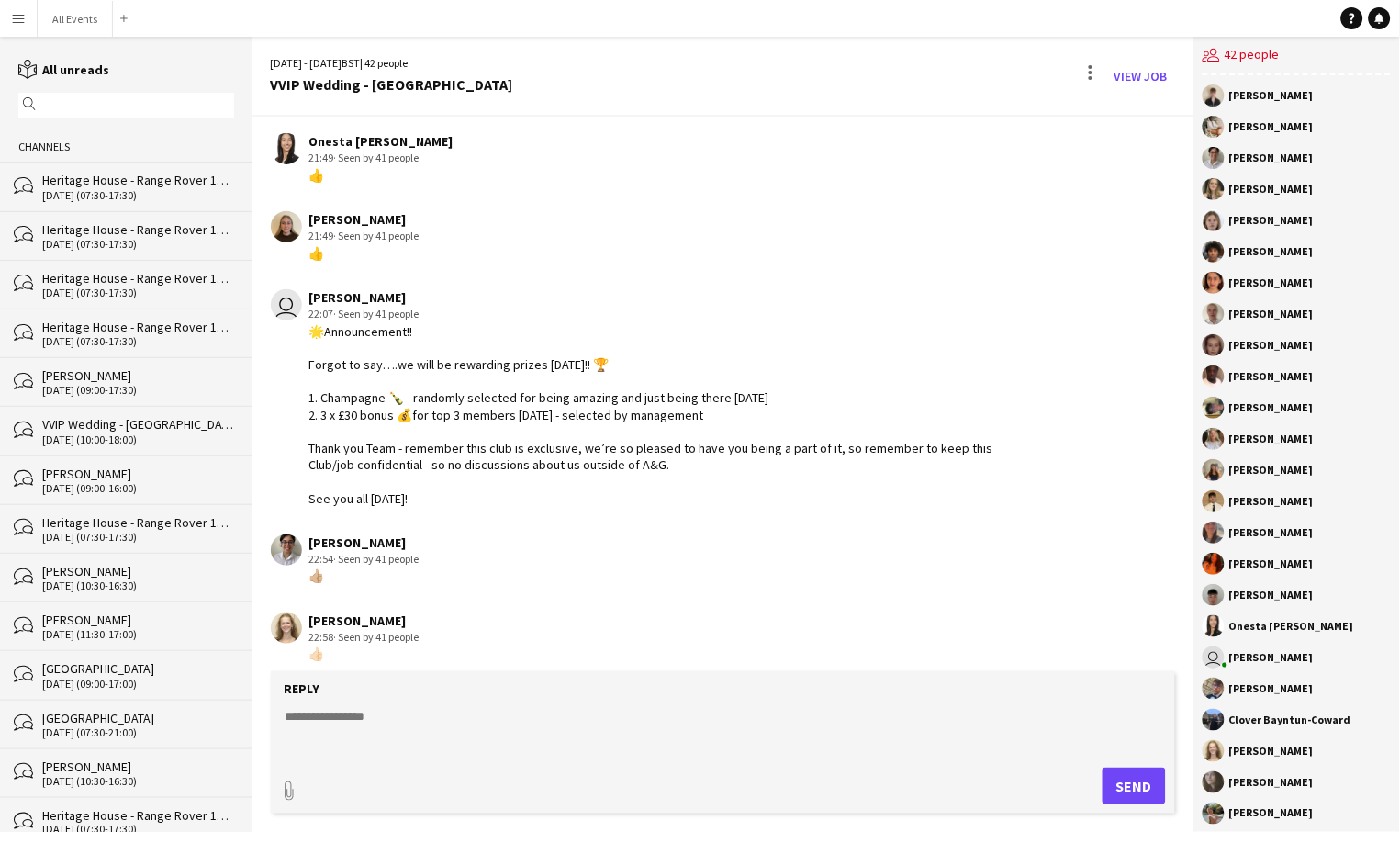
drag, startPoint x: 309, startPoint y: 356, endPoint x: 699, endPoint y: 492, distance: 413.0
click at [699, 492] on div "🌟Announcement!! Forgot to say….we will be rewarding prizes tomorrow!! 🏆 1. Cham…" at bounding box center [666, 415] width 715 height 183
copy div "orgot to say….we will be rewarding prizes tomorrow!! 🏆 1. Champagne 🍾 - randoml…"
click at [860, 324] on div "🌟Announcement!! Forgot to say….we will be rewarding prizes tomorrow!! 🏆 1. Cham…" at bounding box center [666, 415] width 715 height 183
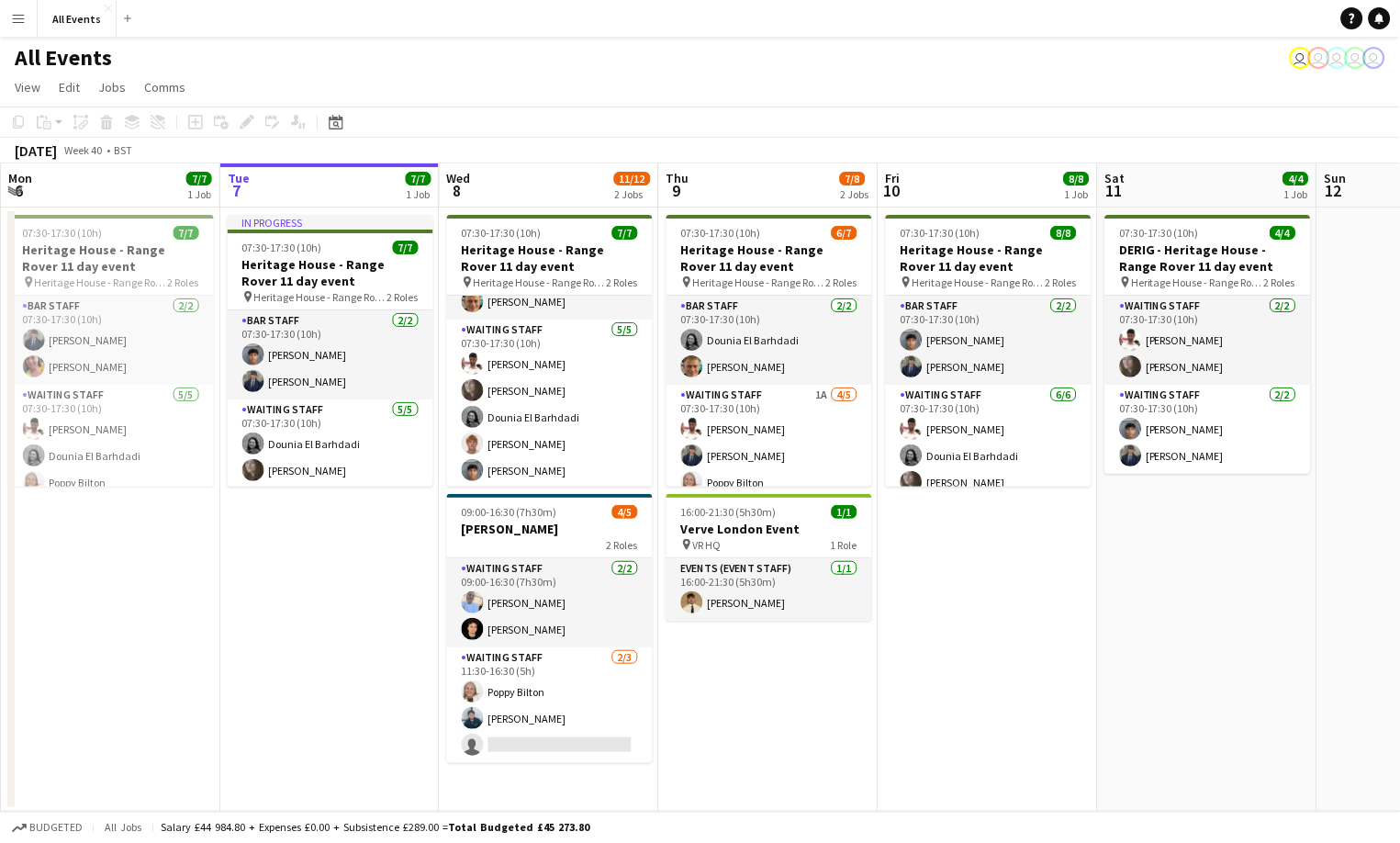
click at [665, 85] on app-page-menu "View Day view expanded Day view collapsed Month view Date picker Jump to today …" at bounding box center [700, 89] width 1400 height 35
click at [76, 22] on button "All Events Close" at bounding box center [77, 19] width 79 height 36
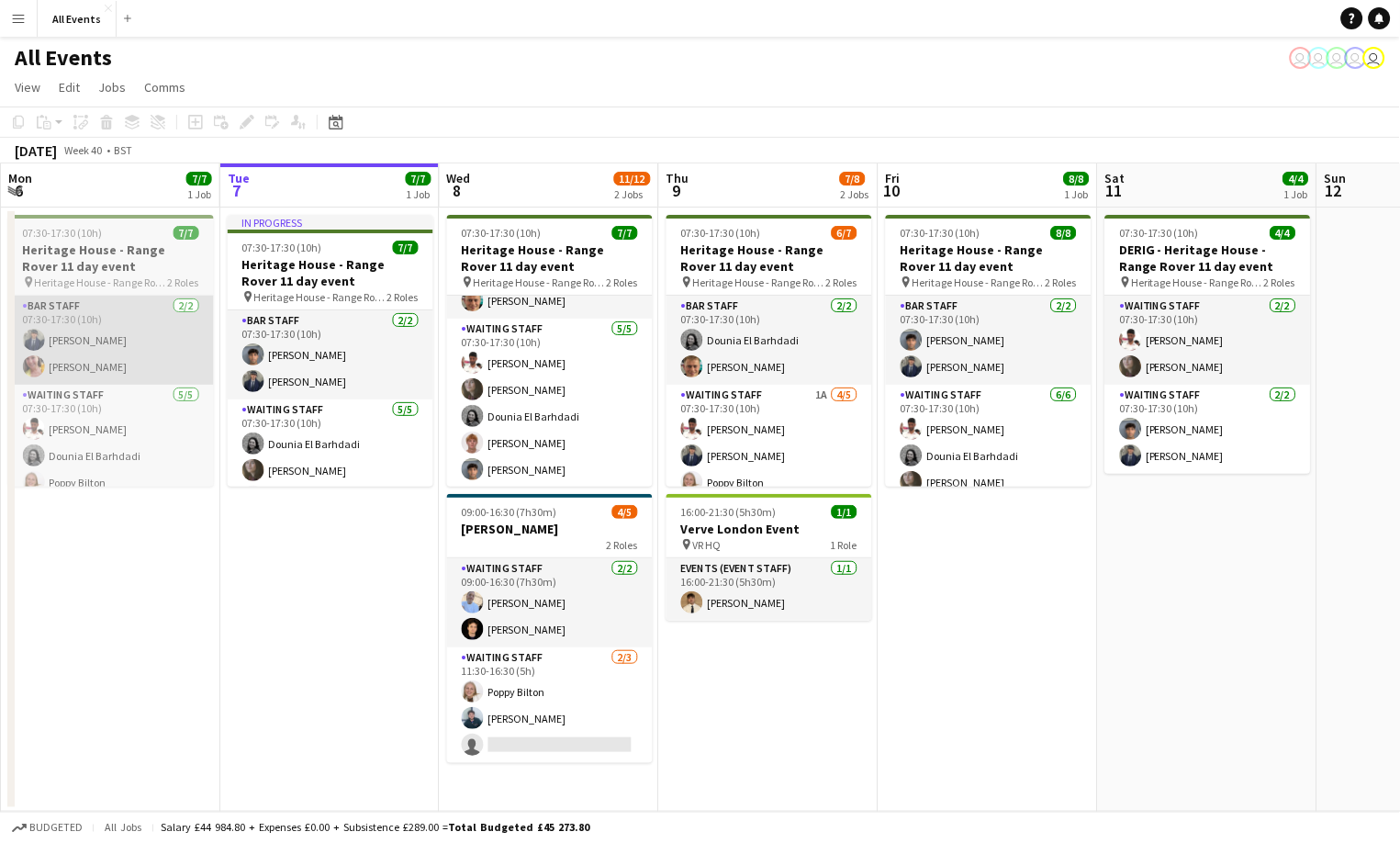
scroll to position [65, 0]
